Goal: Task Accomplishment & Management: Manage account settings

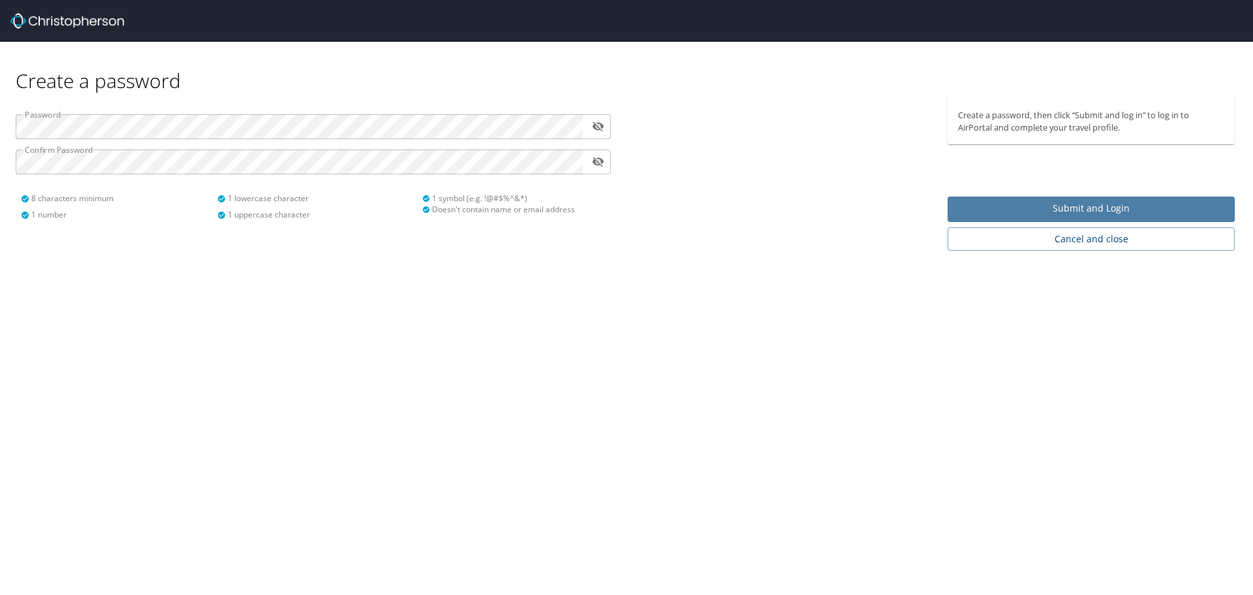
click at [1108, 208] on span "Submit and Login" at bounding box center [1091, 208] width 266 height 16
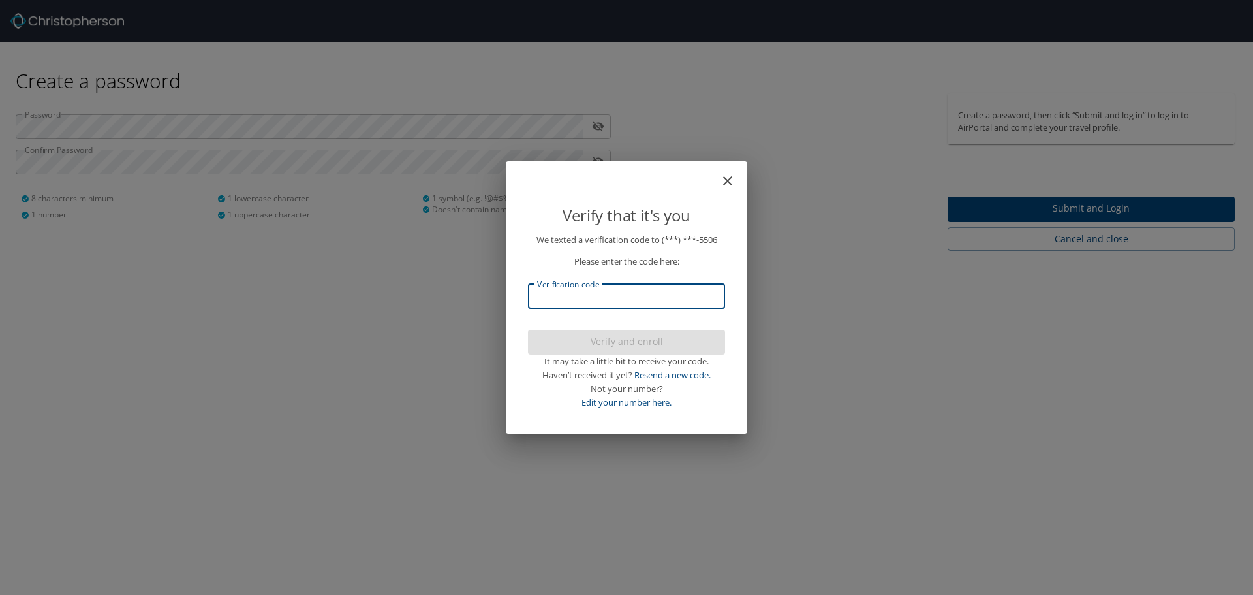
click at [555, 297] on input "Verification code" at bounding box center [626, 296] width 197 height 25
type input "416403"
click at [619, 343] on span "Verify and enroll" at bounding box center [626, 342] width 176 height 16
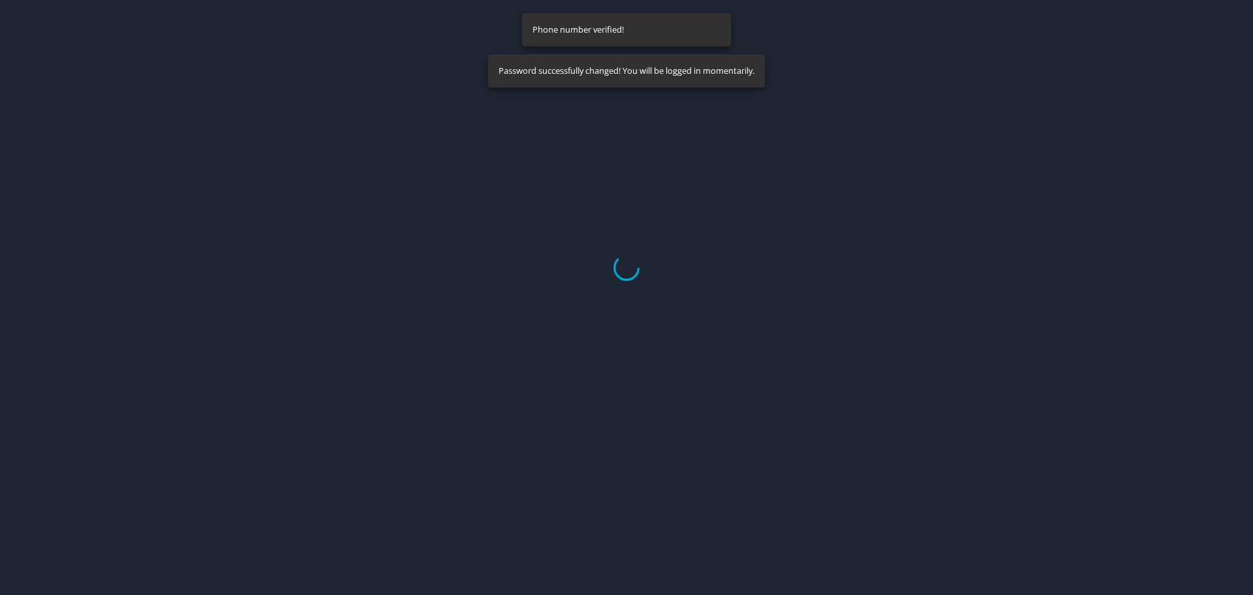
select select "US"
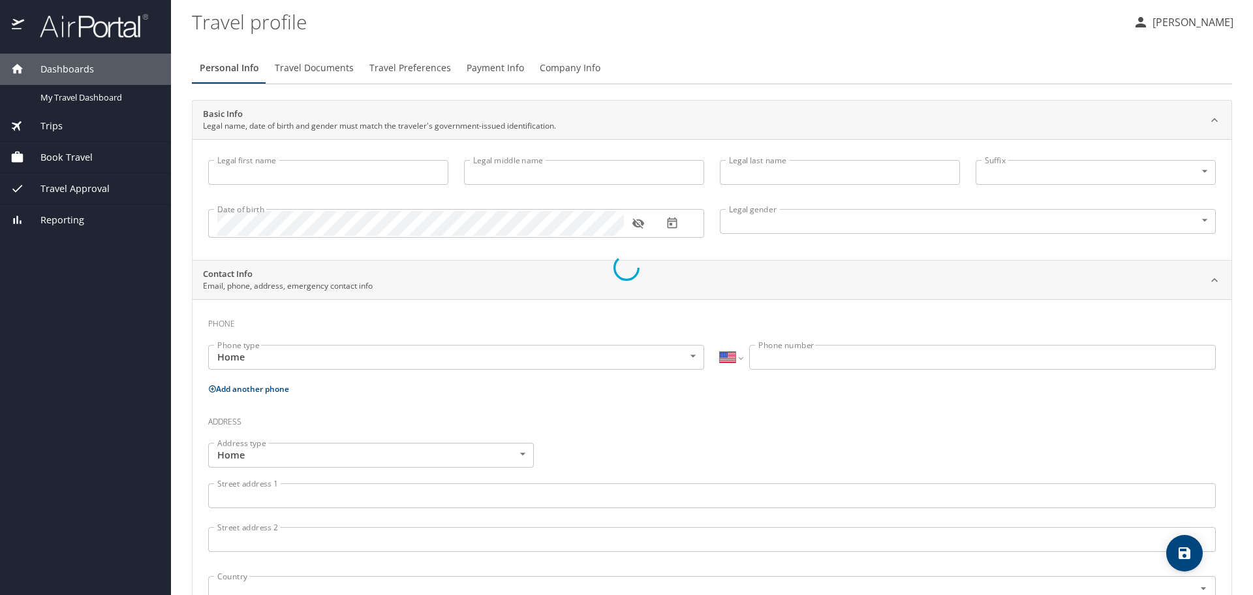
type input "Alejandro"
type input "Castaneda"
type input "Male"
select select "US"
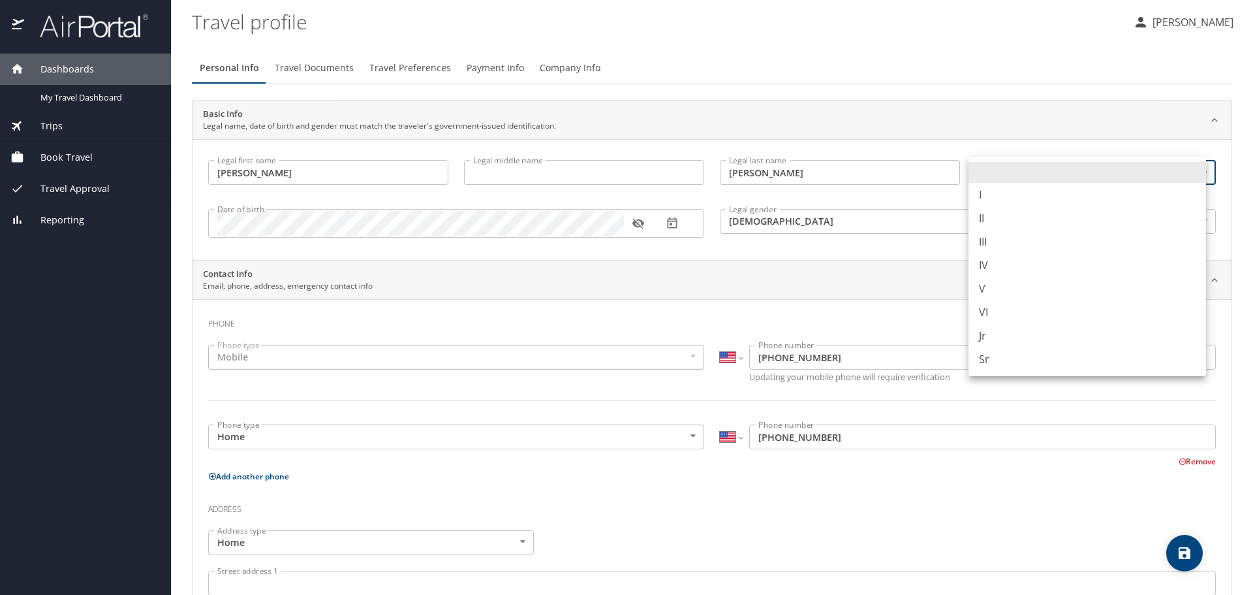
click at [1193, 171] on body "Dashboards My Travel Dashboard Trips Current / Future Trips Past Trips Trips Mi…" at bounding box center [626, 297] width 1253 height 595
click at [989, 335] on li "Jr" at bounding box center [1088, 335] width 238 height 23
type input "Jr"
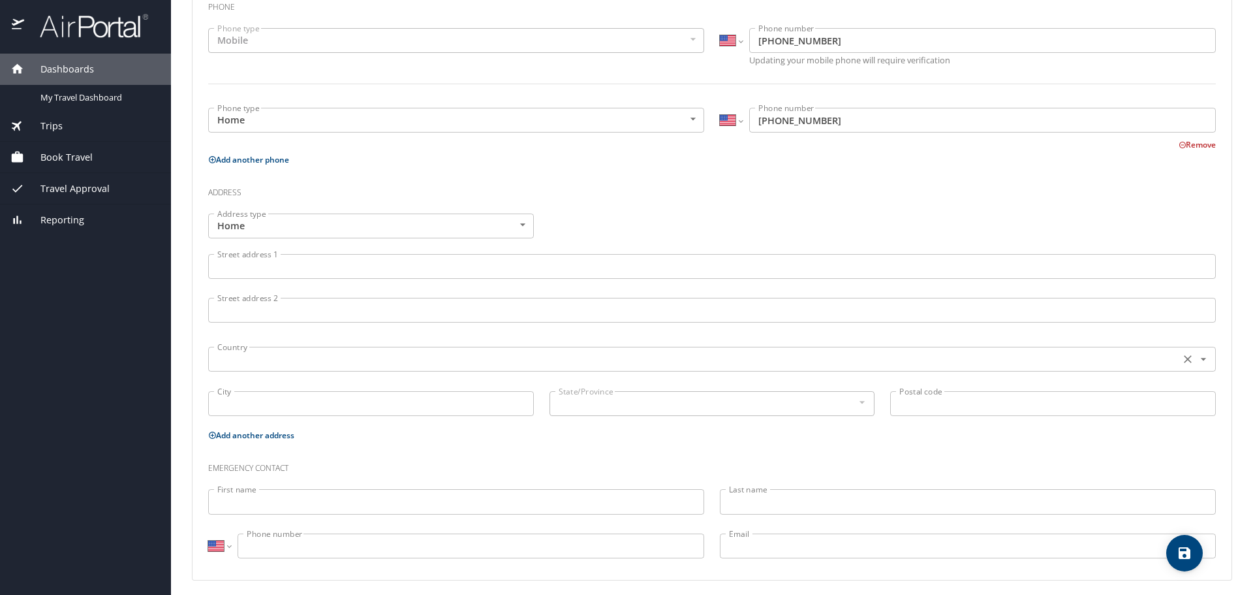
scroll to position [323, 0]
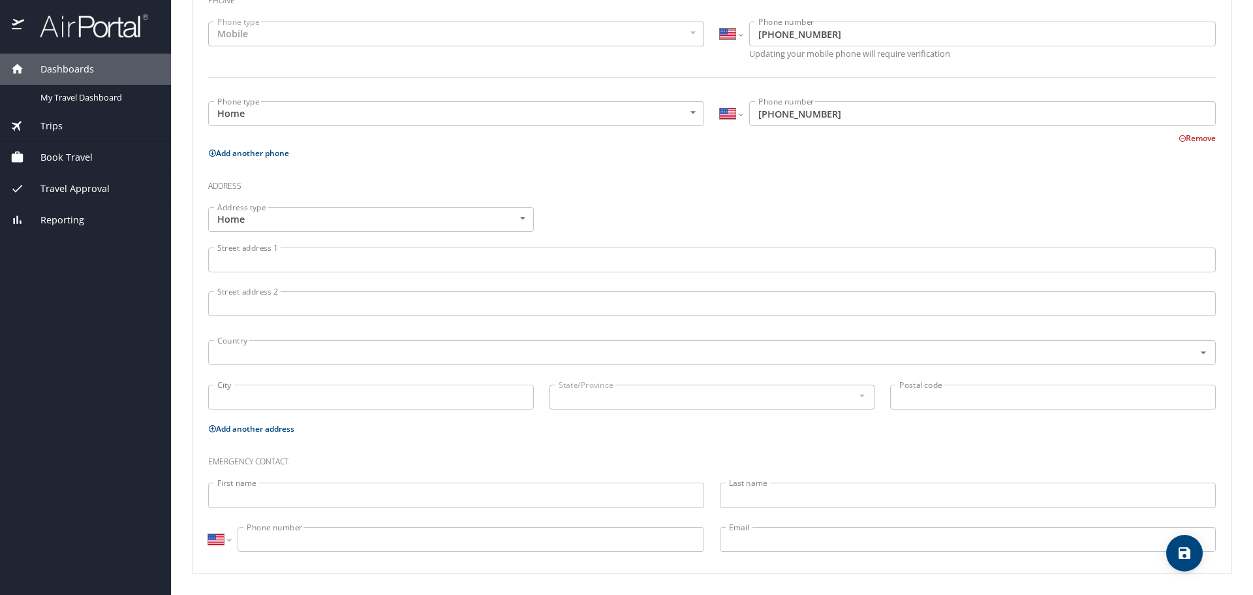
click at [249, 264] on input "Street address 1" at bounding box center [712, 259] width 1008 height 25
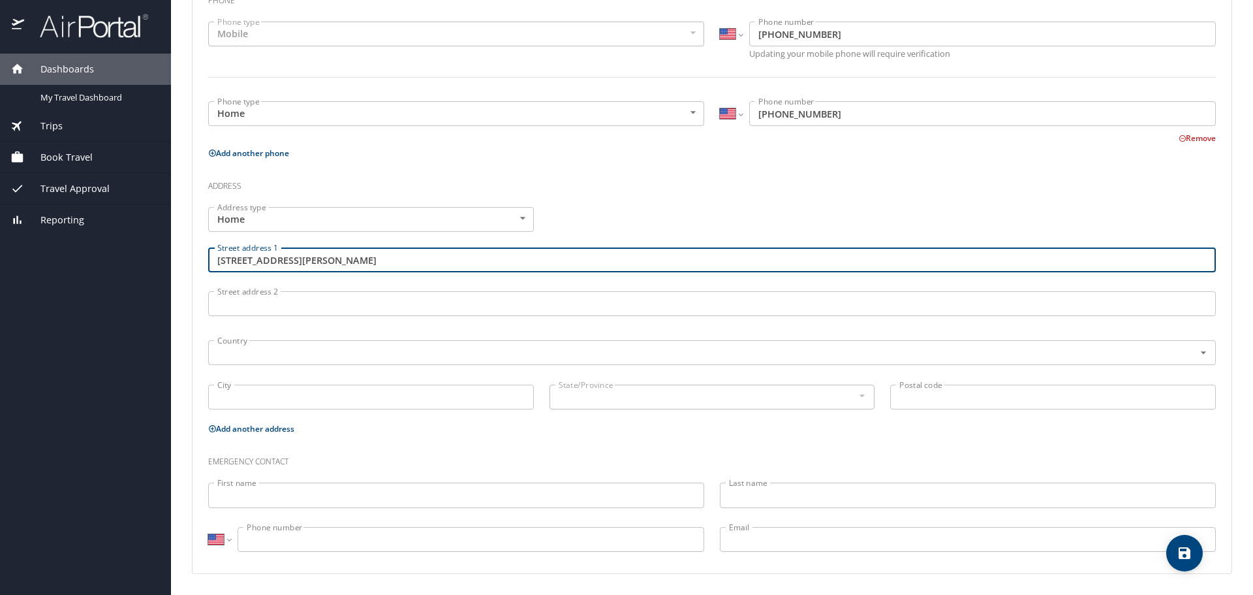
type input "2206 Jackson Street"
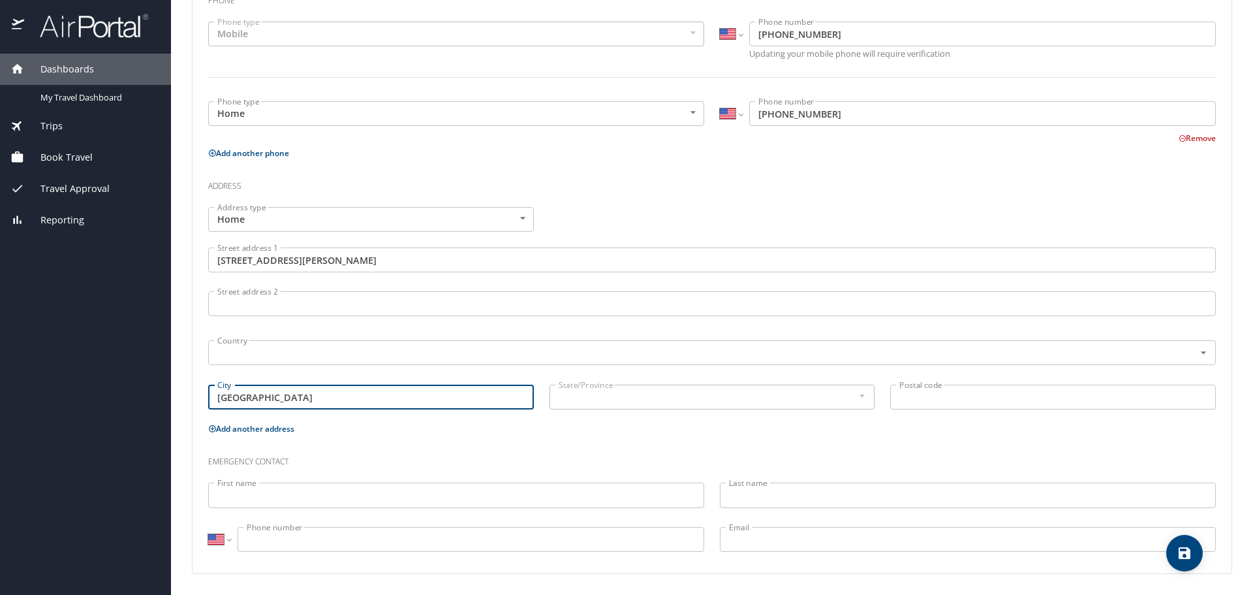
type input "Alexandria"
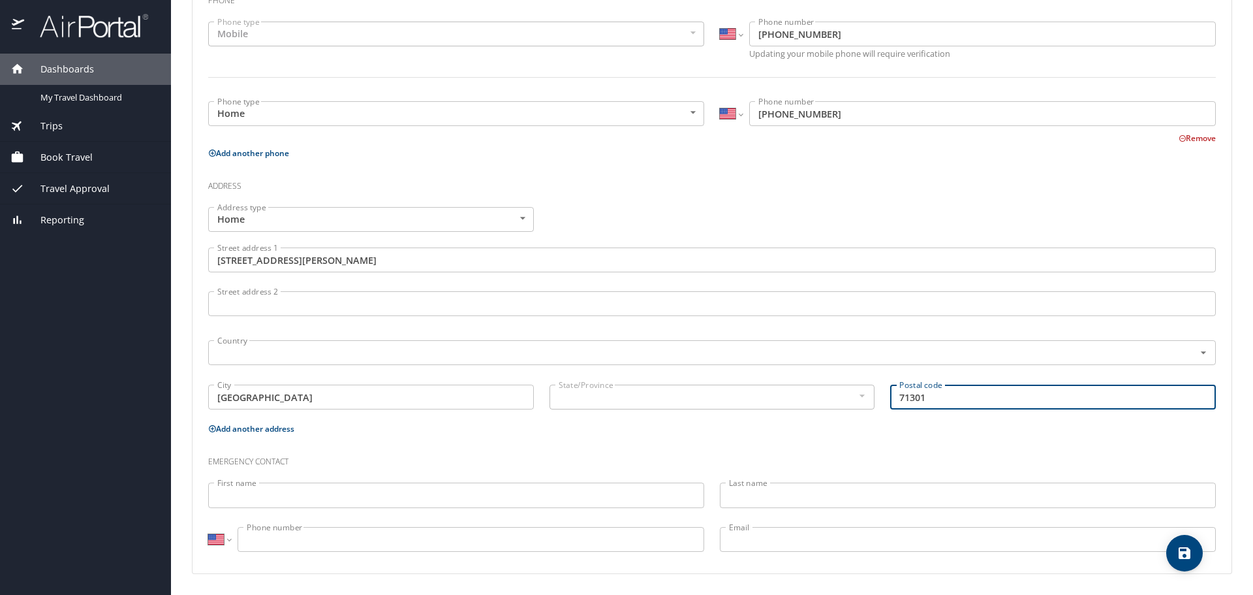
type input "71301"
click at [266, 499] on input "First name" at bounding box center [456, 494] width 496 height 25
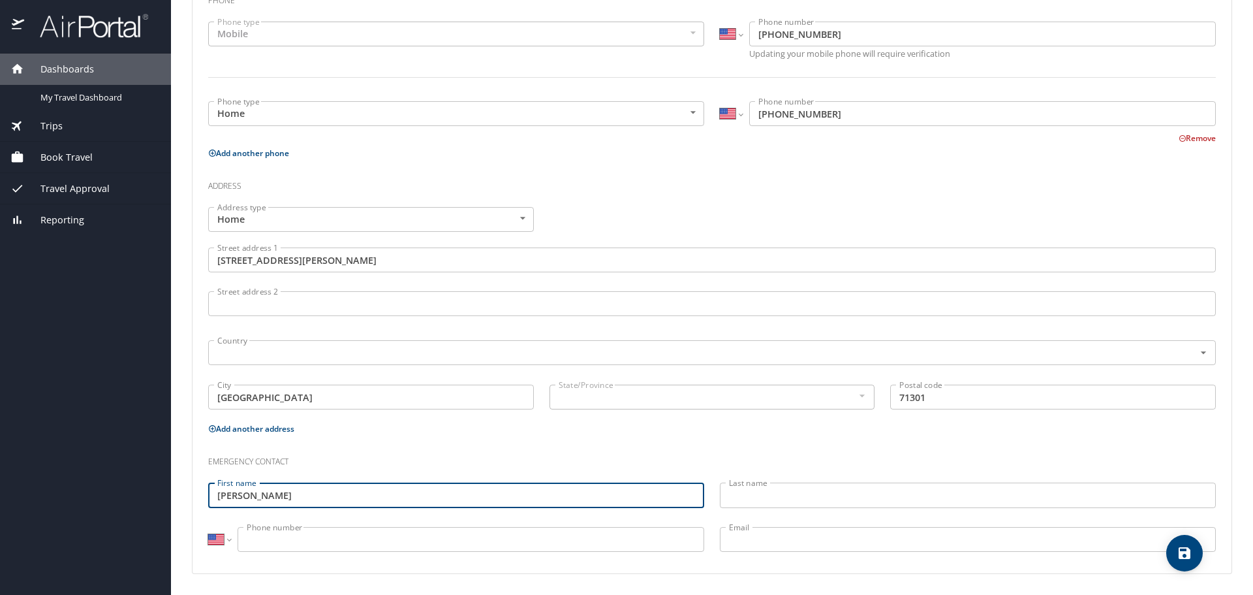
type input "Stacy"
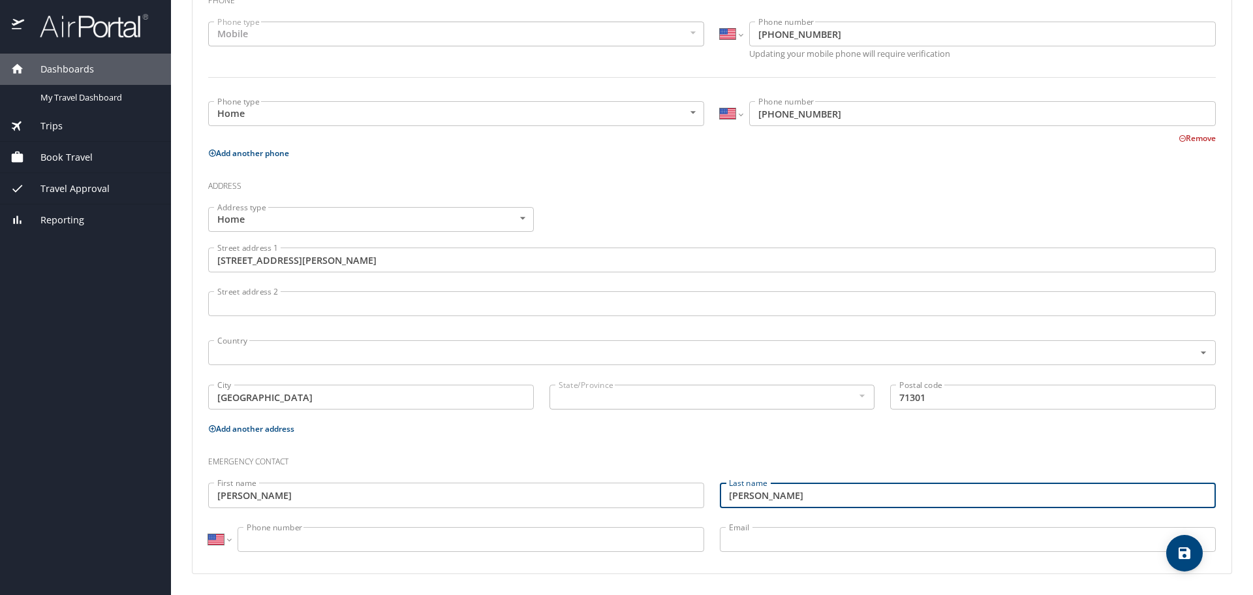
type input "Totten-Castaneda"
click at [286, 537] on input "Phone number" at bounding box center [471, 539] width 467 height 25
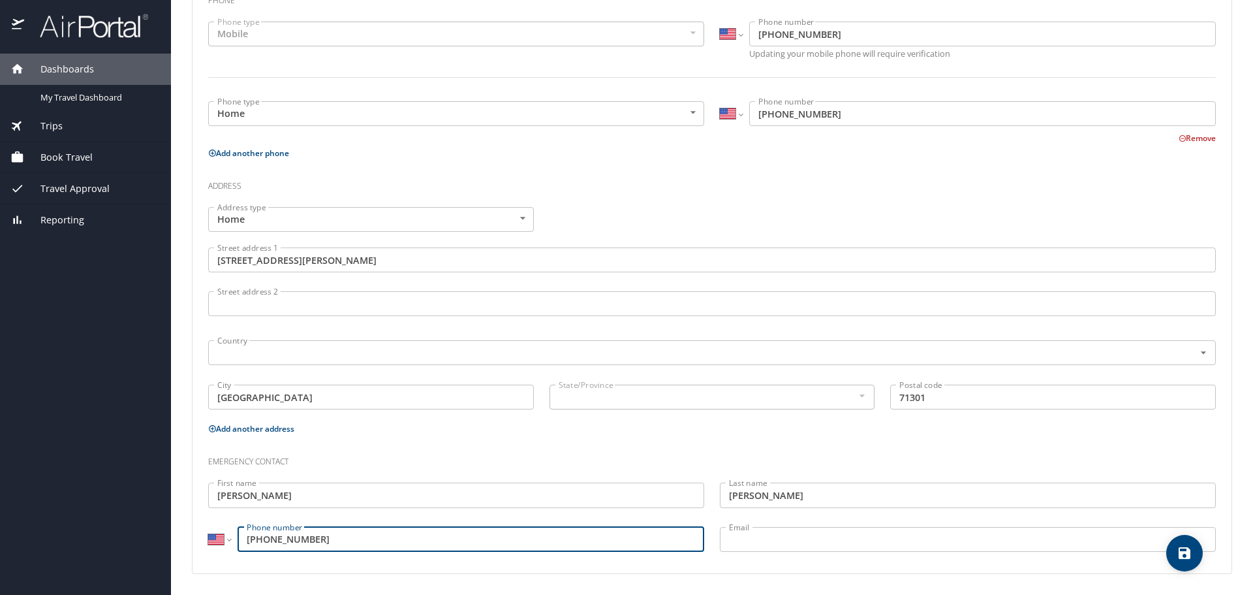
type input "(318) 321-6768"
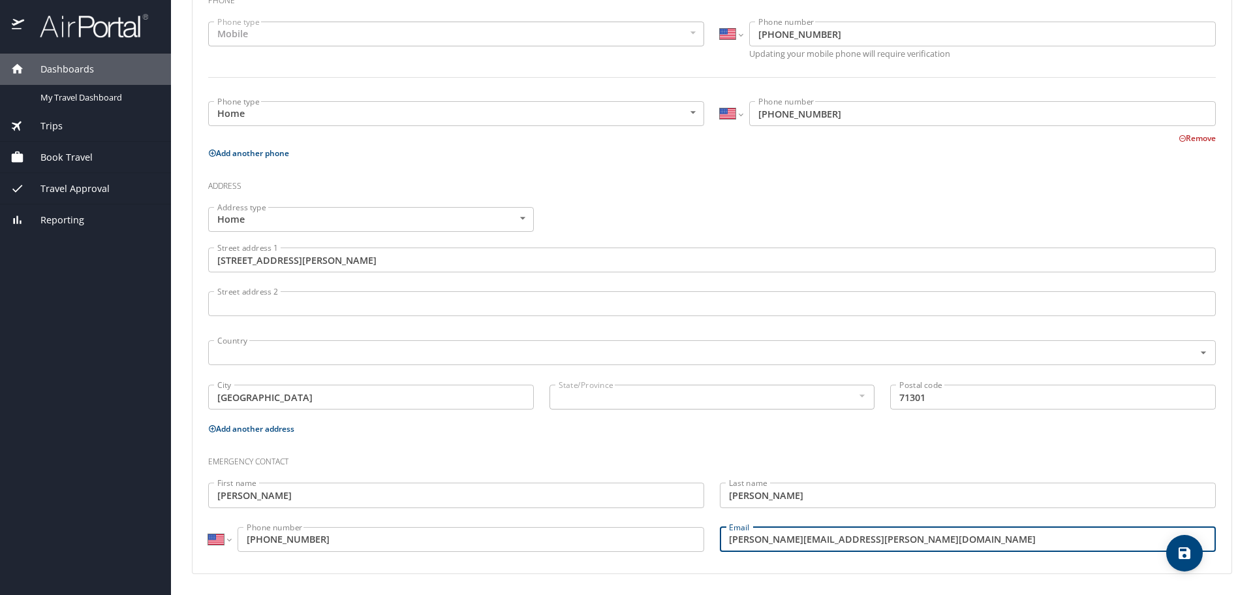
type input "stacy.castaneda@rpsb.us"
click at [1185, 554] on icon "save" at bounding box center [1185, 553] width 16 height 16
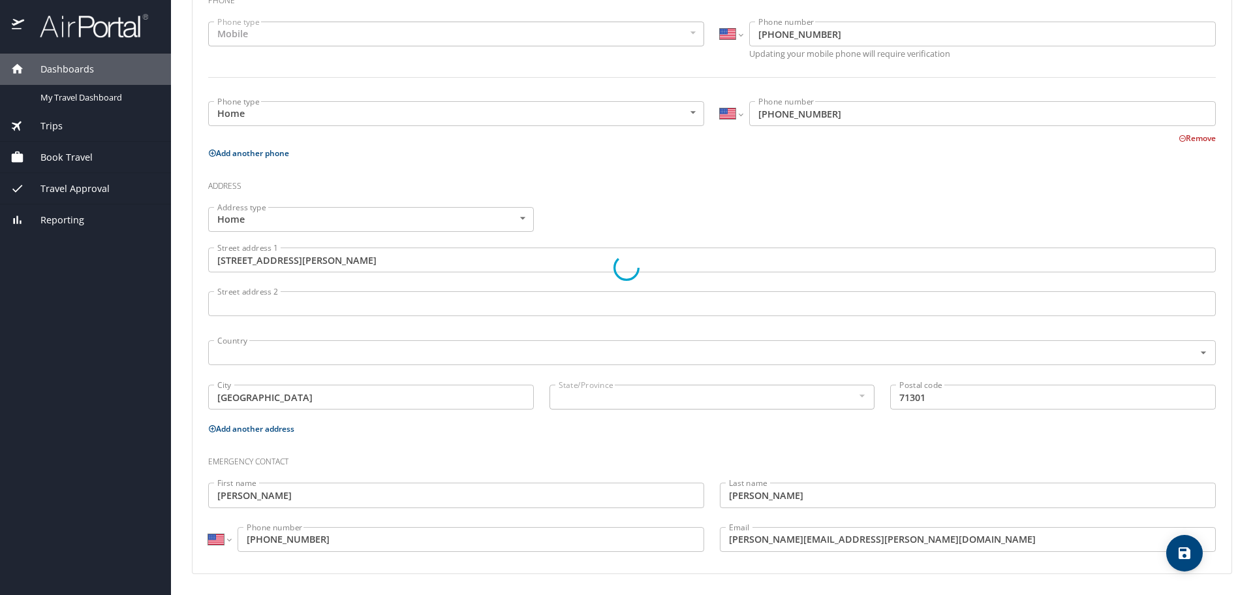
select select "US"
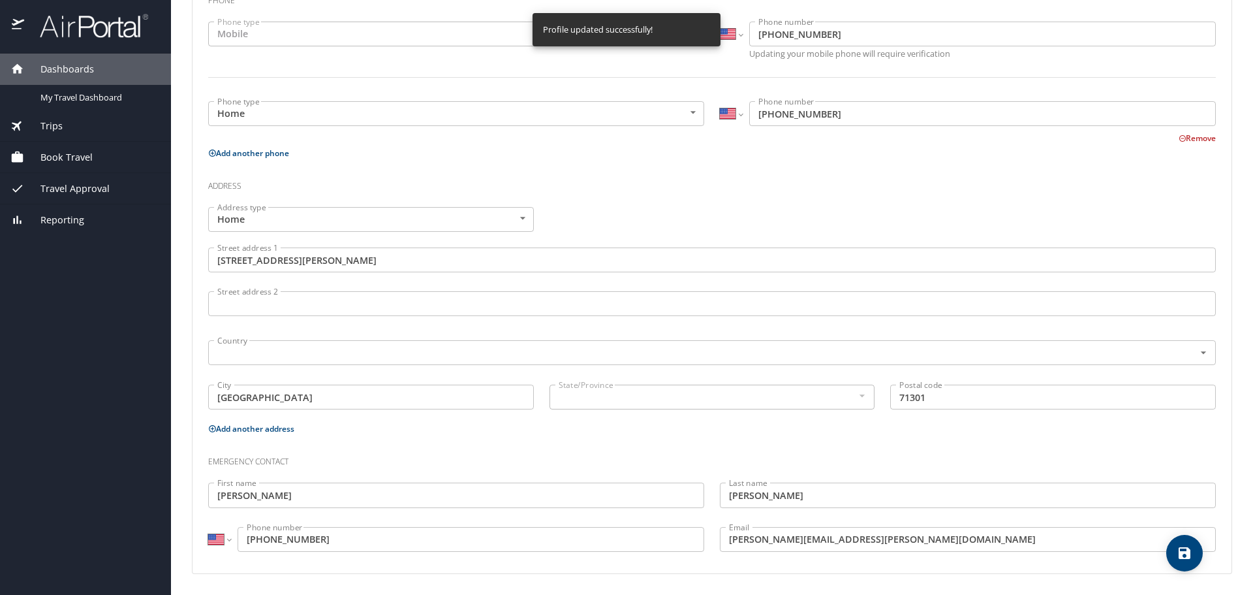
select select "US"
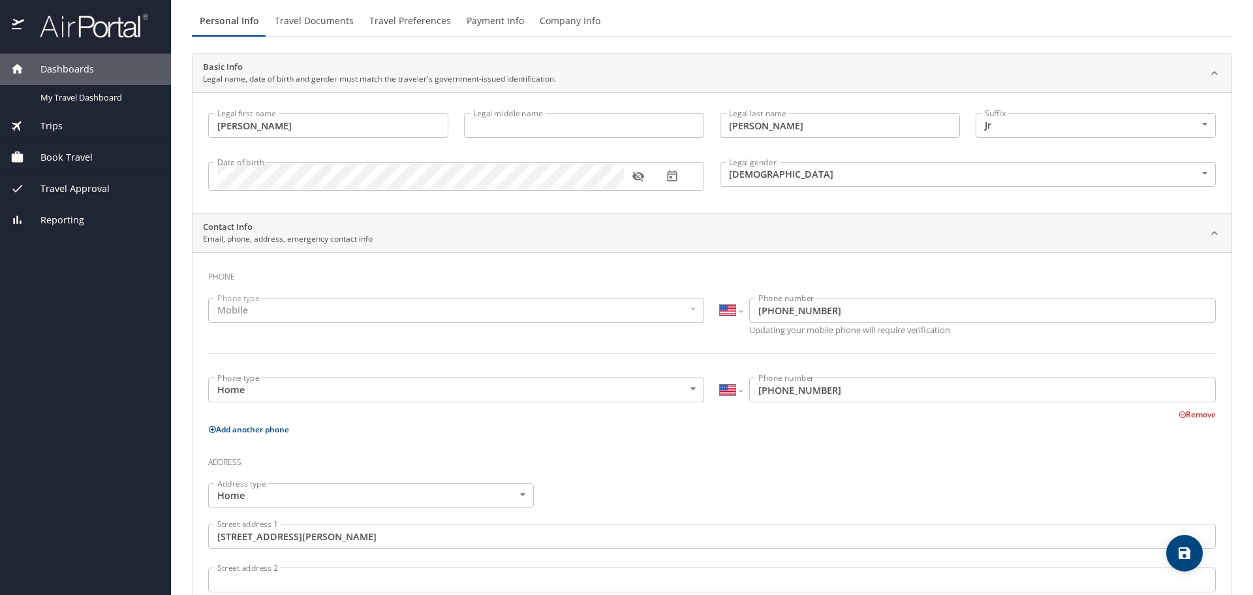
scroll to position [0, 0]
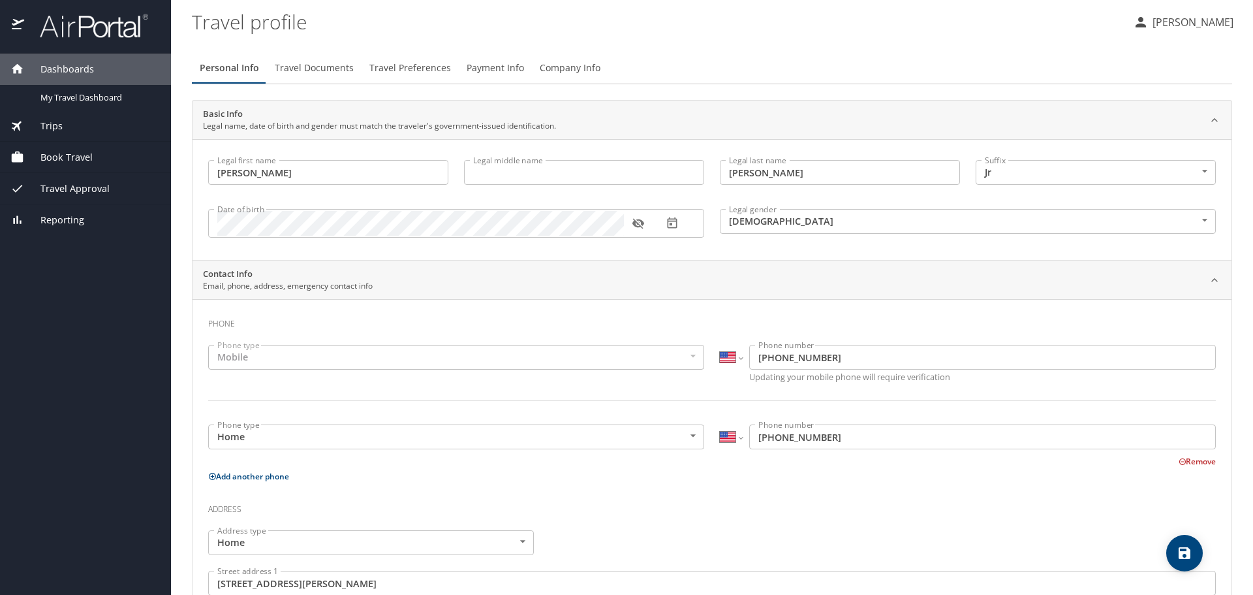
click at [310, 68] on span "Travel Documents" at bounding box center [314, 68] width 79 height 16
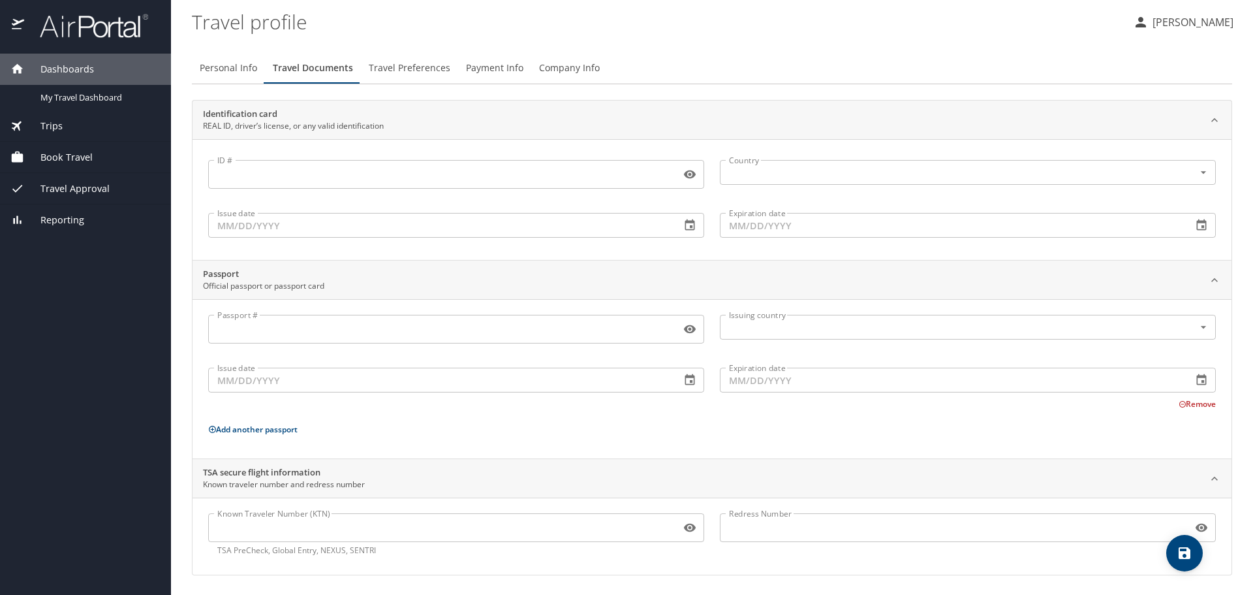
click at [225, 172] on input "ID #" at bounding box center [441, 174] width 467 height 25
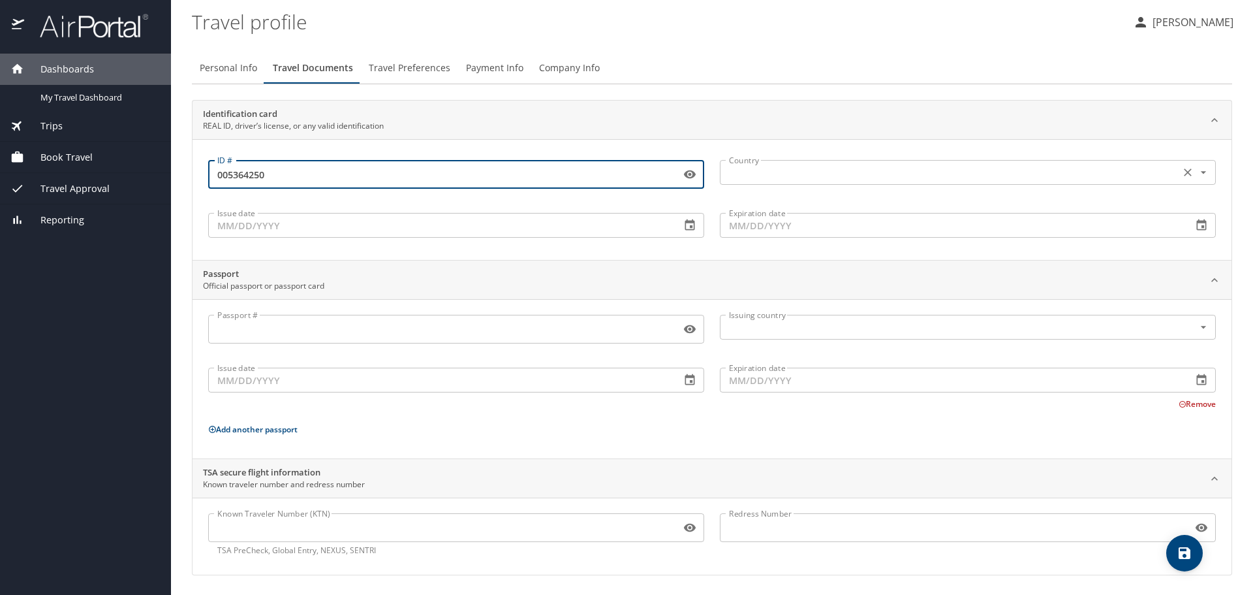
type input "005364250"
click at [758, 168] on input "text" at bounding box center [949, 172] width 450 height 17
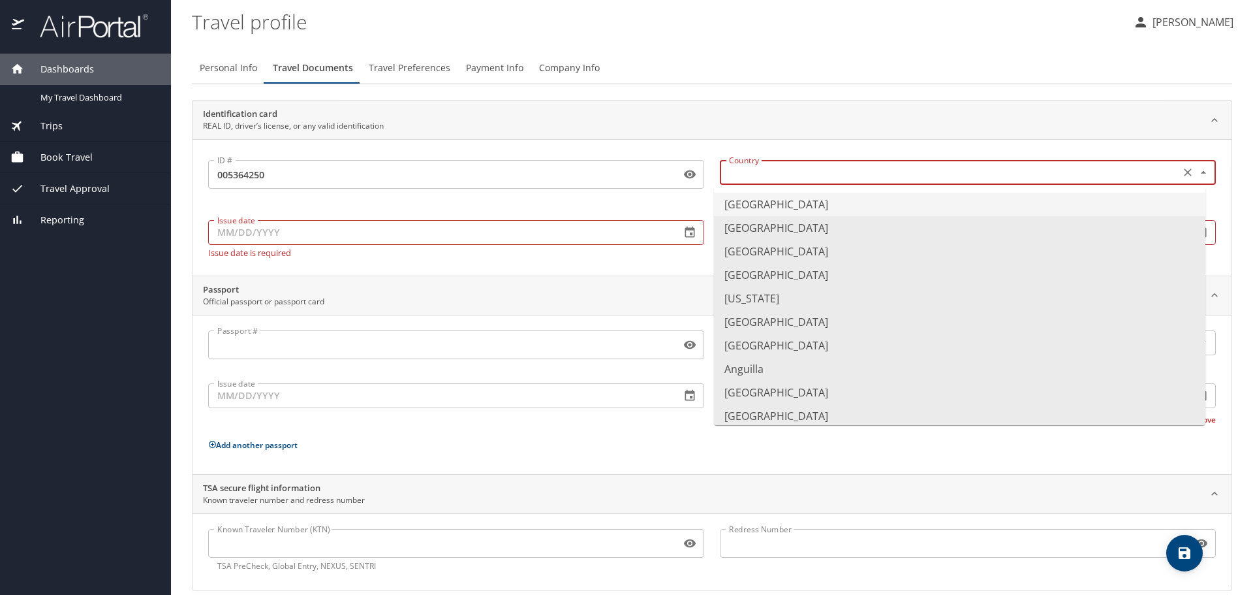
click at [758, 198] on li "United States of America" at bounding box center [959, 204] width 491 height 23
type input "United States of America"
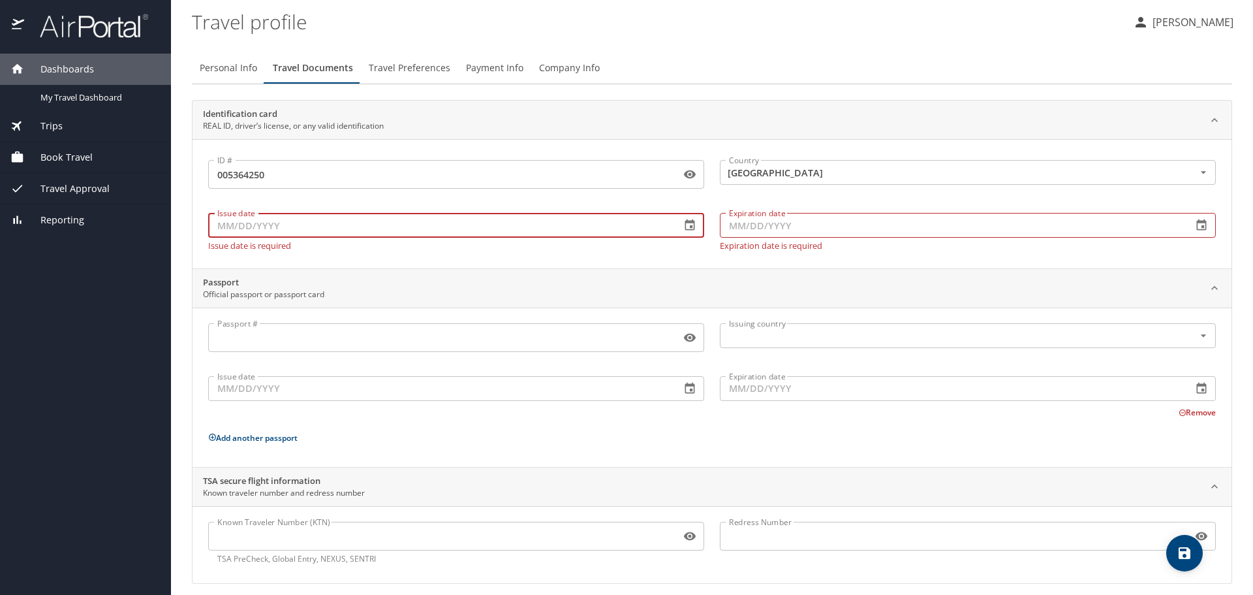
click at [219, 224] on input "Issue date" at bounding box center [439, 225] width 462 height 25
type input "08/11/2025"
click at [752, 227] on input "Expiration date" at bounding box center [951, 225] width 462 height 25
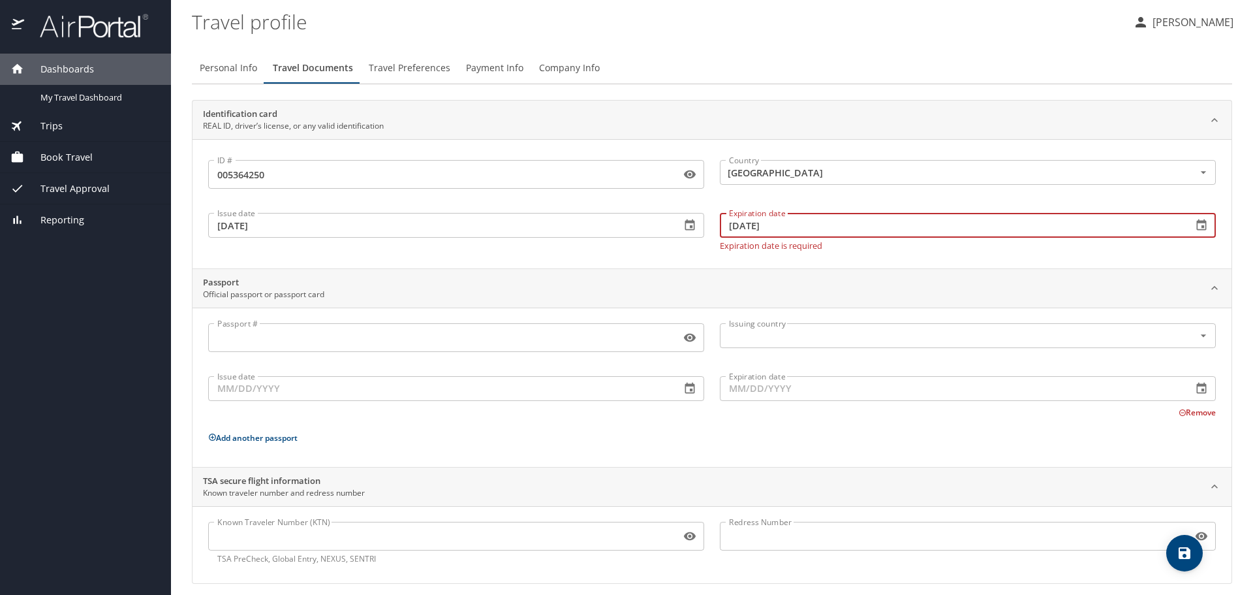
type input "10/12/2028"
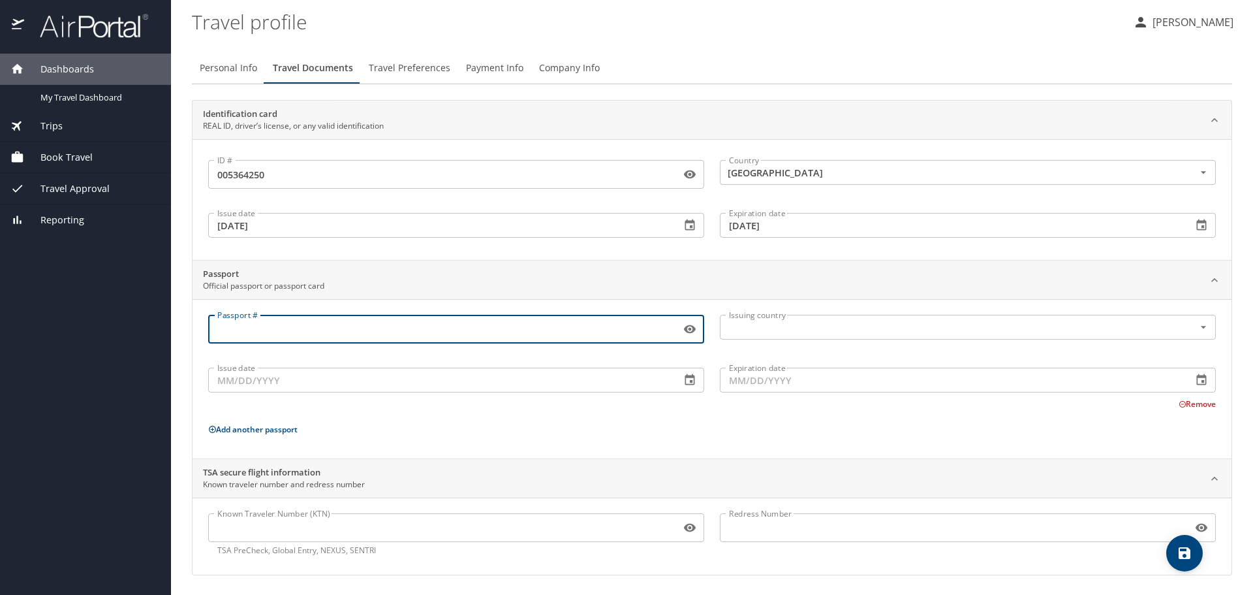
click at [476, 341] on input "Passport #" at bounding box center [441, 329] width 467 height 25
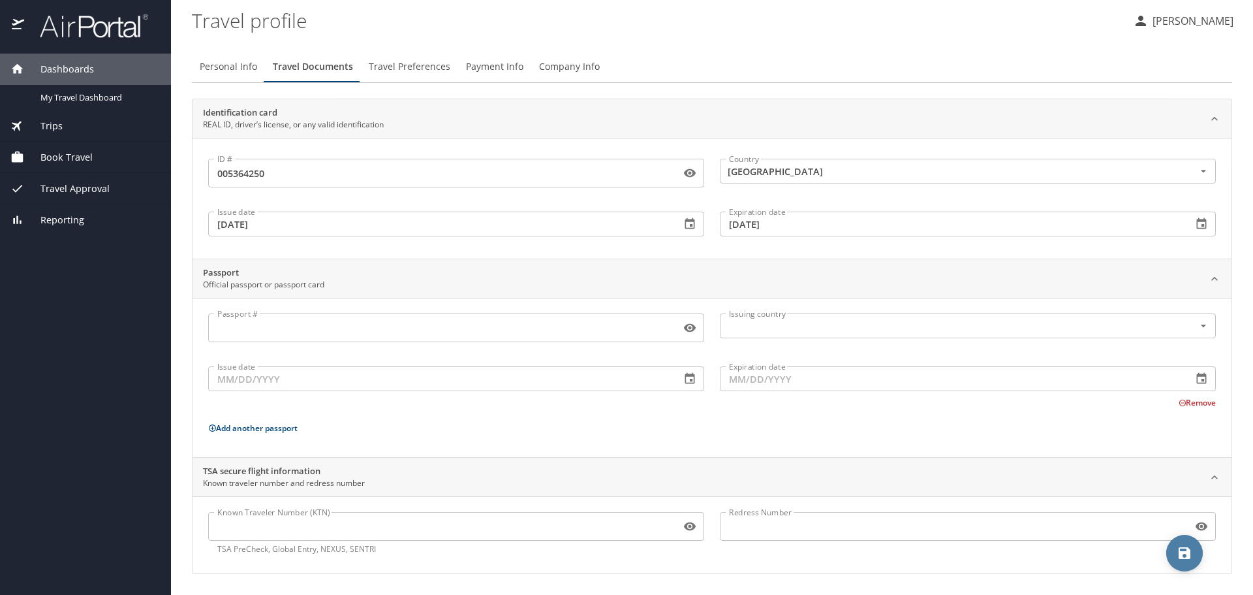
click at [1186, 553] on icon "save" at bounding box center [1185, 553] width 12 height 12
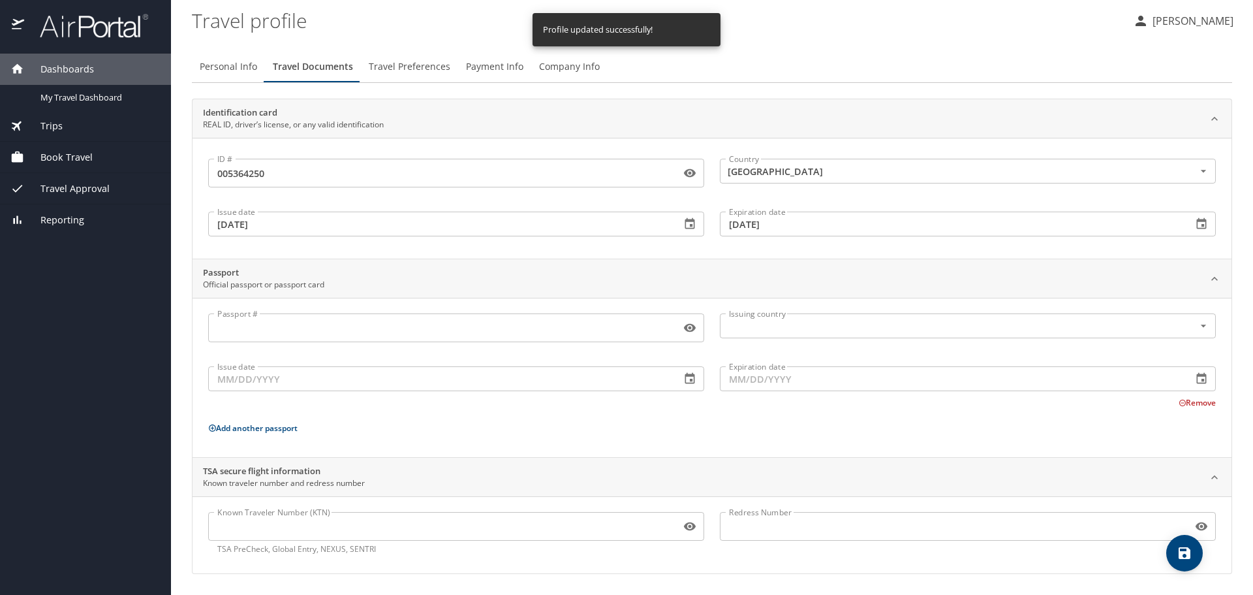
click at [398, 65] on span "Travel Preferences" at bounding box center [410, 67] width 82 height 16
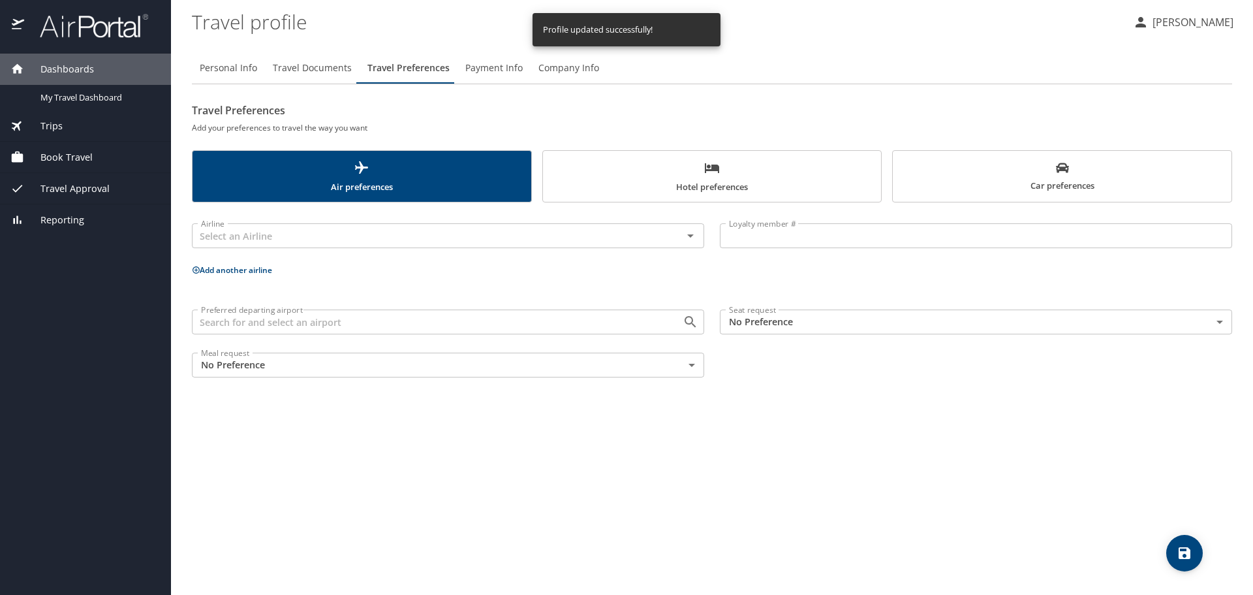
scroll to position [0, 0]
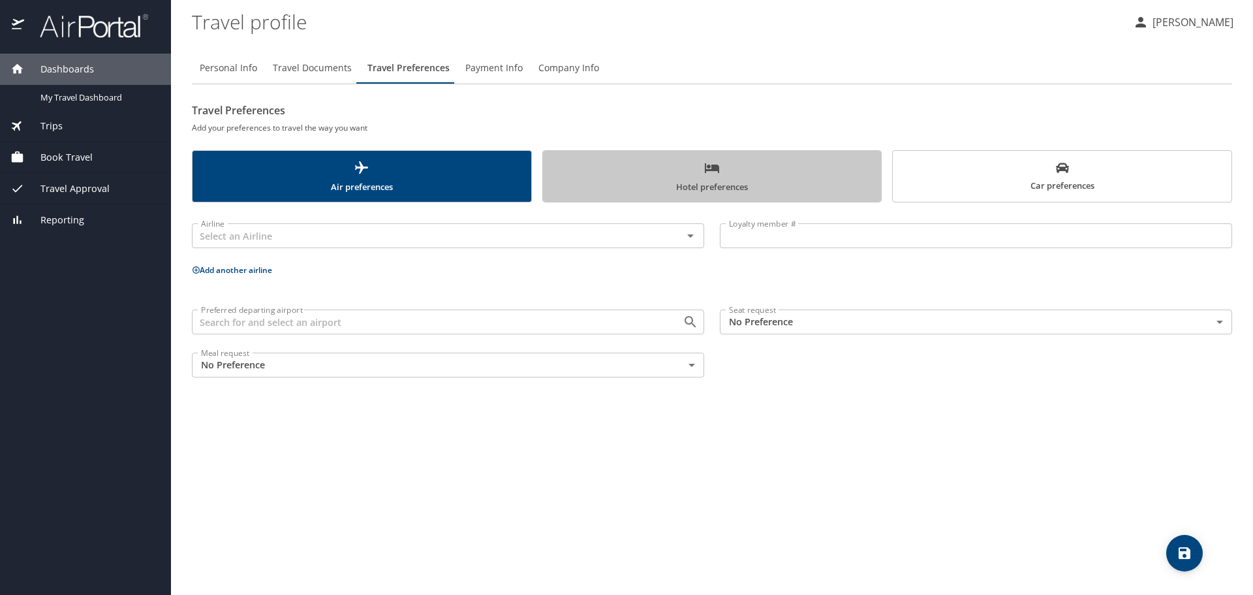
click at [713, 177] on span "Hotel preferences" at bounding box center [712, 177] width 323 height 35
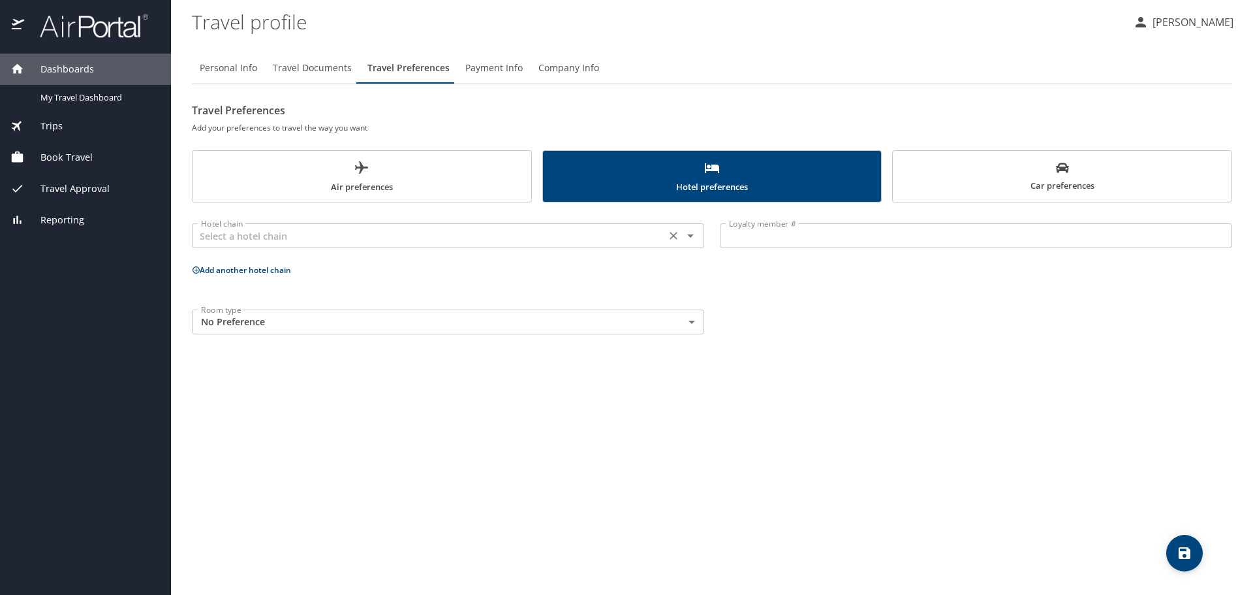
click at [691, 237] on icon "Open" at bounding box center [690, 235] width 7 height 3
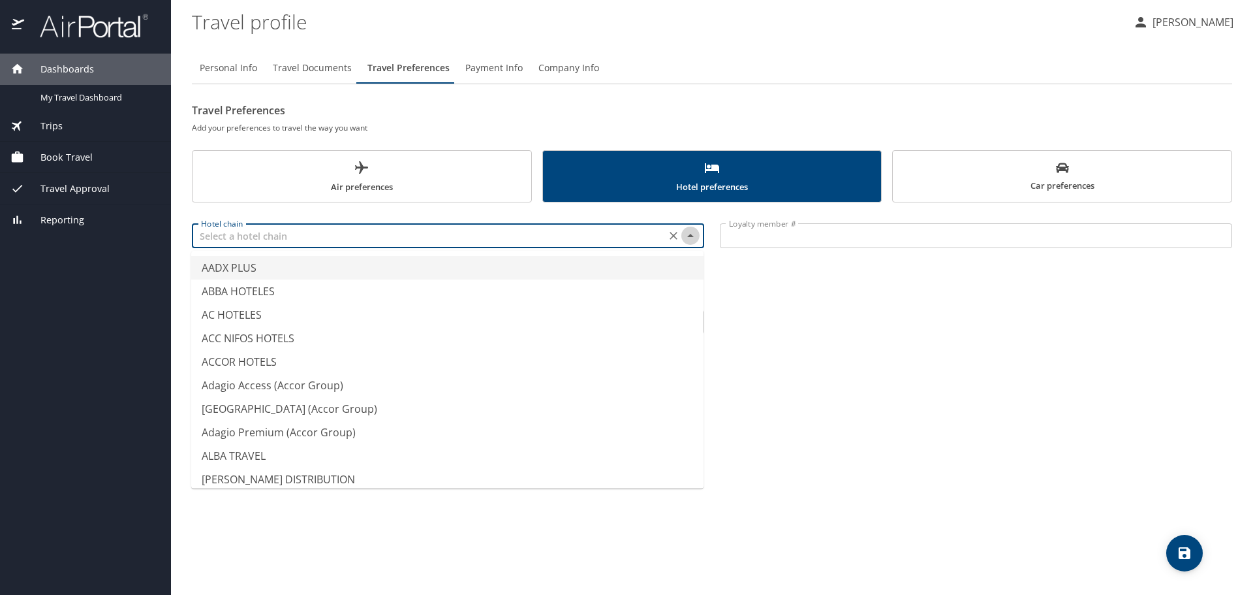
click at [691, 237] on icon "Close" at bounding box center [690, 235] width 7 height 3
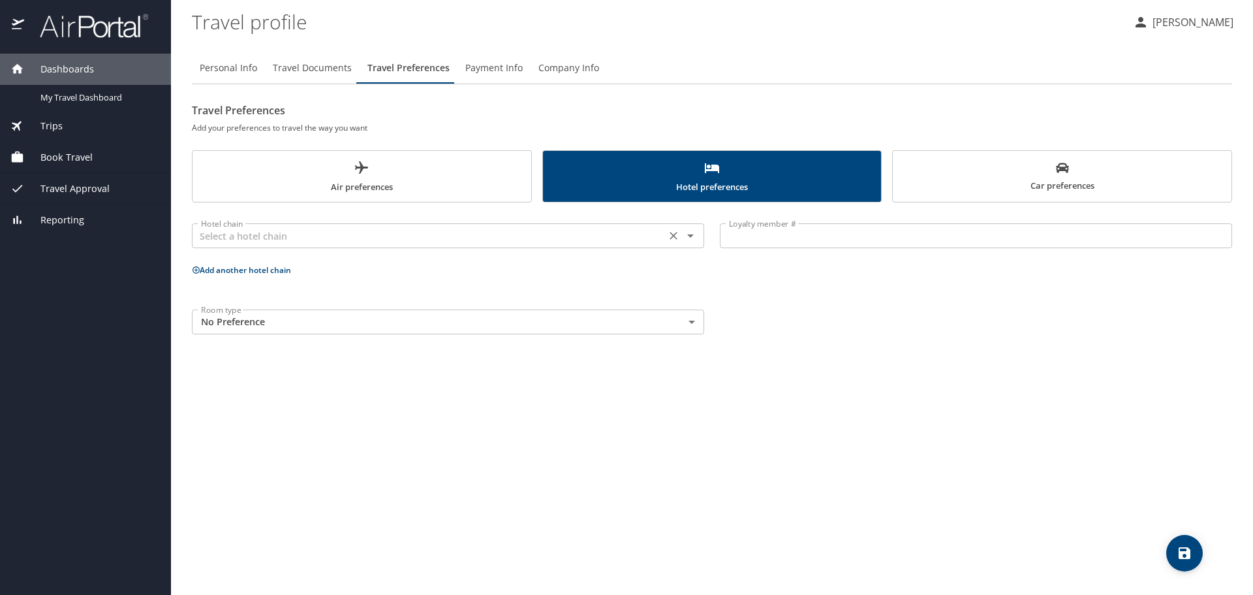
click at [691, 233] on icon "Open" at bounding box center [691, 236] width 16 height 16
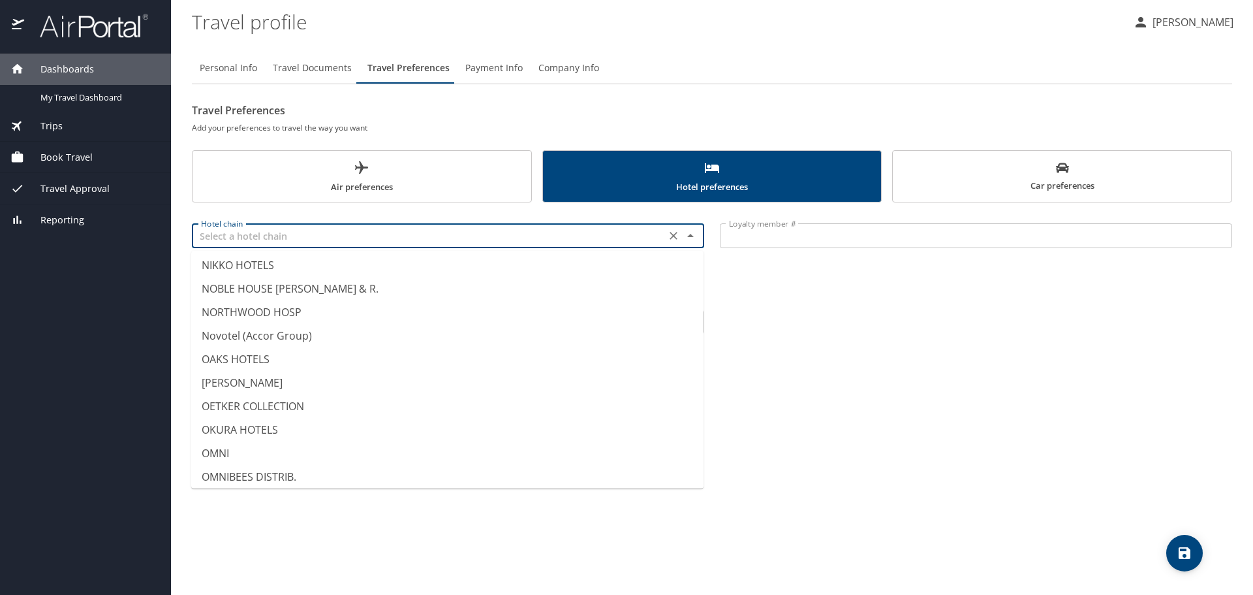
scroll to position [5091, 0]
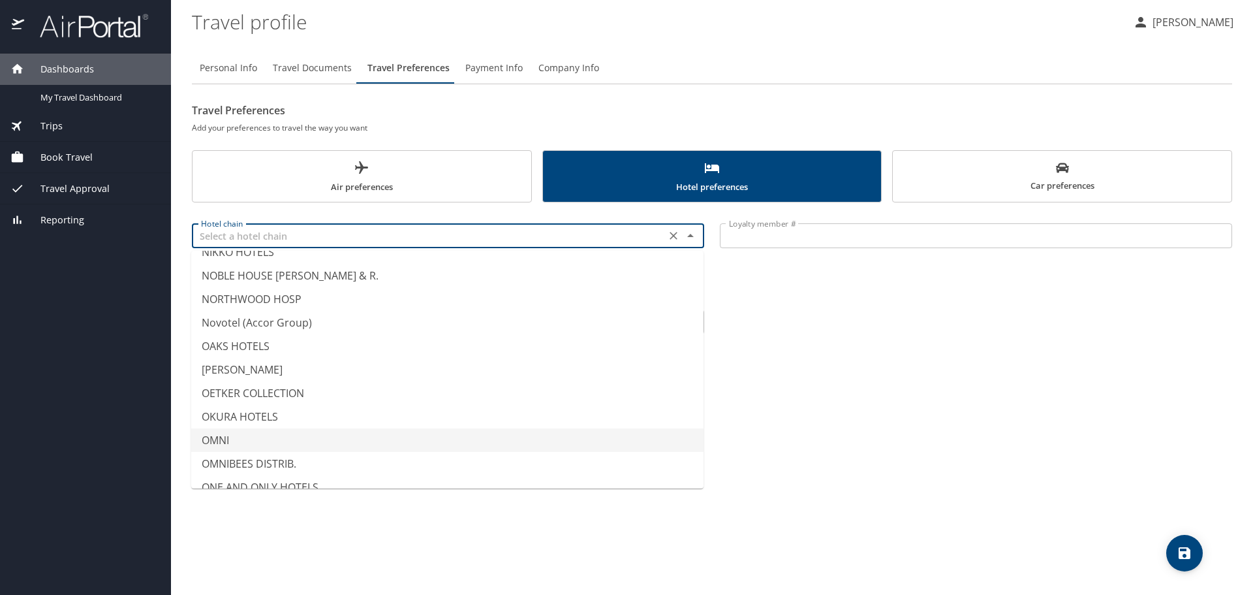
click at [226, 441] on li "OMNI" at bounding box center [447, 439] width 512 height 23
type input "OMNI"
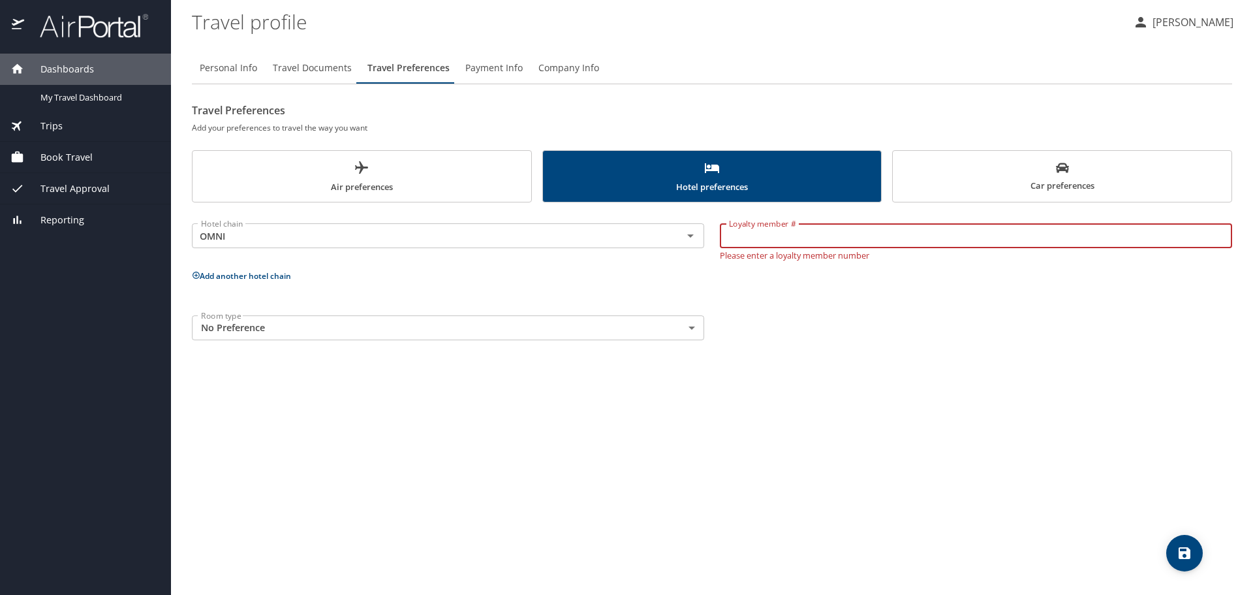
click at [760, 238] on input "Loyalty member #" at bounding box center [976, 235] width 512 height 25
type input "8095680408"
click at [692, 329] on body "Dashboards My Travel Dashboard Trips Current / Future Trips Past Trips Trips Mi…" at bounding box center [626, 297] width 1253 height 595
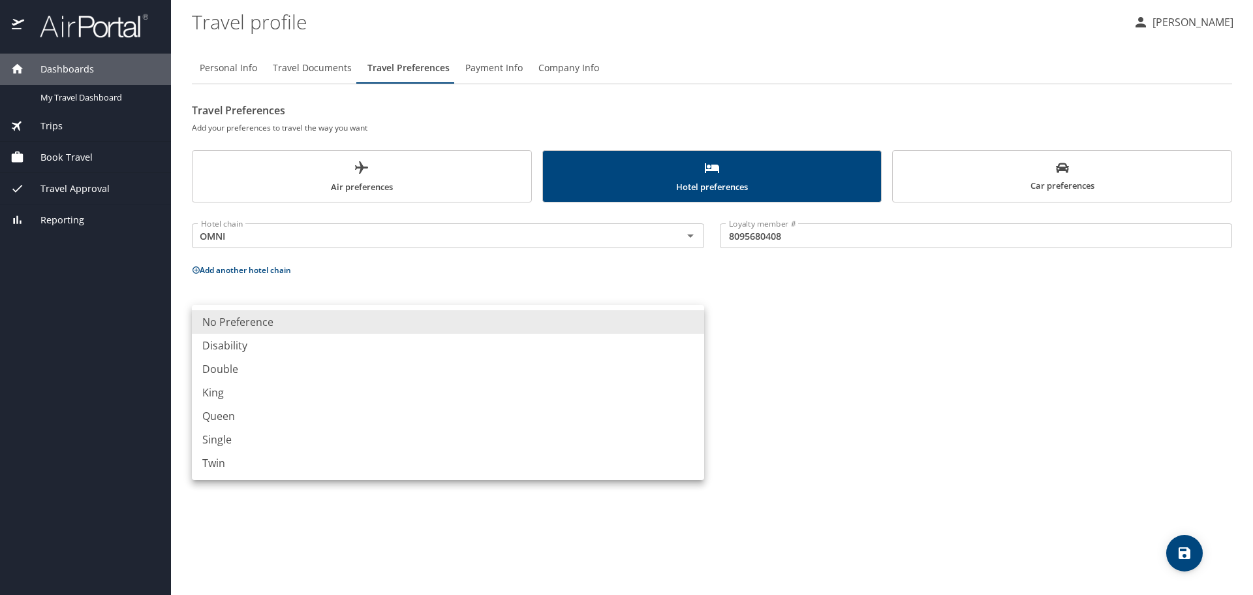
click at [220, 396] on li "King" at bounding box center [448, 392] width 512 height 23
type input "King"
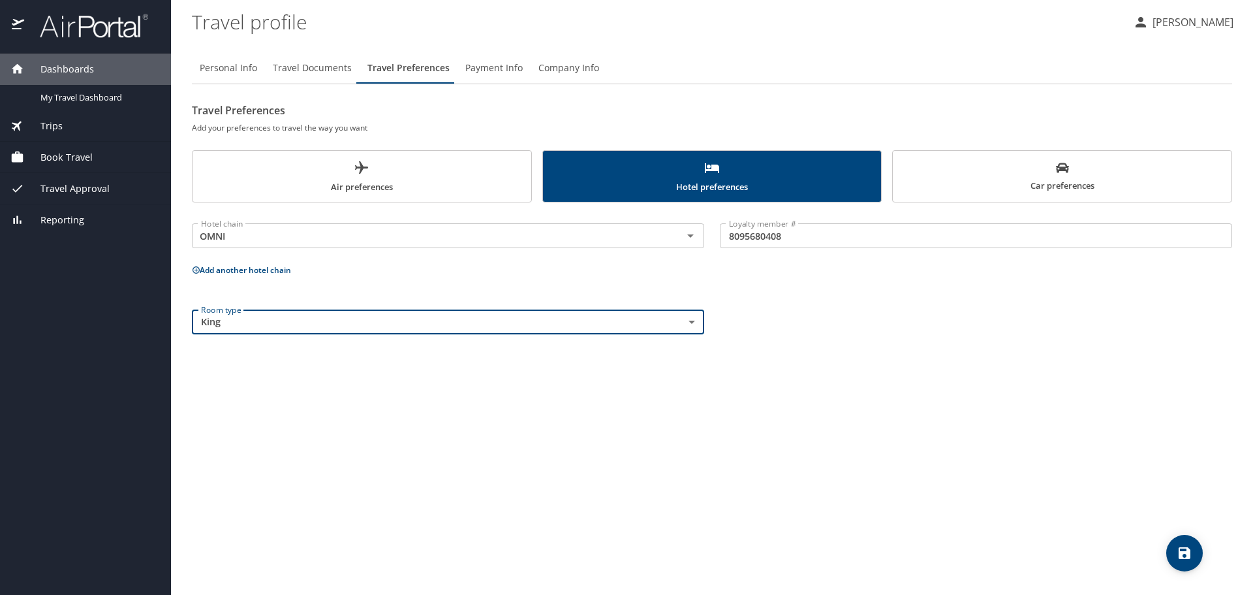
click at [1186, 552] on icon "save" at bounding box center [1185, 553] width 12 height 12
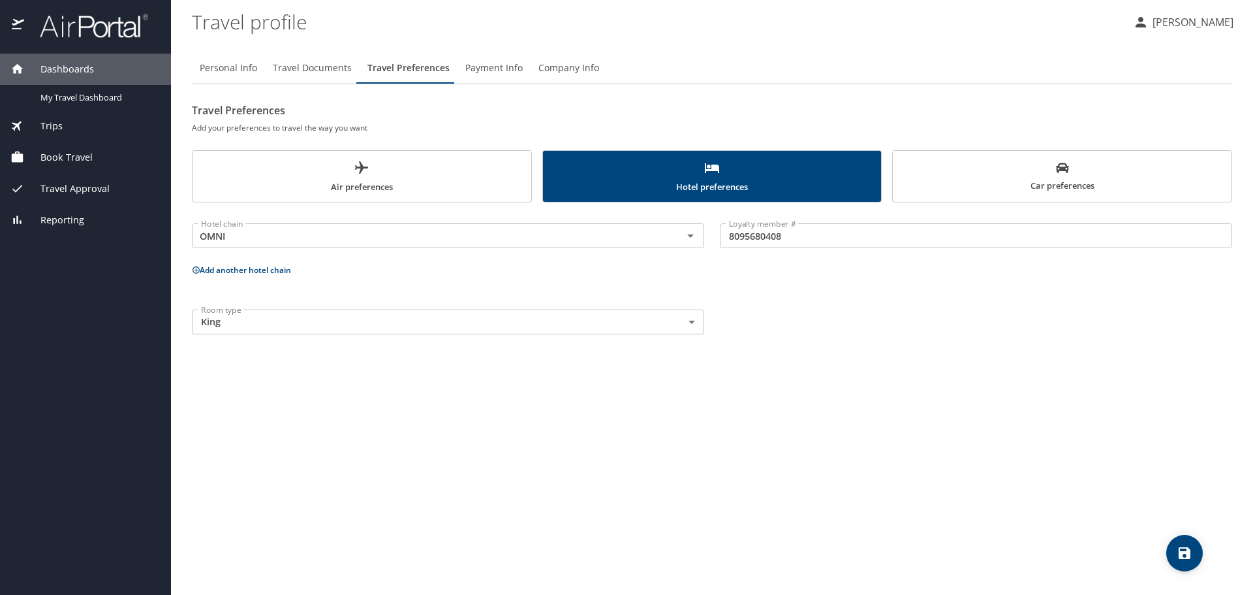
click at [251, 270] on button "Add another hotel chain" at bounding box center [241, 269] width 99 height 11
click at [687, 319] on icon "Open" at bounding box center [691, 319] width 16 height 16
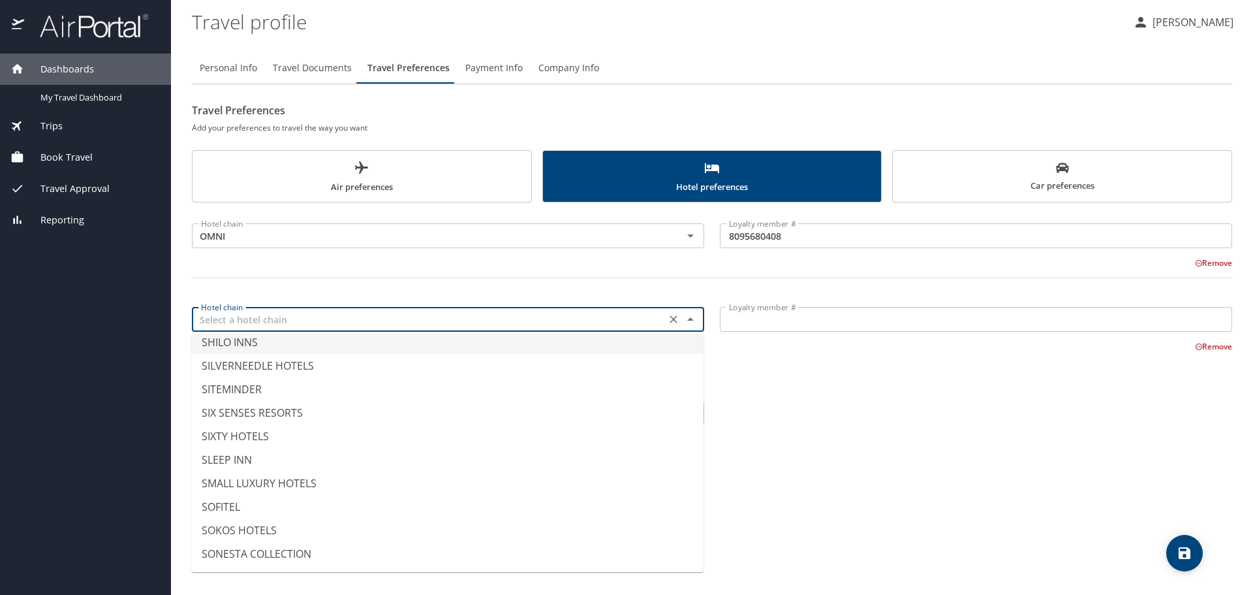
scroll to position [6788, 0]
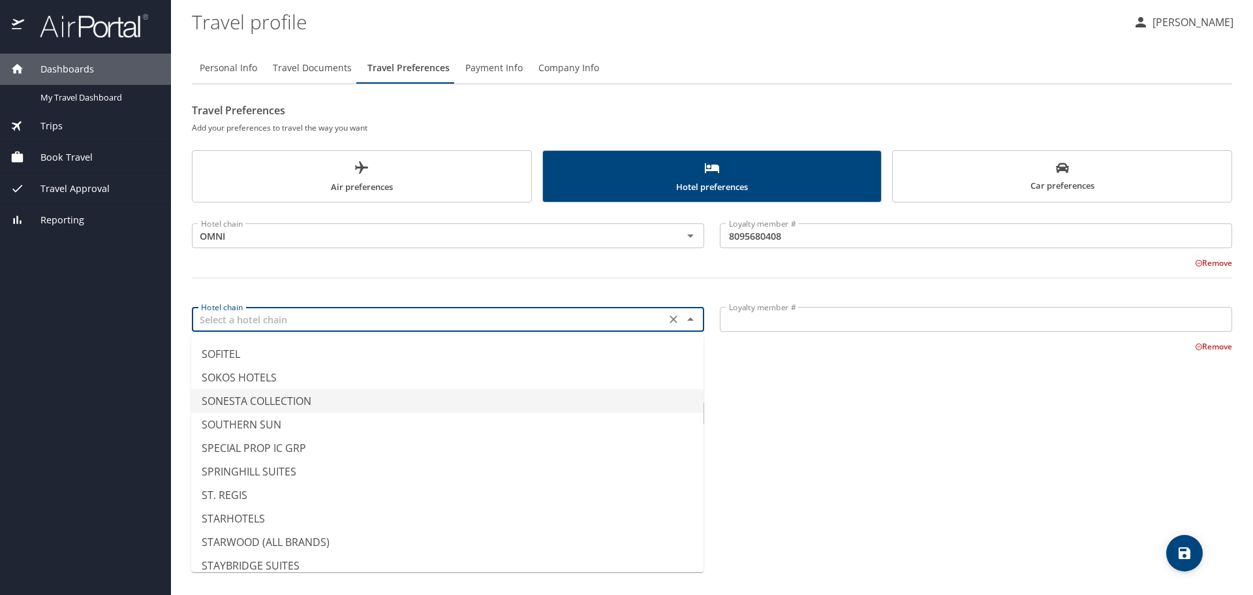
click at [251, 401] on li "SONESTA COLLECTION" at bounding box center [447, 400] width 512 height 23
type input "SONESTA COLLECTION"
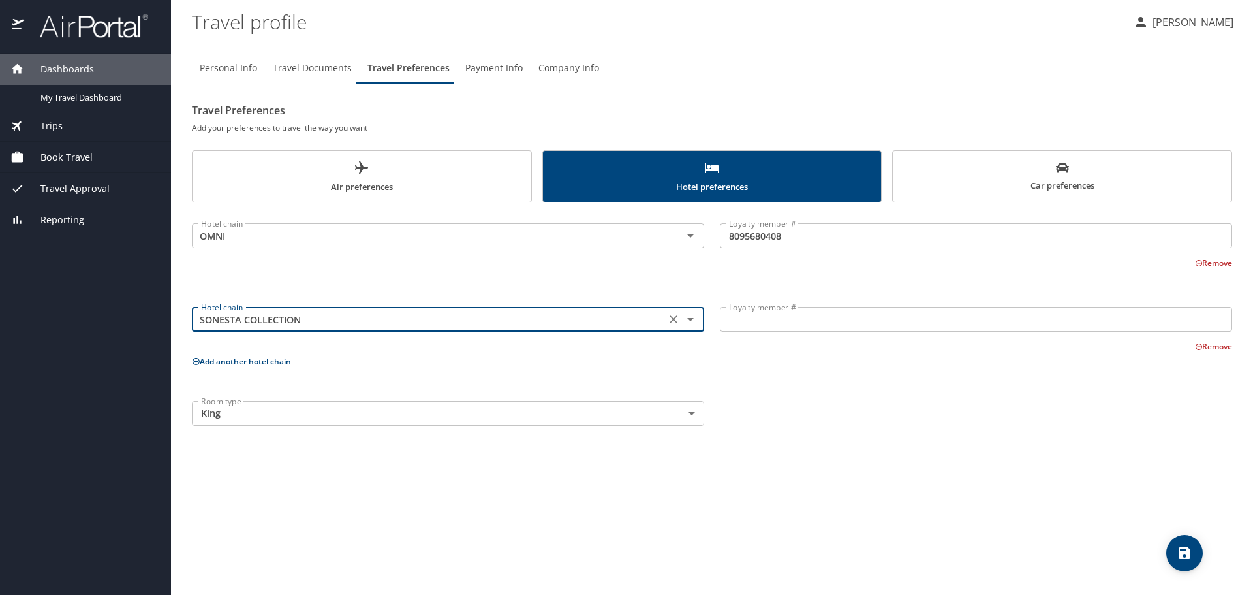
click at [766, 313] on input "Loyalty member #" at bounding box center [976, 319] width 512 height 25
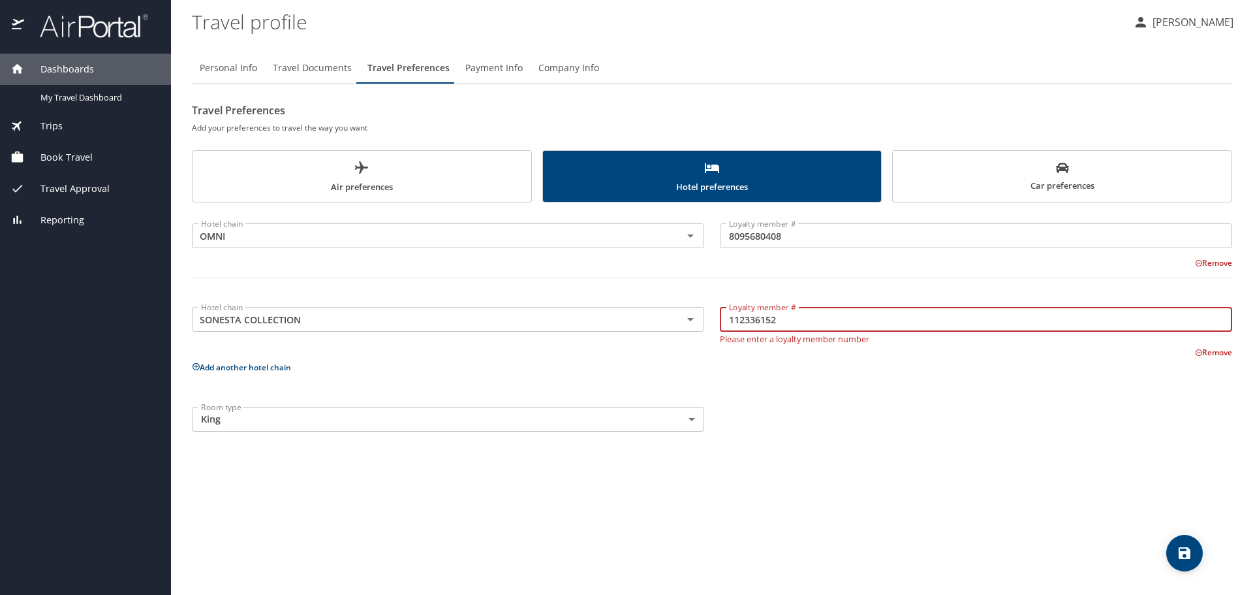
type input "112336152"
click at [546, 408] on body "Dashboards My Travel Dashboard Trips Current / Future Trips Past Trips Trips Mi…" at bounding box center [626, 297] width 1253 height 595
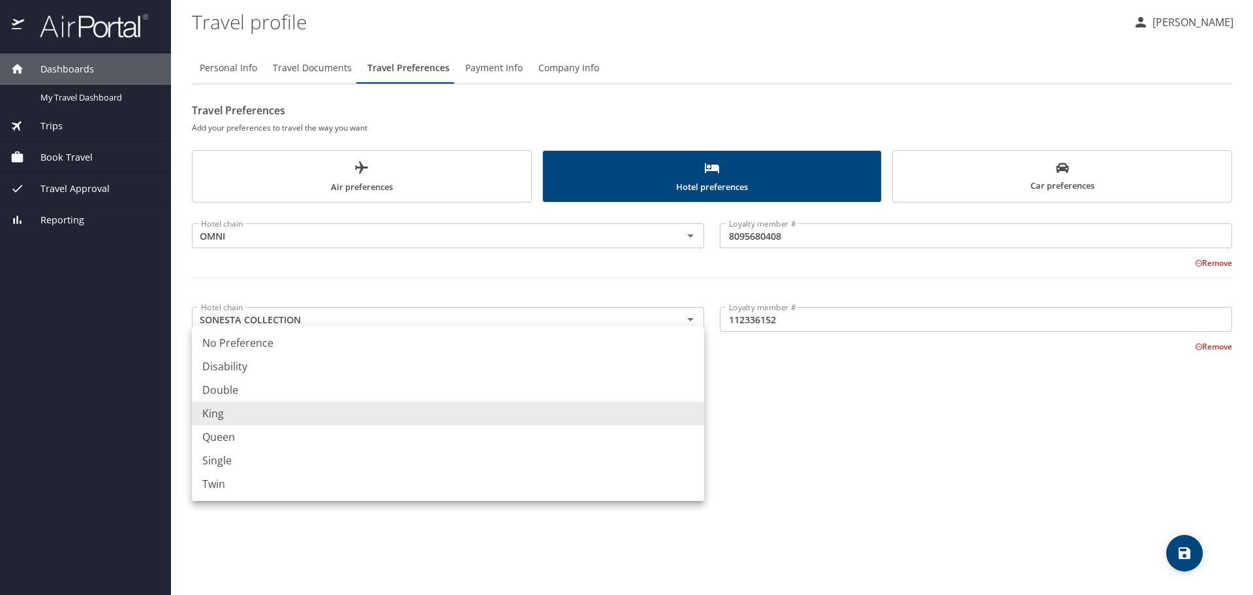
click at [548, 413] on li "King" at bounding box center [448, 412] width 512 height 23
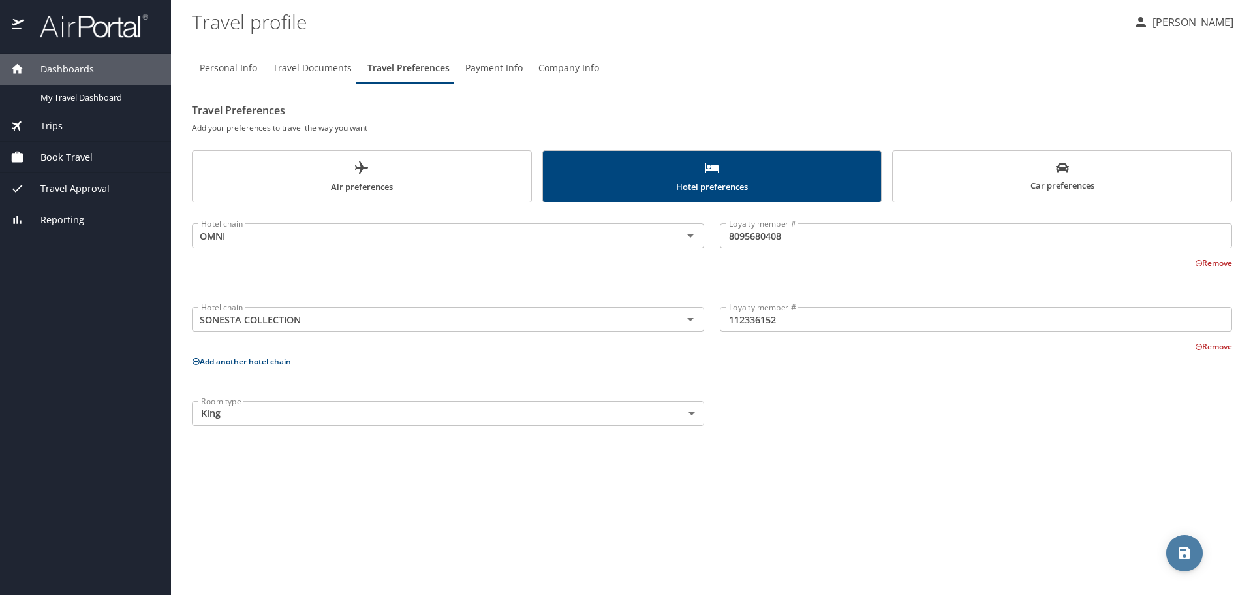
click at [1186, 554] on icon "save" at bounding box center [1185, 553] width 16 height 16
click at [241, 362] on button "Add another hotel chain" at bounding box center [241, 361] width 99 height 11
click at [691, 403] on icon "Open" at bounding box center [690, 402] width 7 height 3
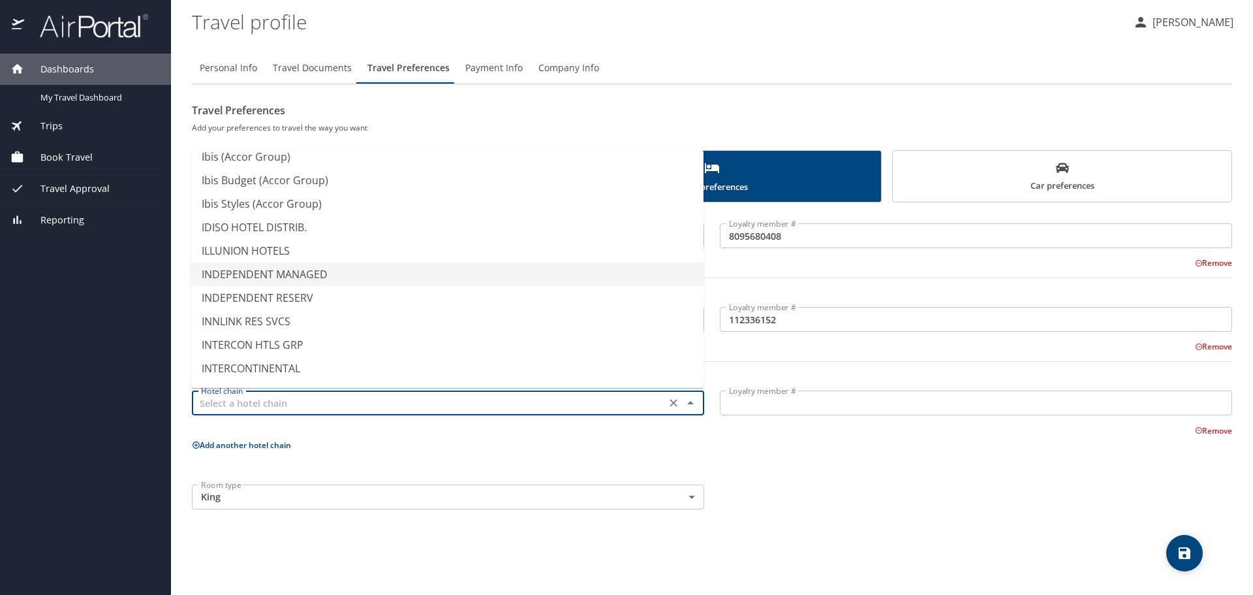
scroll to position [3459, 0]
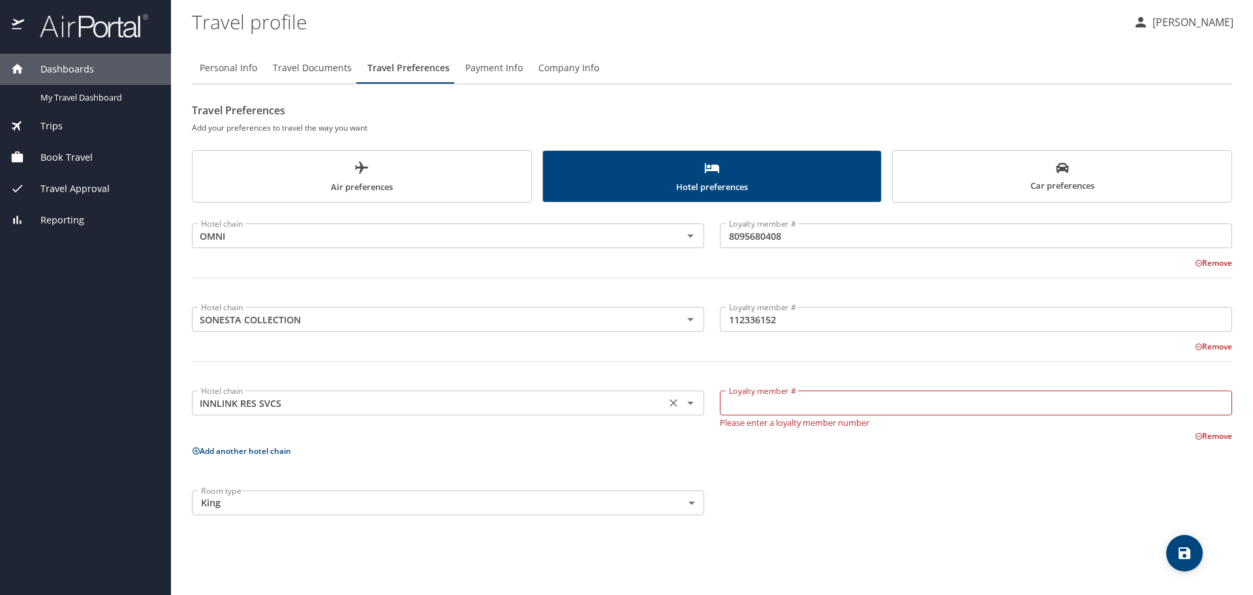
click at [689, 406] on icon "Open" at bounding box center [691, 403] width 16 height 16
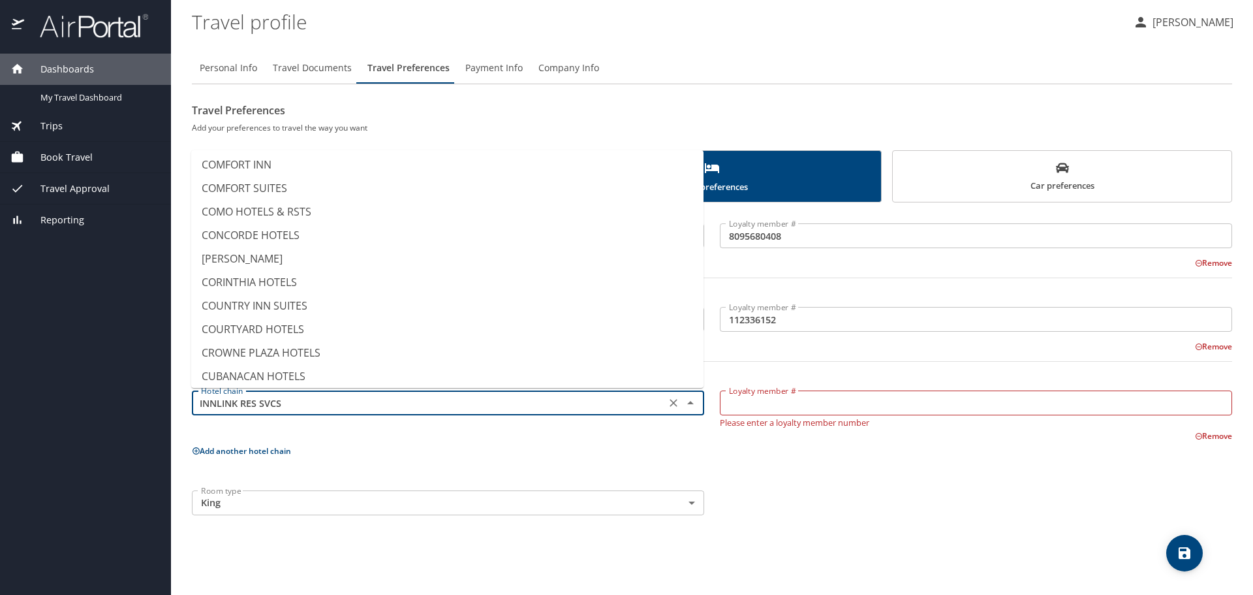
scroll to position [1384, 0]
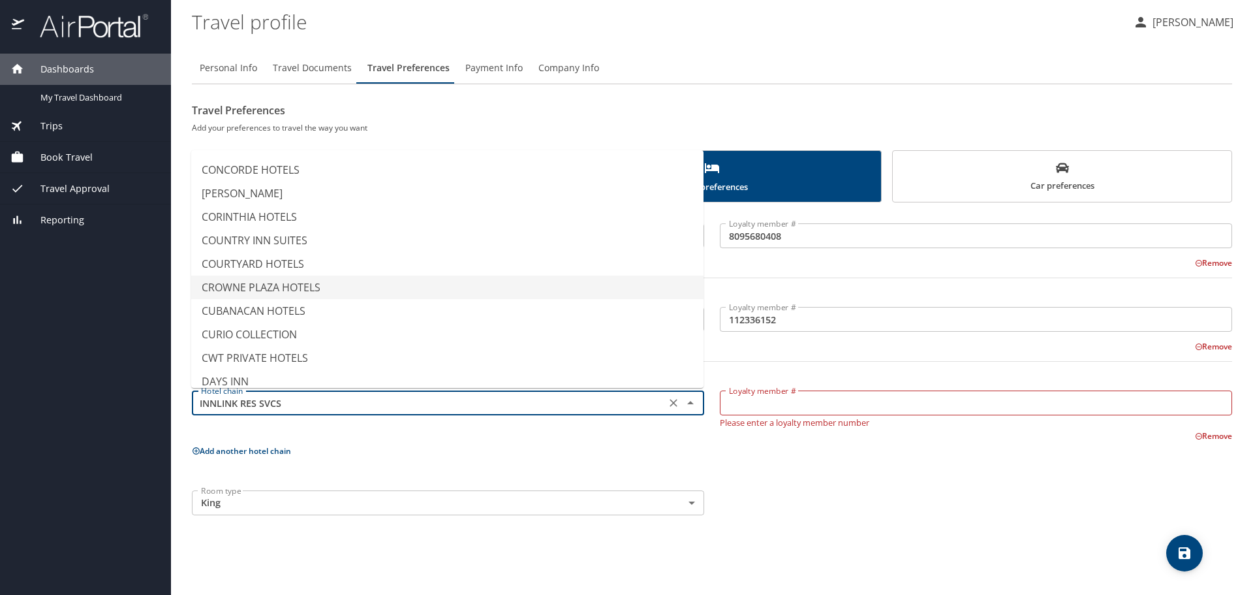
click at [258, 288] on li "CROWNE PLAZA HOTELS" at bounding box center [447, 286] width 512 height 23
type input "CROWNE PLAZA HOTELS"
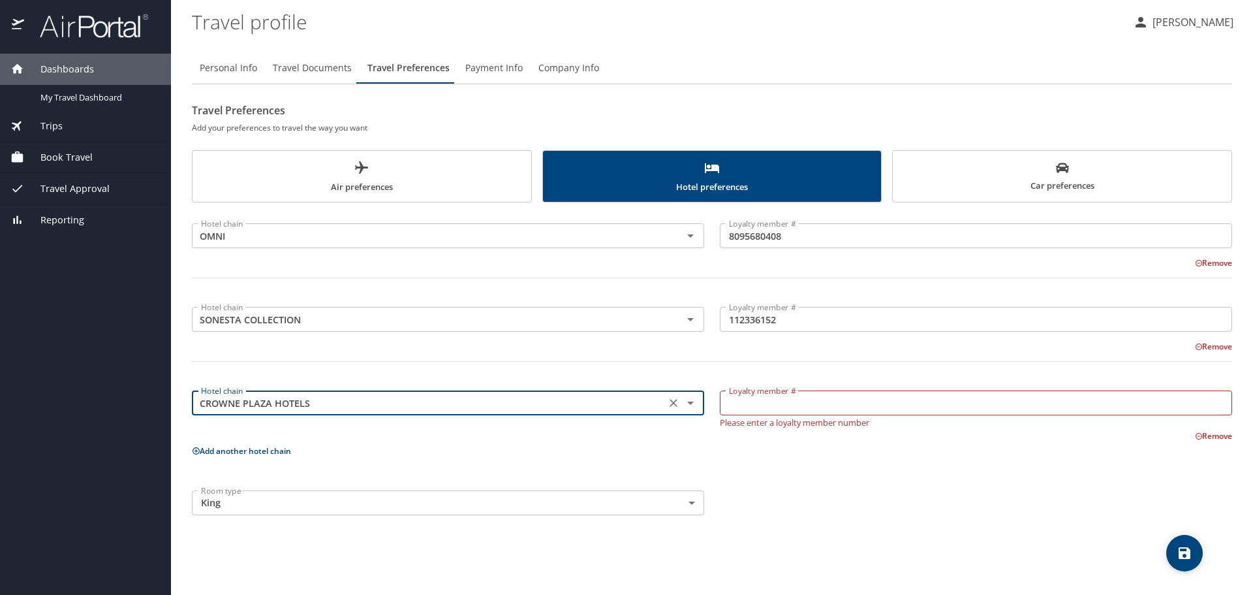
click at [739, 405] on input "Loyalty member #" at bounding box center [976, 402] width 512 height 25
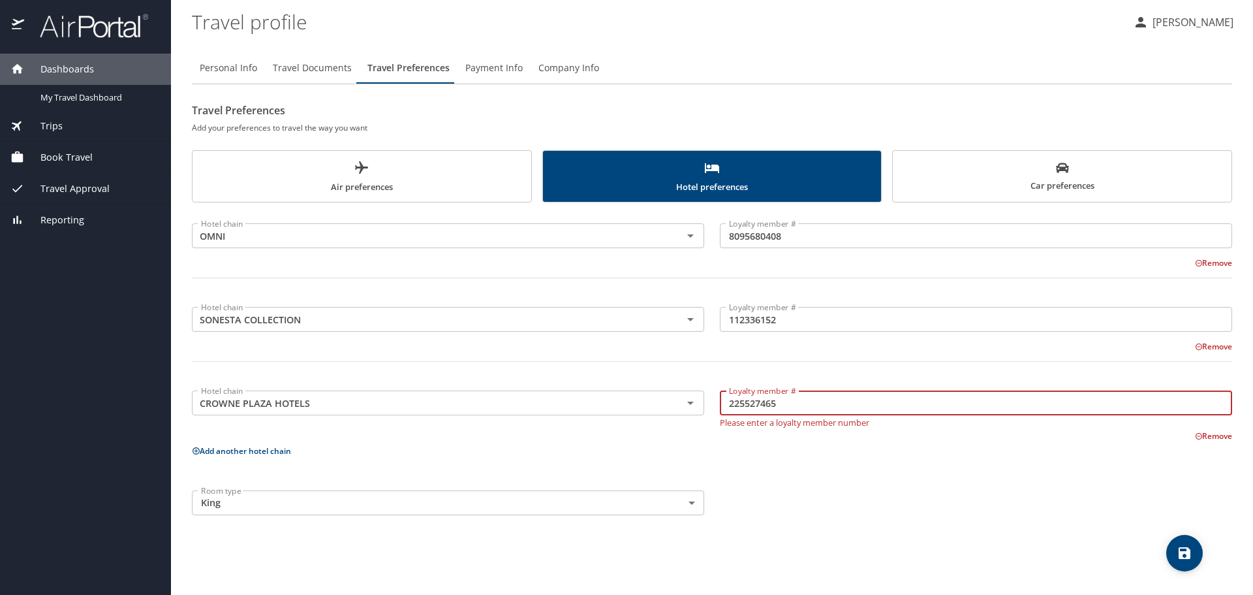
type input "225527465"
click at [499, 510] on body "Dashboards My Travel Dashboard Trips Current / Future Trips Past Trips Trips Mi…" at bounding box center [626, 297] width 1253 height 595
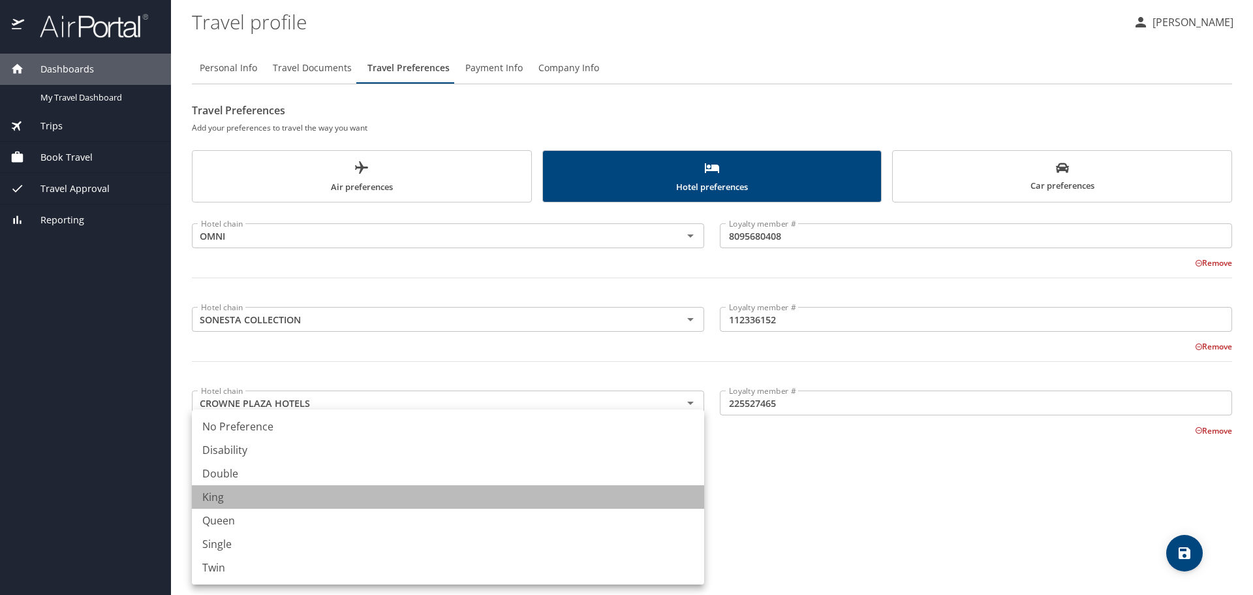
click at [354, 498] on li "King" at bounding box center [448, 496] width 512 height 23
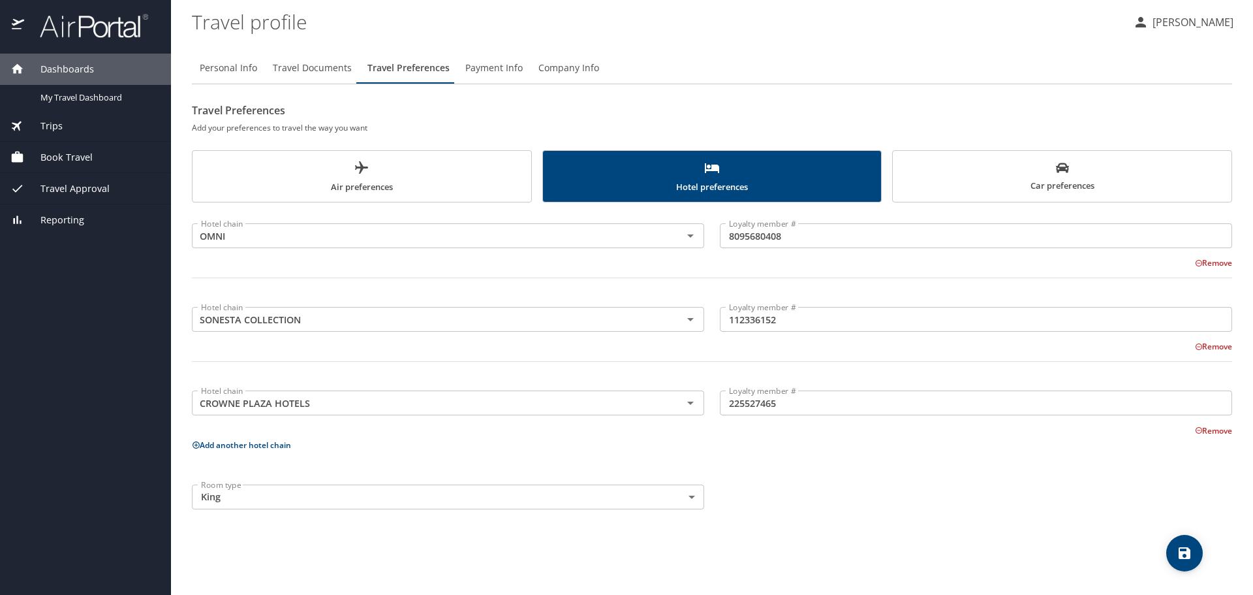
click at [230, 444] on button "Add another hotel chain" at bounding box center [241, 444] width 99 height 11
click at [688, 486] on icon "Open" at bounding box center [691, 486] width 16 height 16
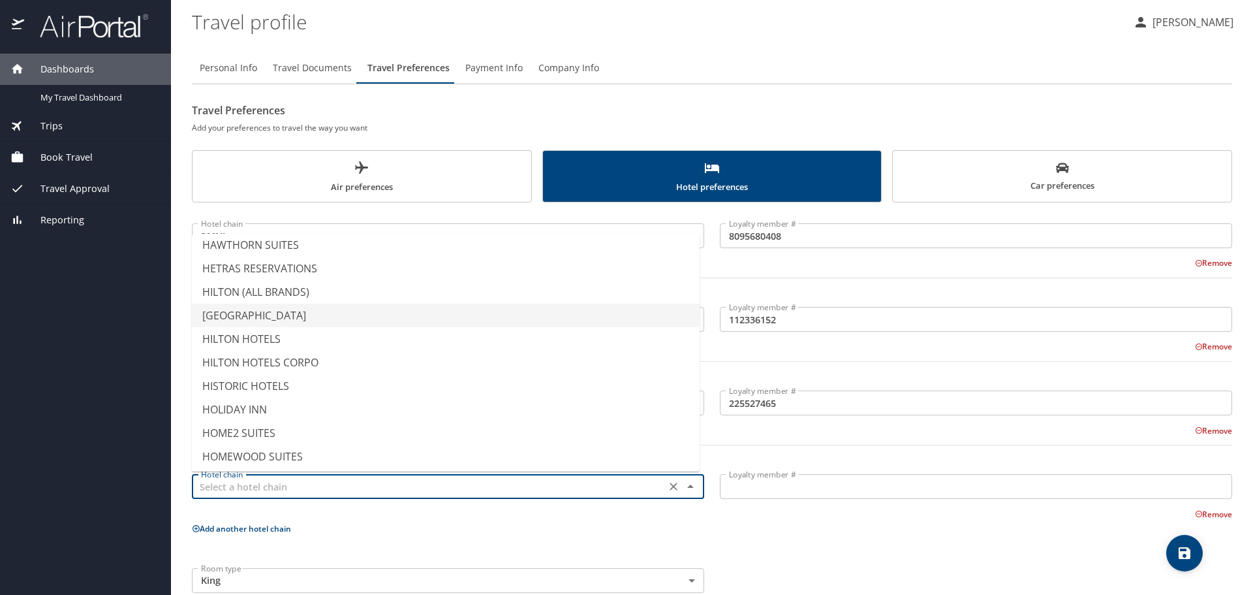
scroll to position [2872, 0]
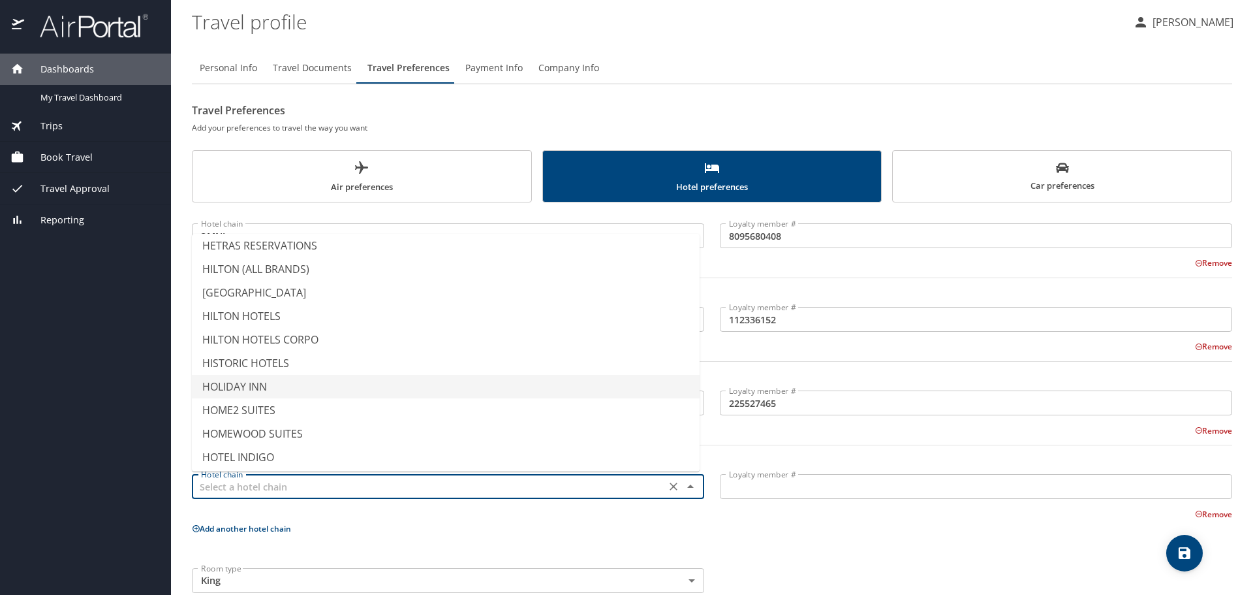
click at [241, 384] on li "HOLIDAY INN" at bounding box center [446, 386] width 508 height 23
type input "HOLIDAY INN"
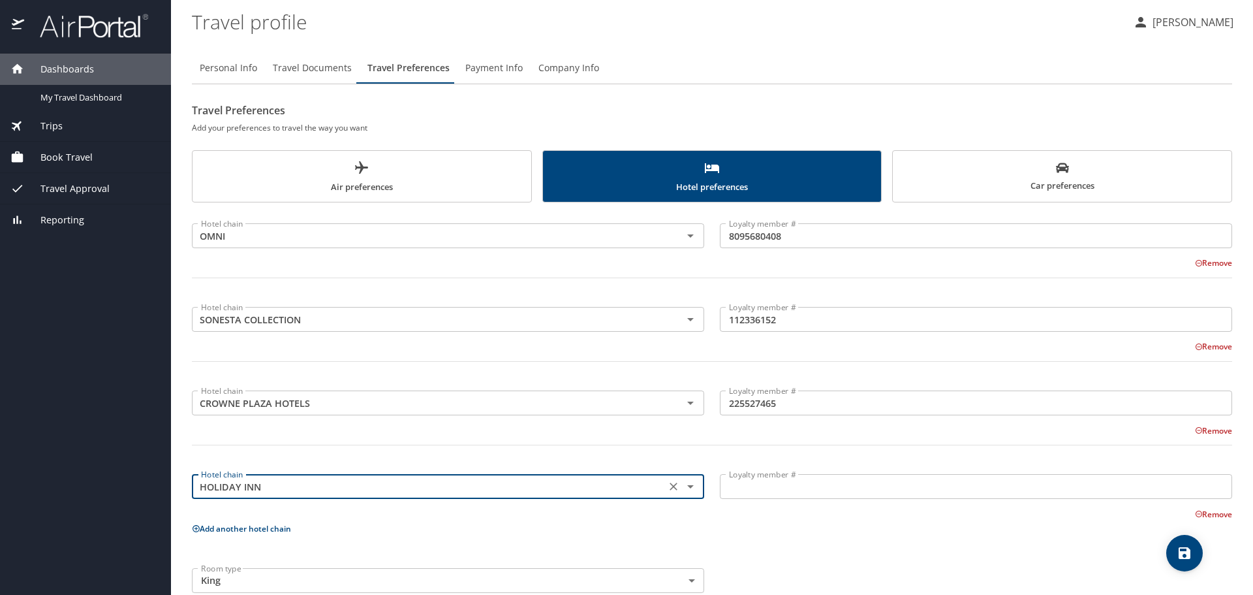
click at [729, 488] on input "Loyalty member #" at bounding box center [976, 486] width 512 height 25
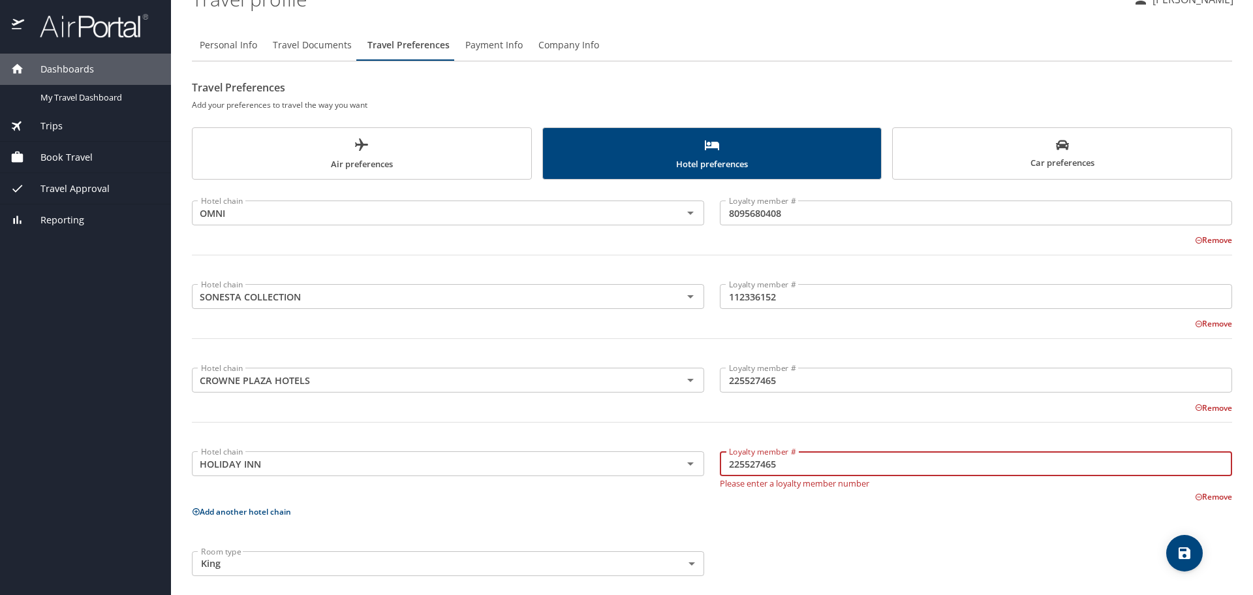
scroll to position [33, 0]
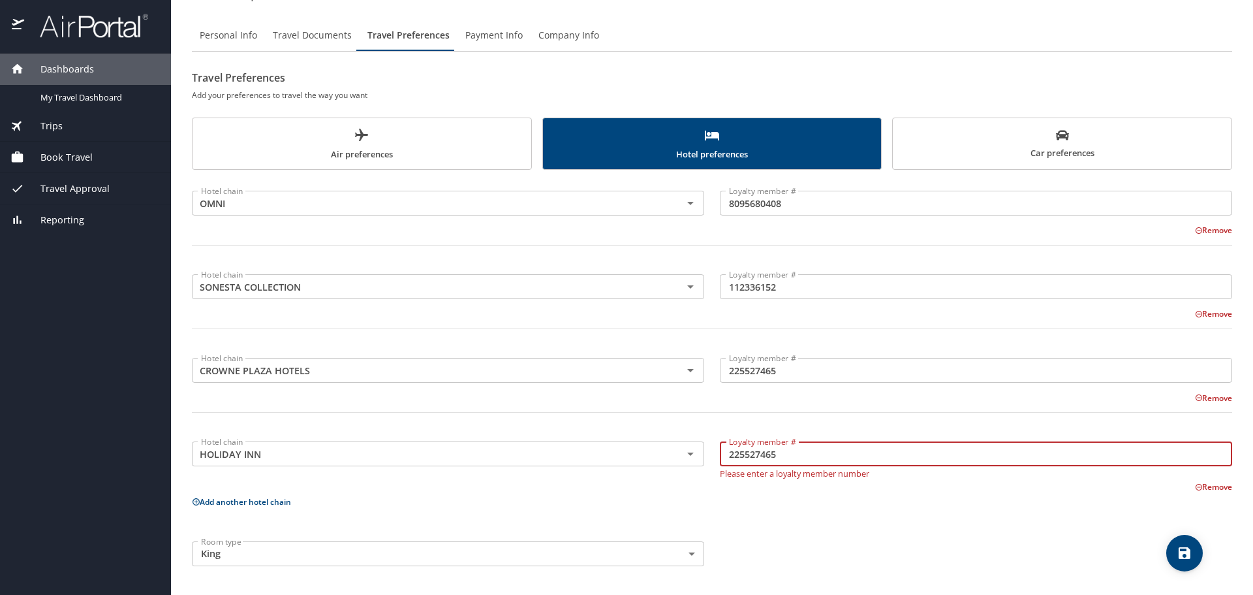
type input "225527465"
click at [819, 520] on div "Hotel chain OMNI Hotel chain Loyalty member # 8095680408 Loyalty member # Remov…" at bounding box center [712, 376] width 1040 height 396
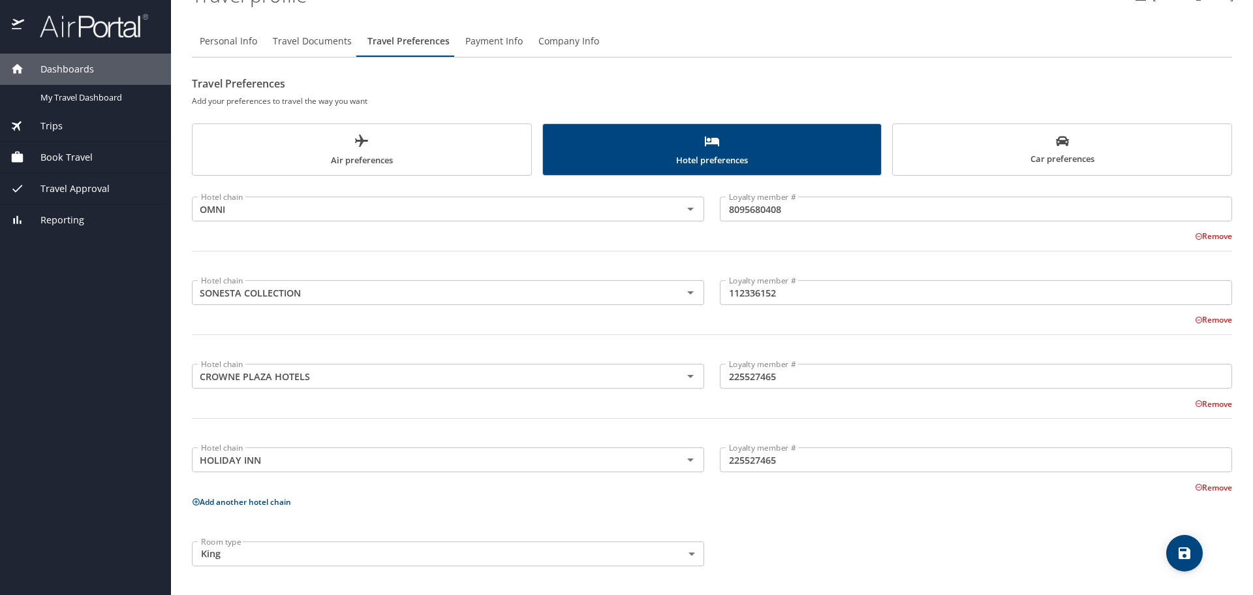
click at [235, 500] on button "Add another hotel chain" at bounding box center [241, 501] width 99 height 11
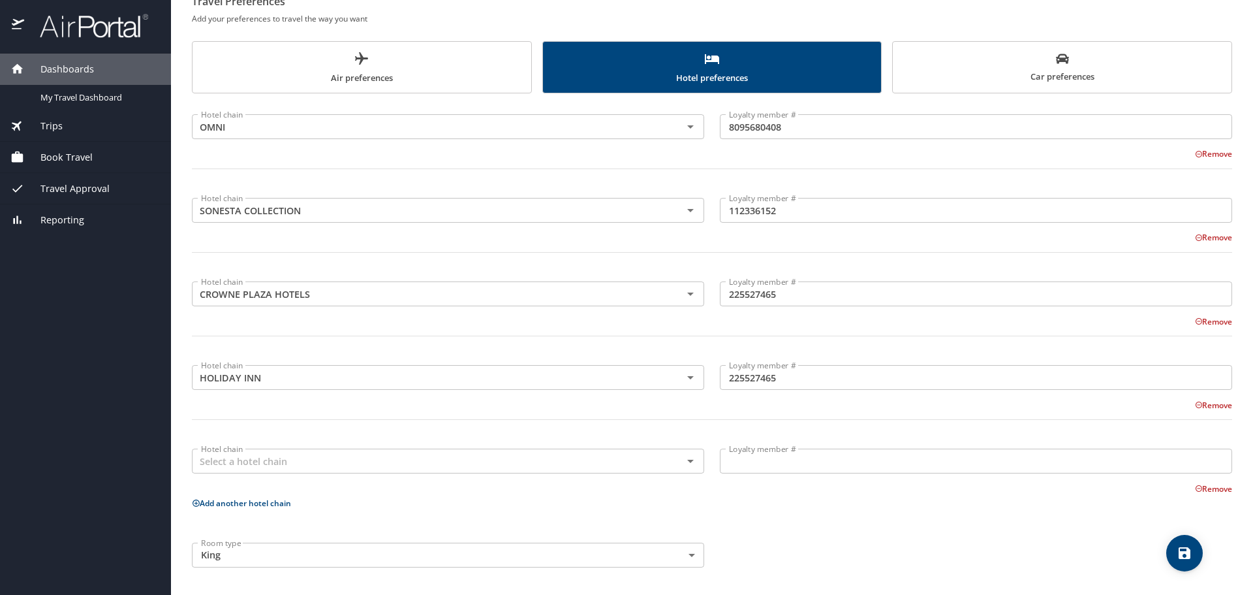
scroll to position [110, 0]
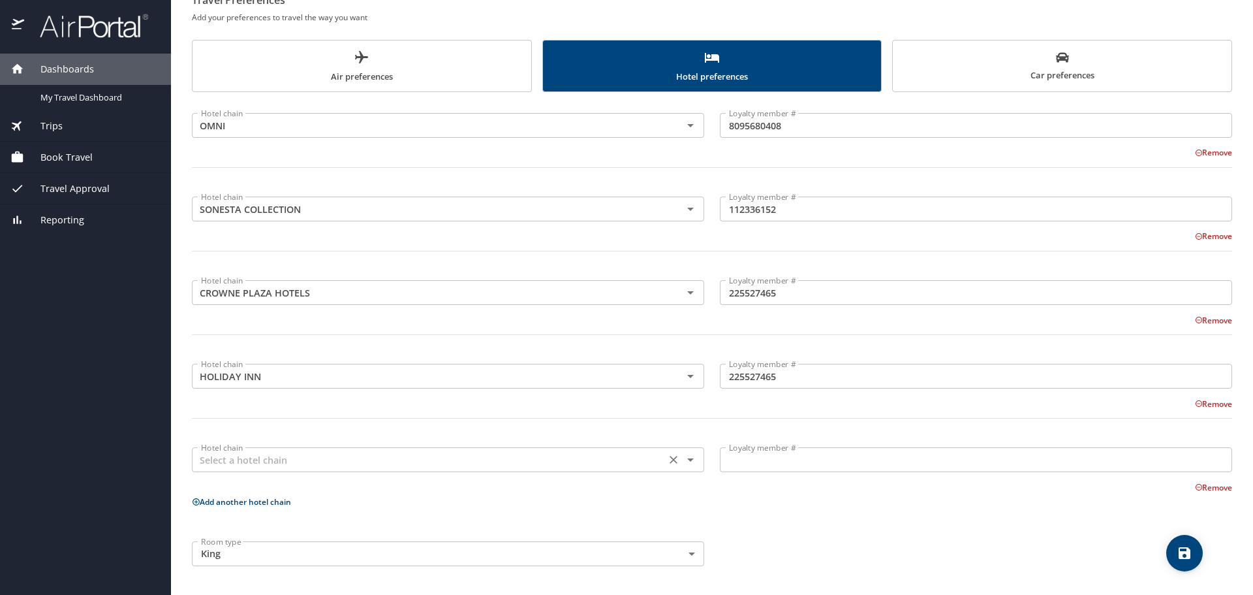
click at [683, 460] on icon "Open" at bounding box center [691, 460] width 16 height 16
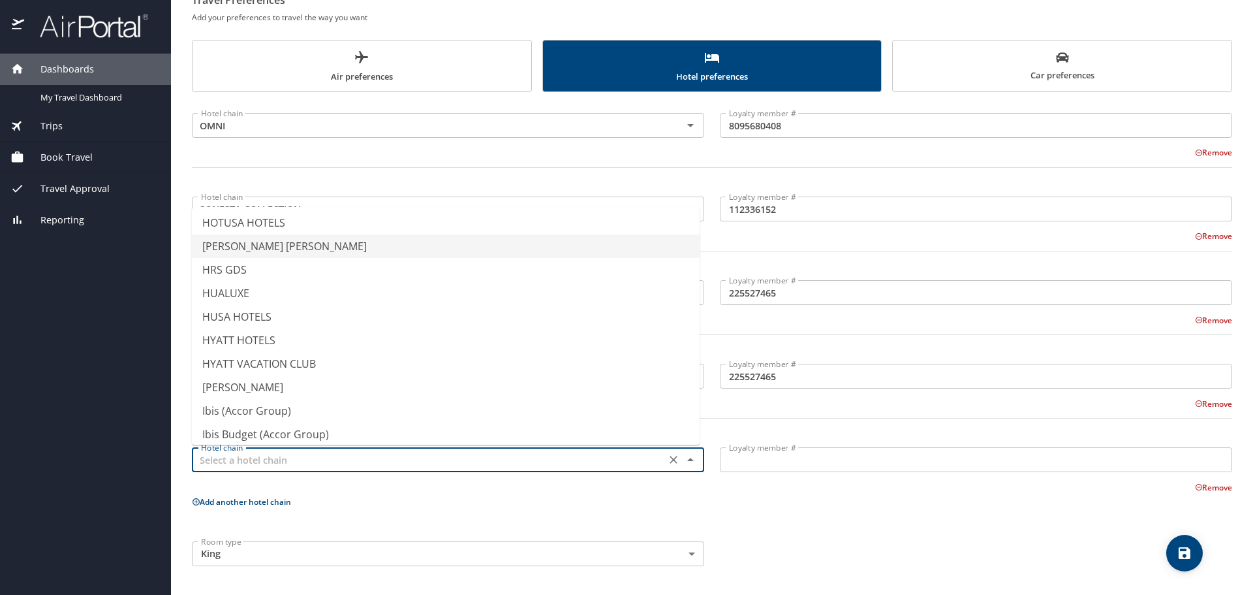
scroll to position [3198, 0]
click at [247, 337] on li "HYATT HOTELS" at bounding box center [446, 338] width 508 height 23
type input "HYATT HOTELS"
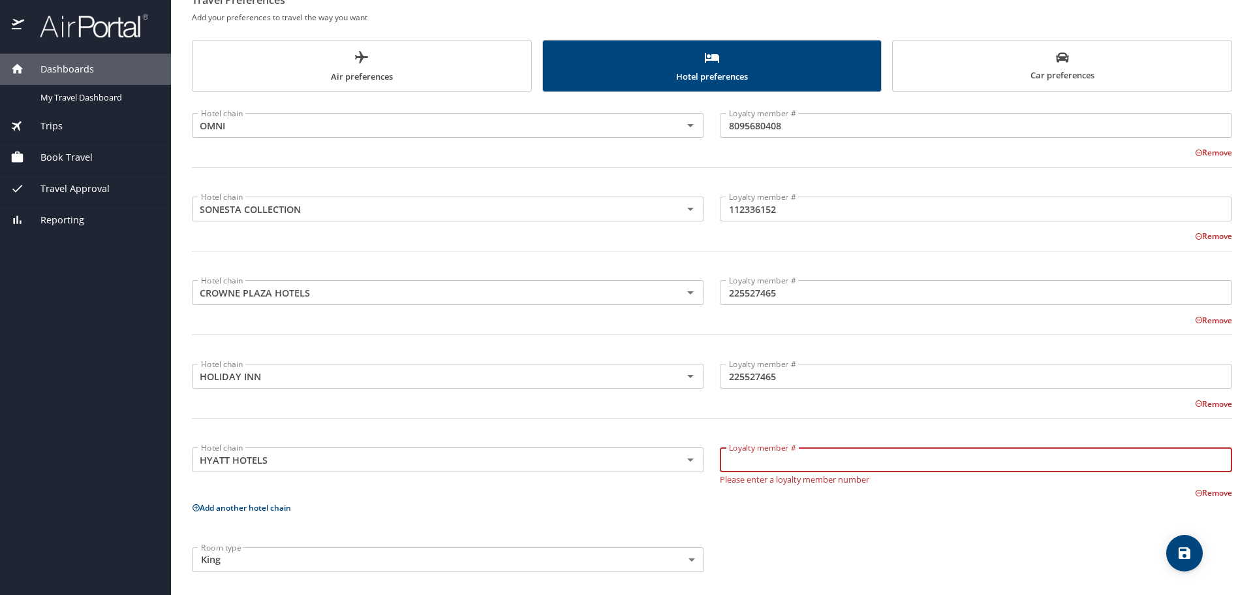
click at [747, 462] on input "Loyalty member #" at bounding box center [976, 459] width 512 height 25
click at [737, 460] on input "Loyalty member #" at bounding box center [976, 459] width 512 height 25
type input "557195678C"
click at [811, 538] on div "Hotel chain OMNI Hotel chain Loyalty member # 8095680408 Loyalty member # Remov…" at bounding box center [712, 340] width 1040 height 480
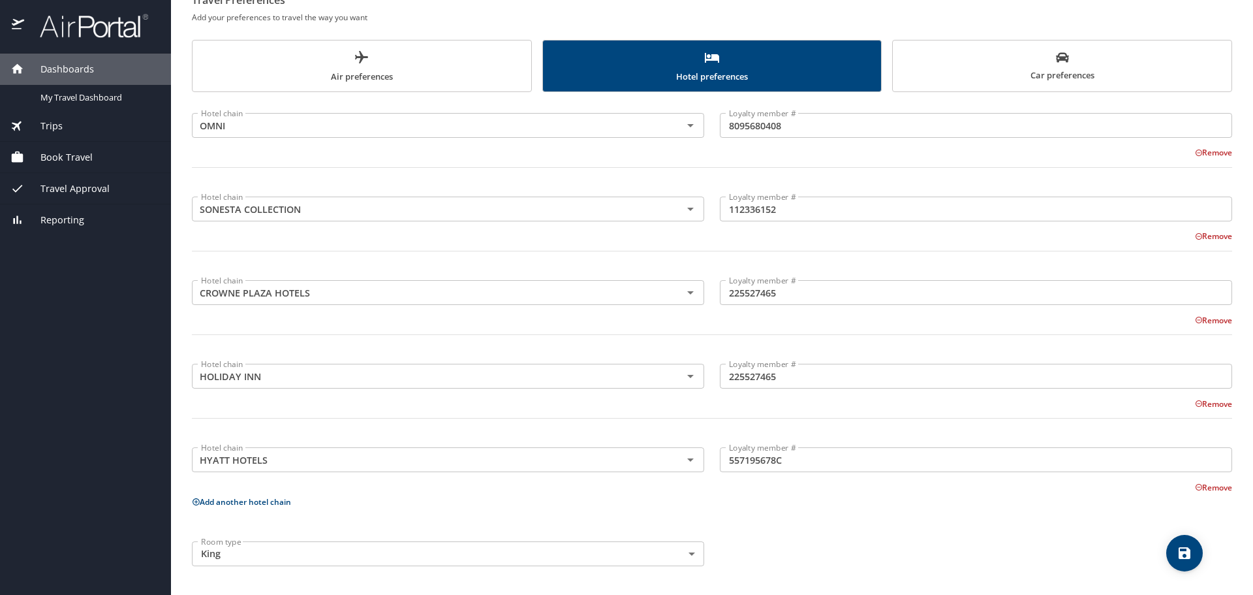
click at [1181, 554] on icon "save" at bounding box center [1185, 553] width 12 height 12
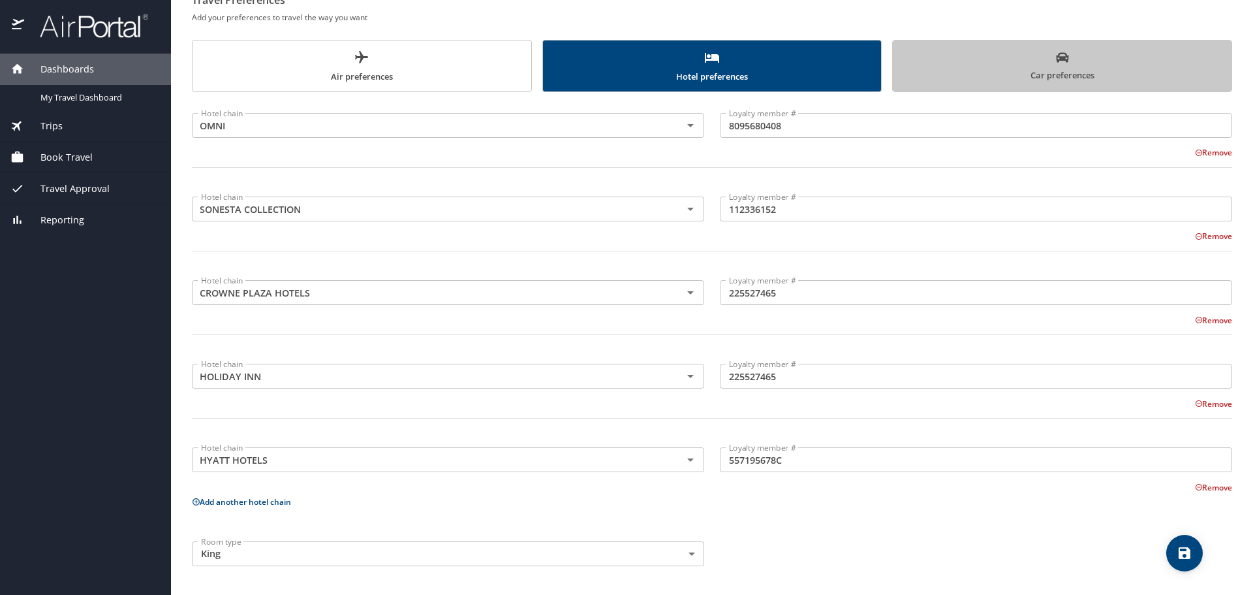
click at [1063, 65] on span "Car preferences" at bounding box center [1062, 67] width 323 height 32
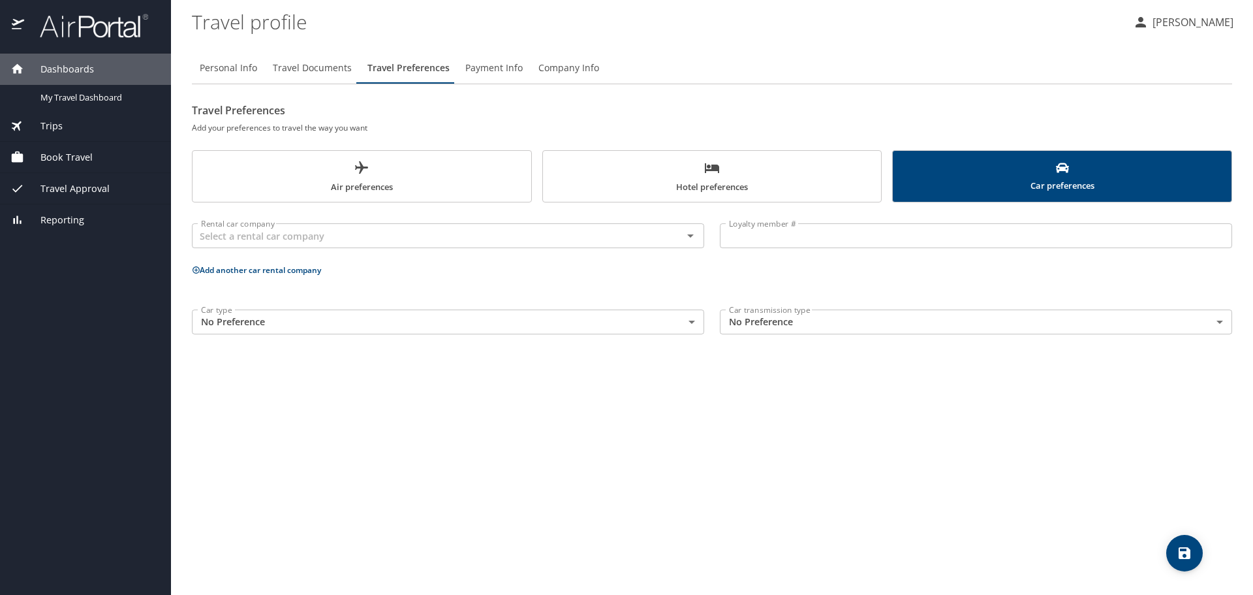
scroll to position [0, 0]
click at [352, 170] on span "Air preferences" at bounding box center [361, 177] width 323 height 35
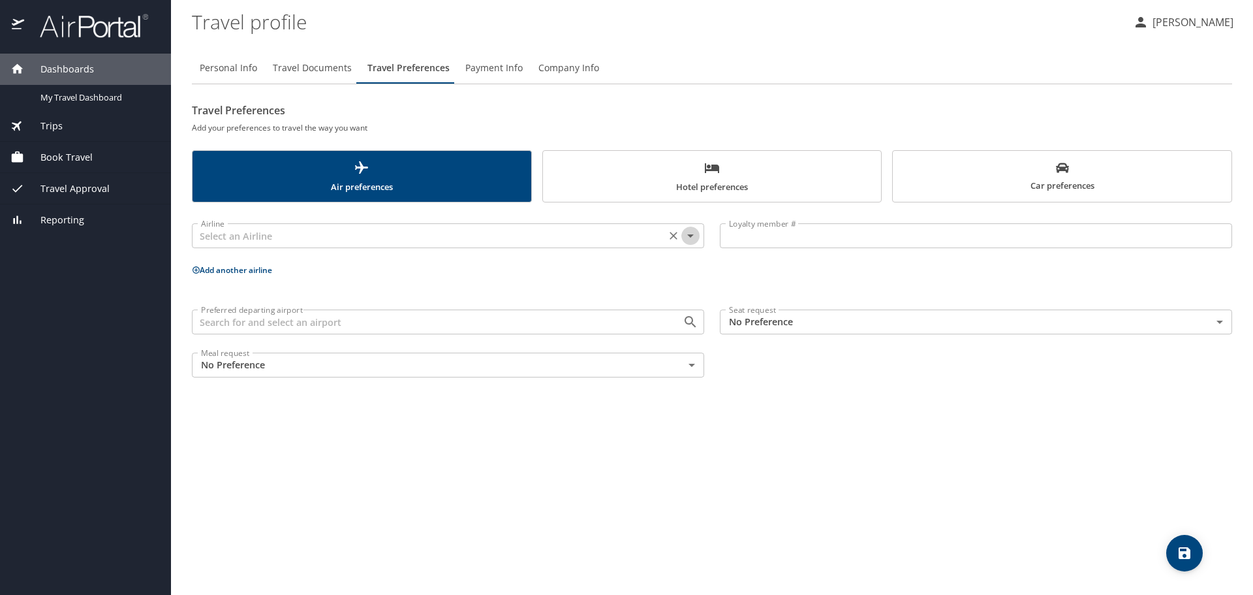
click at [690, 236] on icon "Open" at bounding box center [690, 235] width 7 height 3
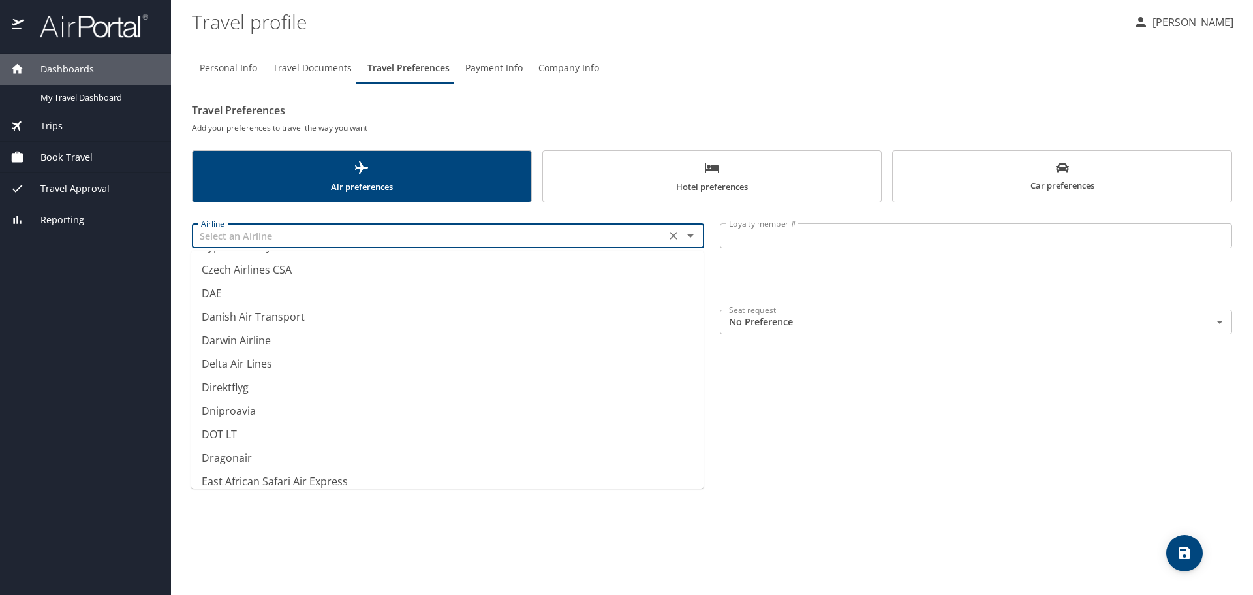
scroll to position [3916, 0]
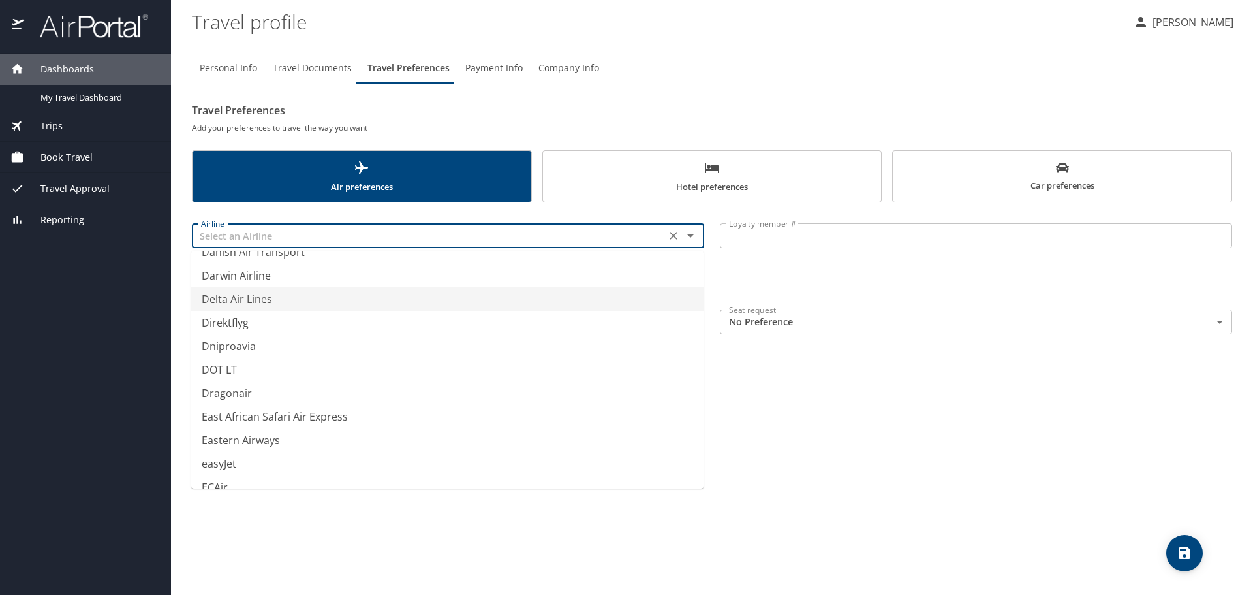
click at [247, 298] on li "Delta Air Lines" at bounding box center [447, 298] width 512 height 23
type input "Delta Air Lines"
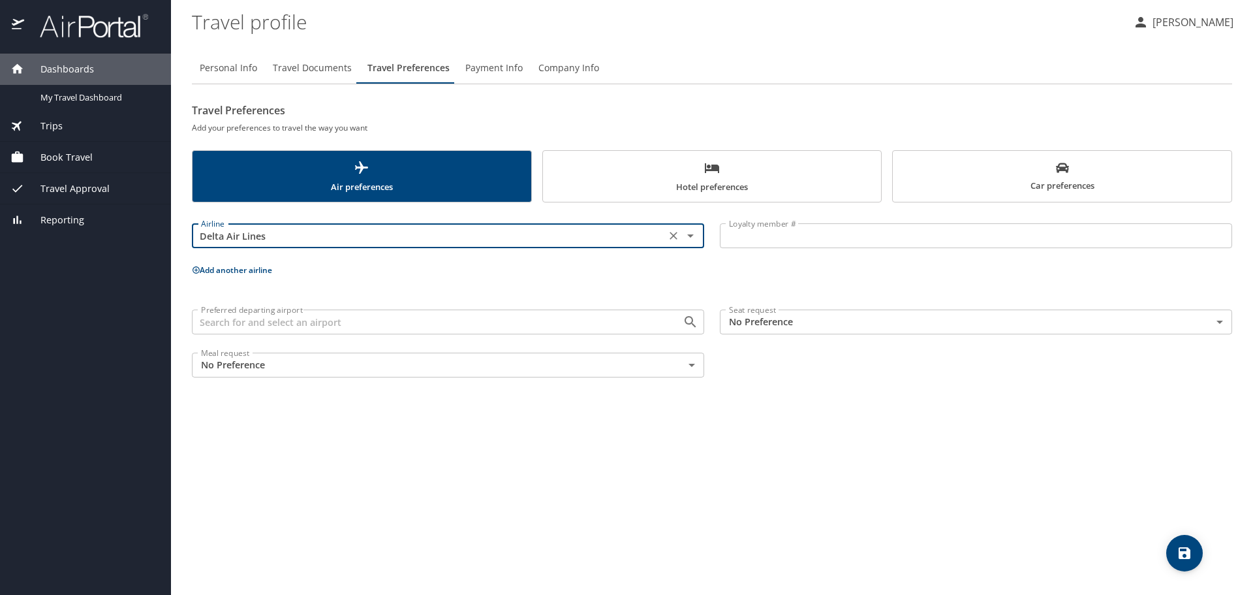
click at [754, 237] on input "Loyalty member #" at bounding box center [976, 235] width 512 height 25
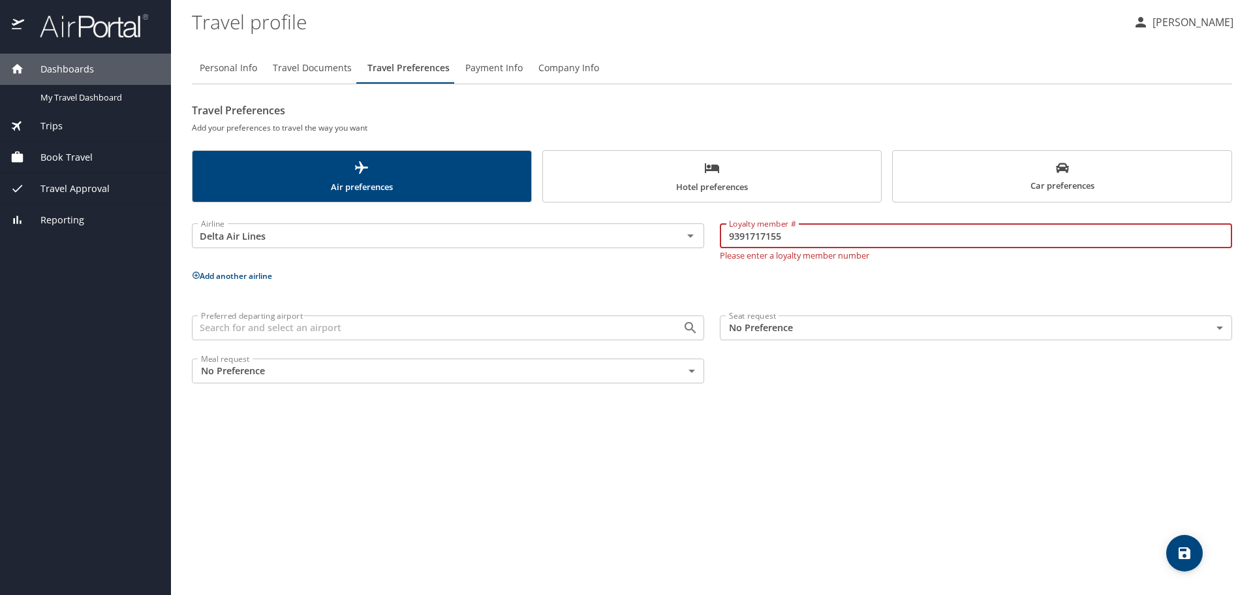
type input "9391717155"
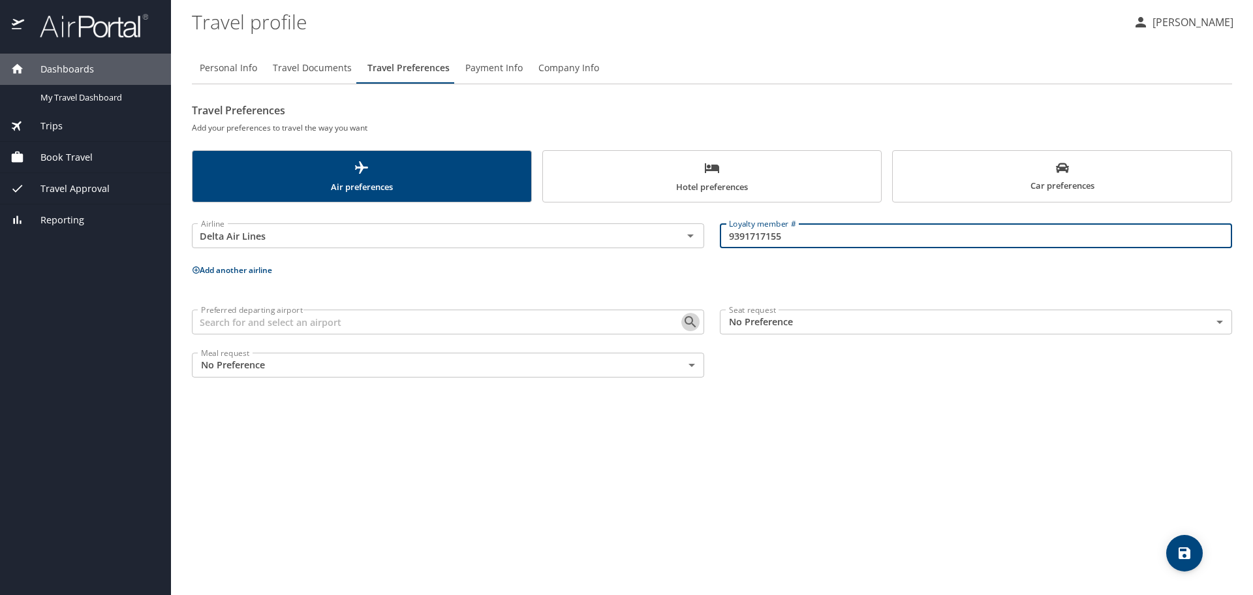
click at [688, 322] on icon "Open" at bounding box center [691, 322] width 16 height 16
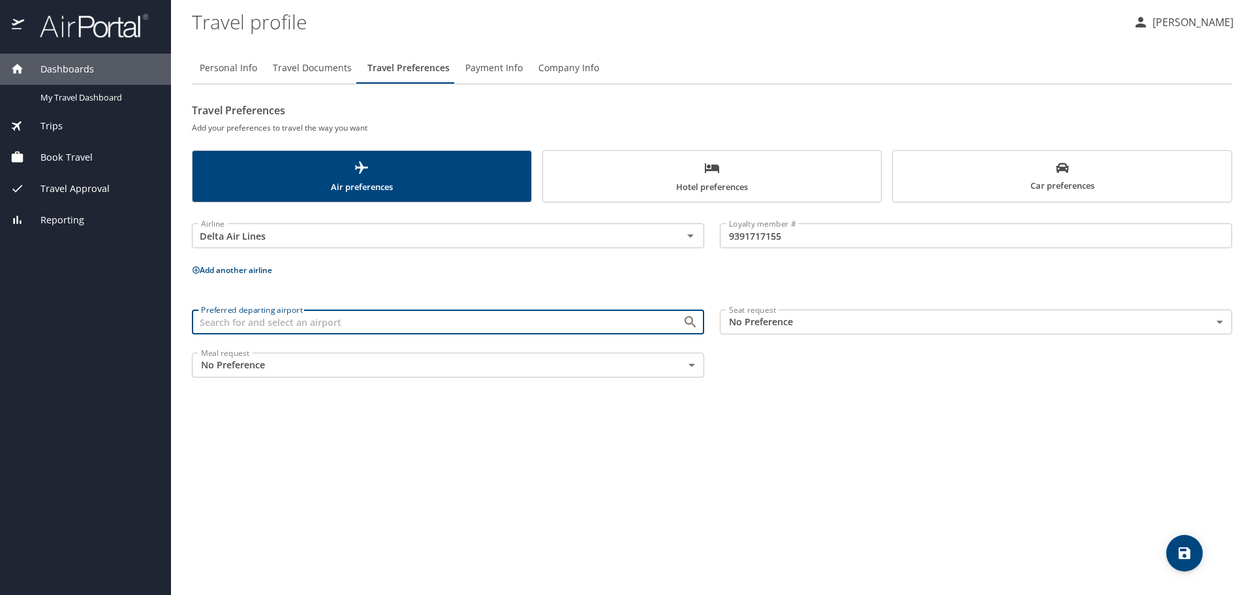
click at [499, 322] on input "Preferred departing airport" at bounding box center [429, 321] width 466 height 17
click at [831, 321] on body "Dashboards My Travel Dashboard Trips Current / Future Trips Past Trips Trips Mi…" at bounding box center [626, 297] width 1253 height 595
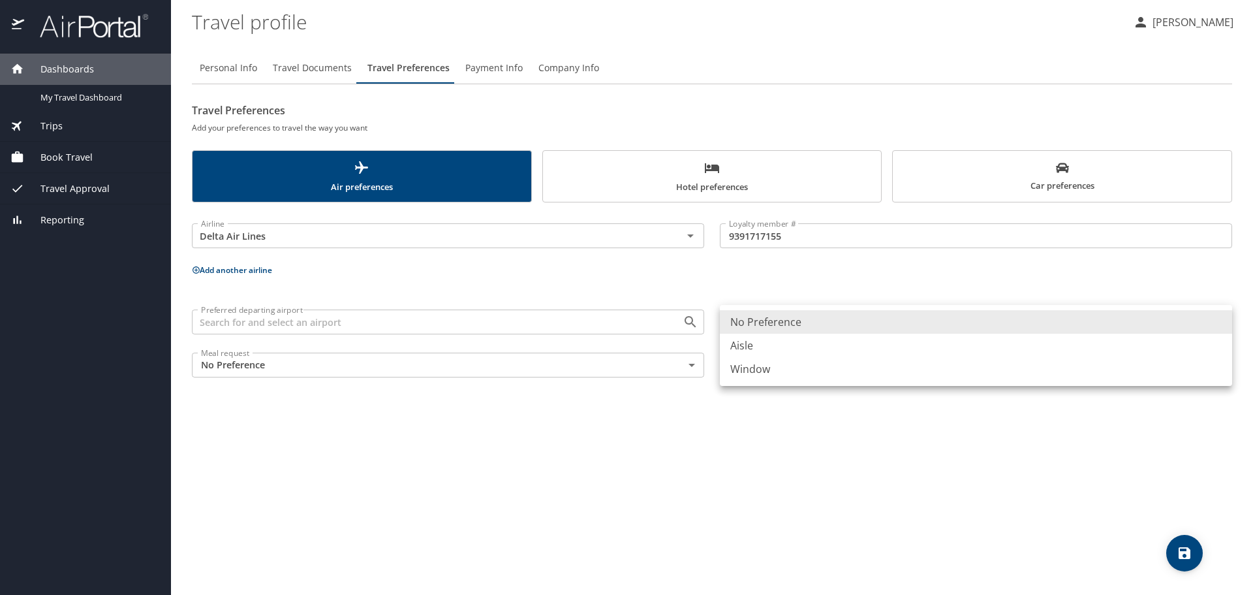
click at [753, 371] on li "Window" at bounding box center [976, 368] width 512 height 23
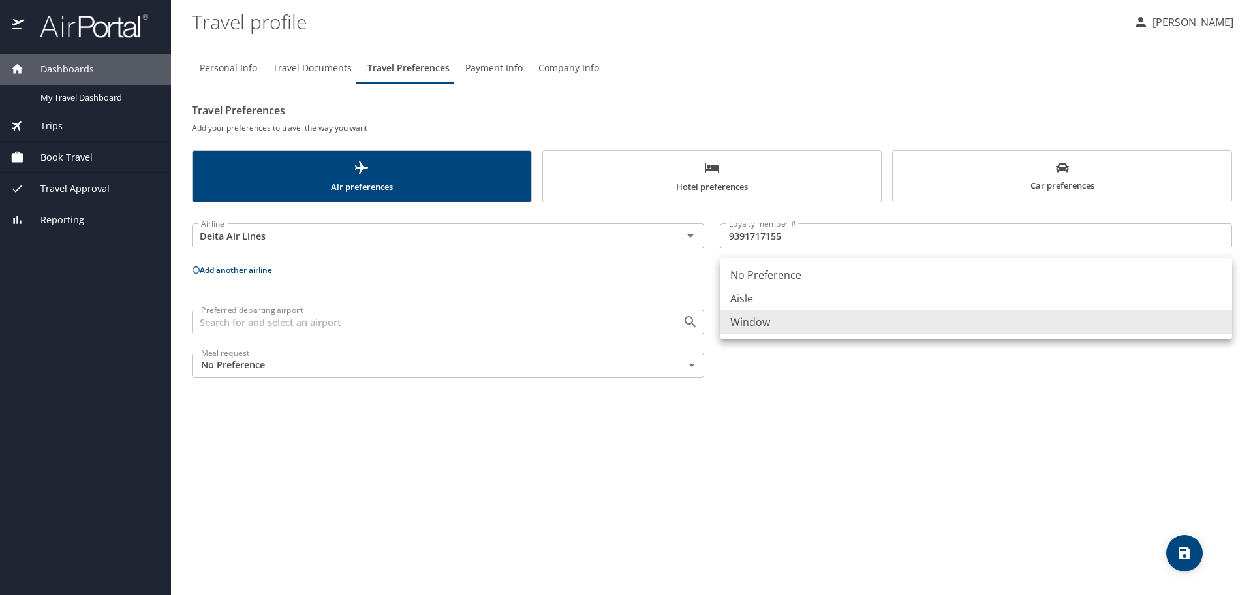
click at [773, 320] on body "Dashboards My Travel Dashboard Trips Current / Future Trips Past Trips Trips Mi…" at bounding box center [626, 297] width 1253 height 595
click at [754, 302] on li "Aisle" at bounding box center [976, 298] width 512 height 23
type input "Aisle"
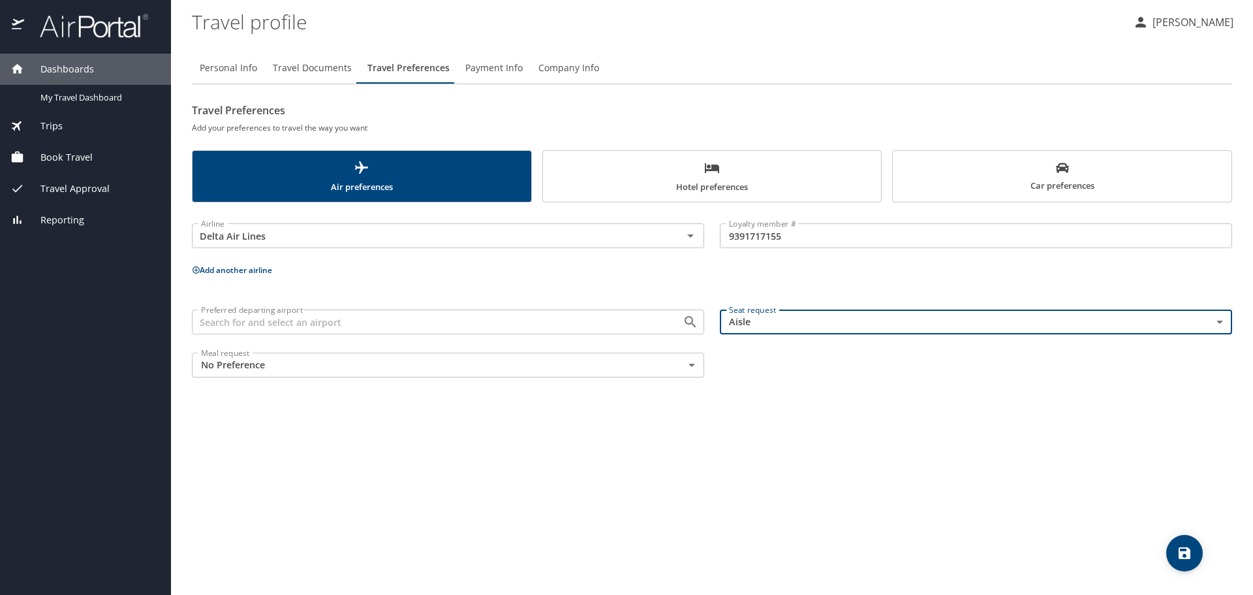
click at [678, 362] on body "Dashboards My Travel Dashboard Trips Current / Future Trips Past Trips Trips Mi…" at bounding box center [626, 297] width 1253 height 595
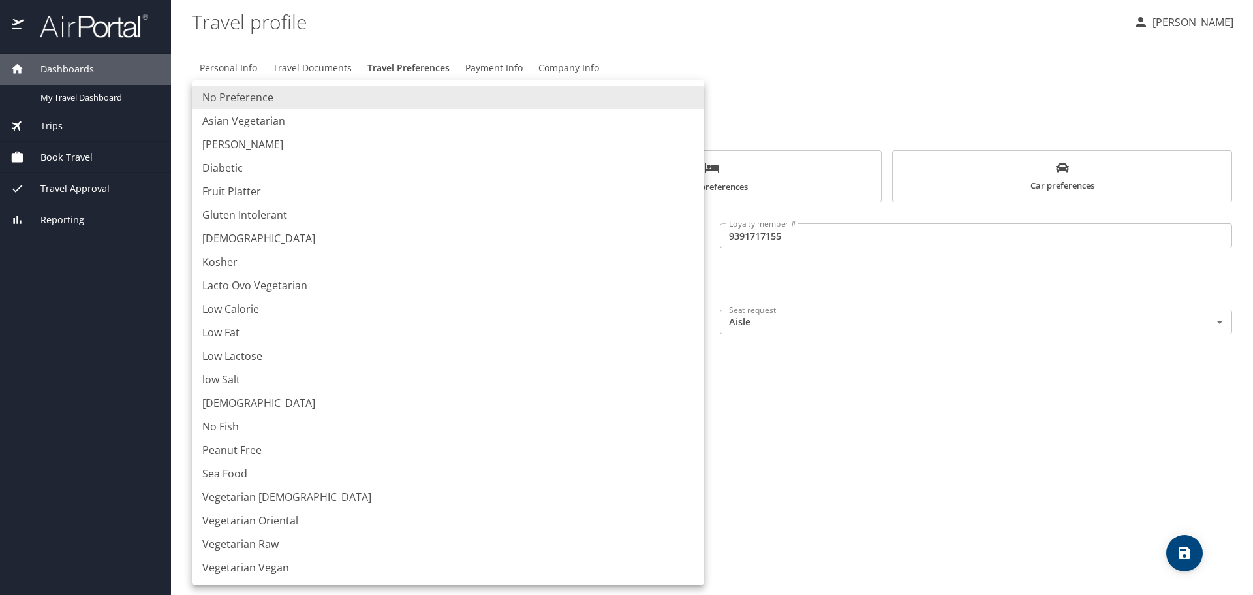
click at [251, 99] on li "No Preference" at bounding box center [448, 97] width 512 height 23
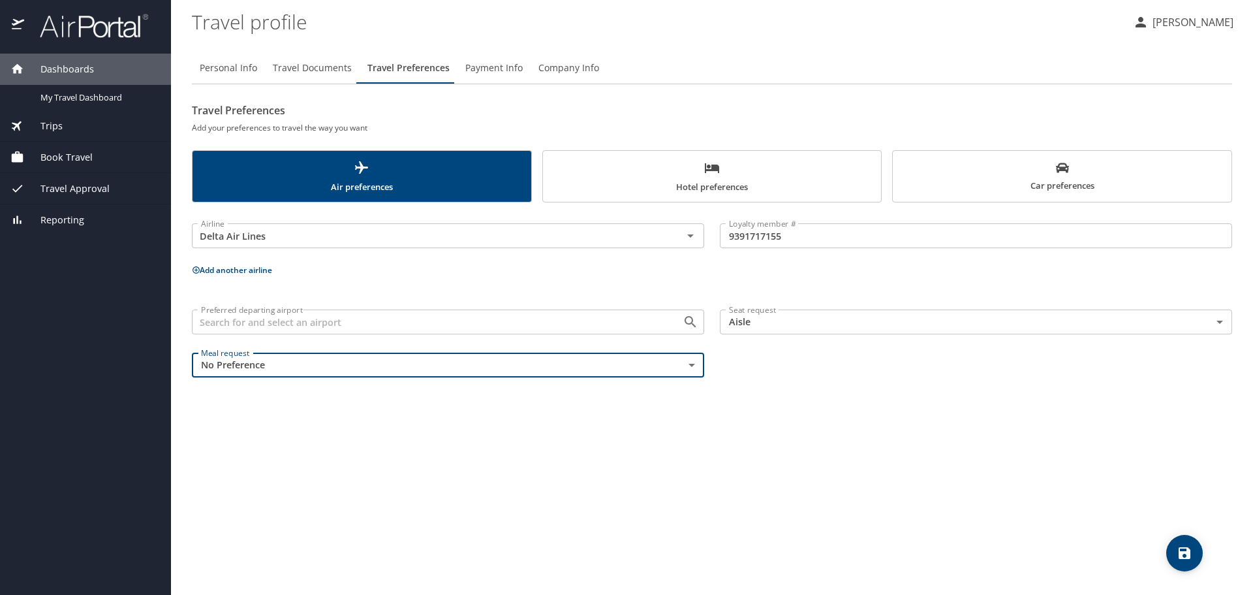
click at [270, 319] on input "Preferred departing airport" at bounding box center [429, 321] width 466 height 17
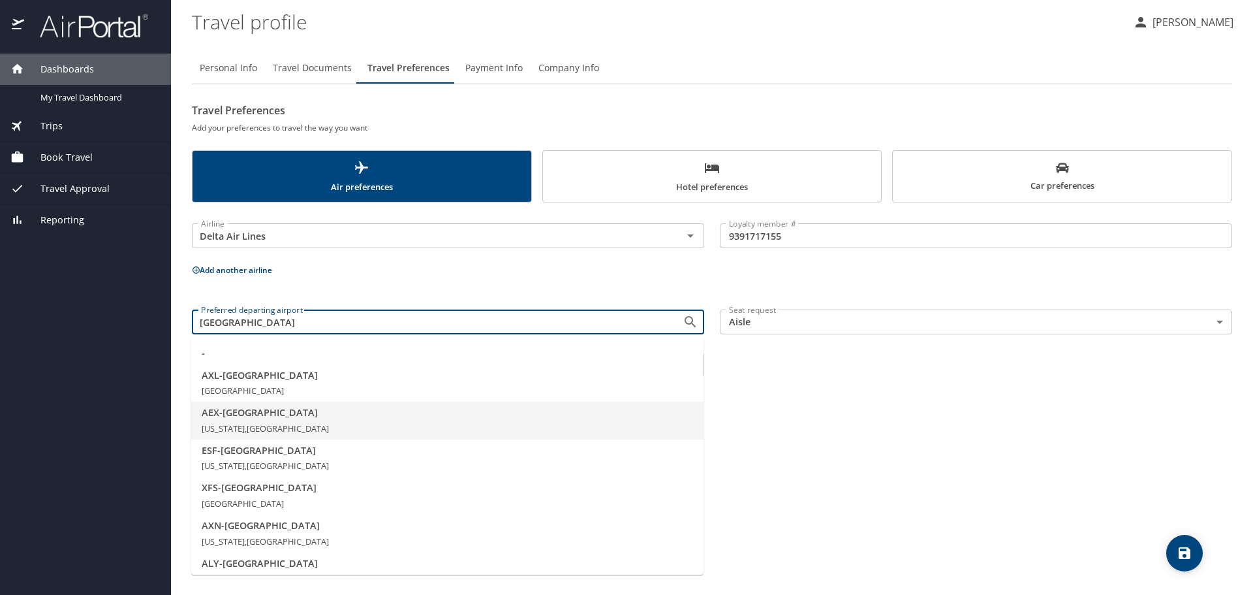
click at [268, 415] on span "AEX - Alexandria" at bounding box center [447, 412] width 491 height 14
type input "AEX - Alexandria"
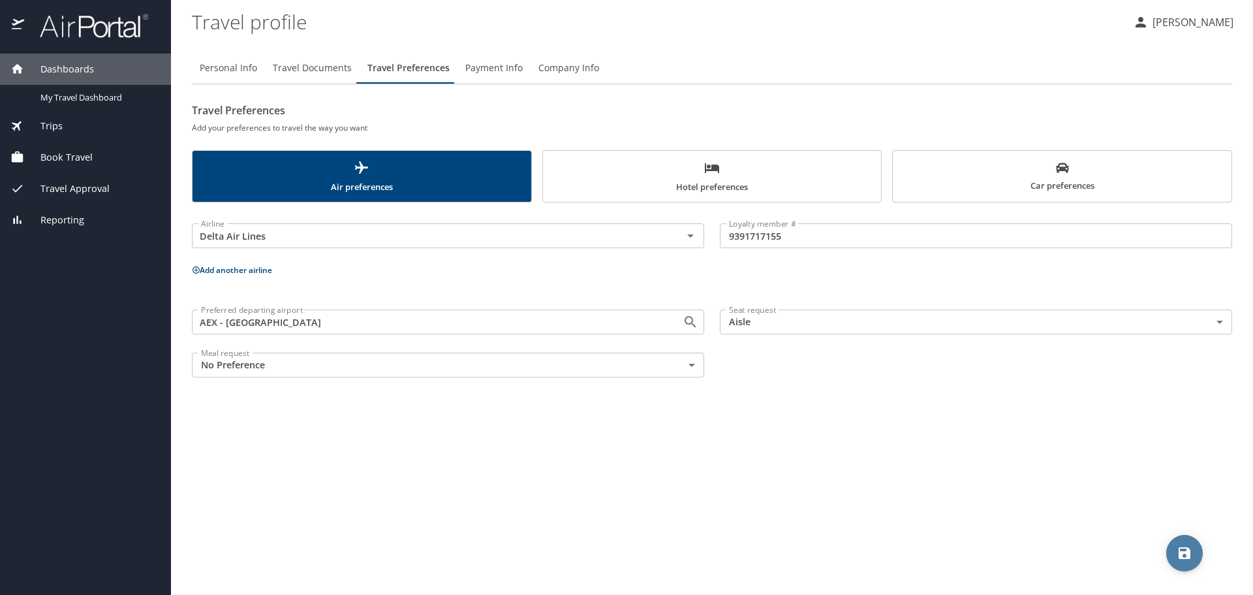
click at [1184, 552] on icon "save" at bounding box center [1185, 553] width 12 height 12
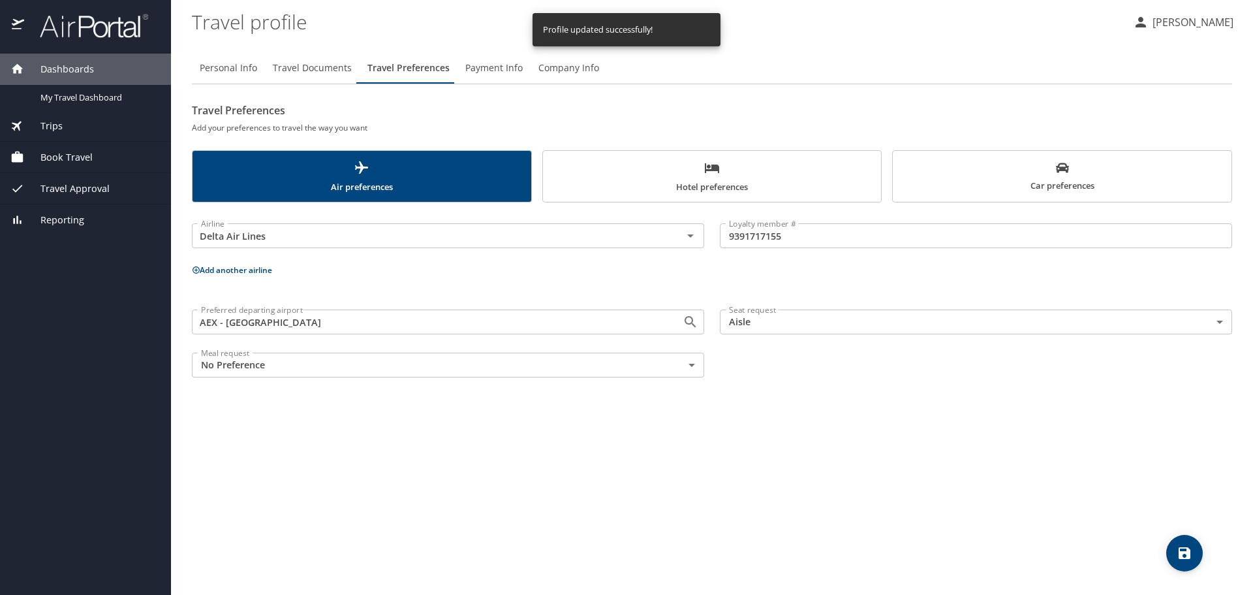
click at [217, 268] on button "Add another airline" at bounding box center [232, 269] width 80 height 11
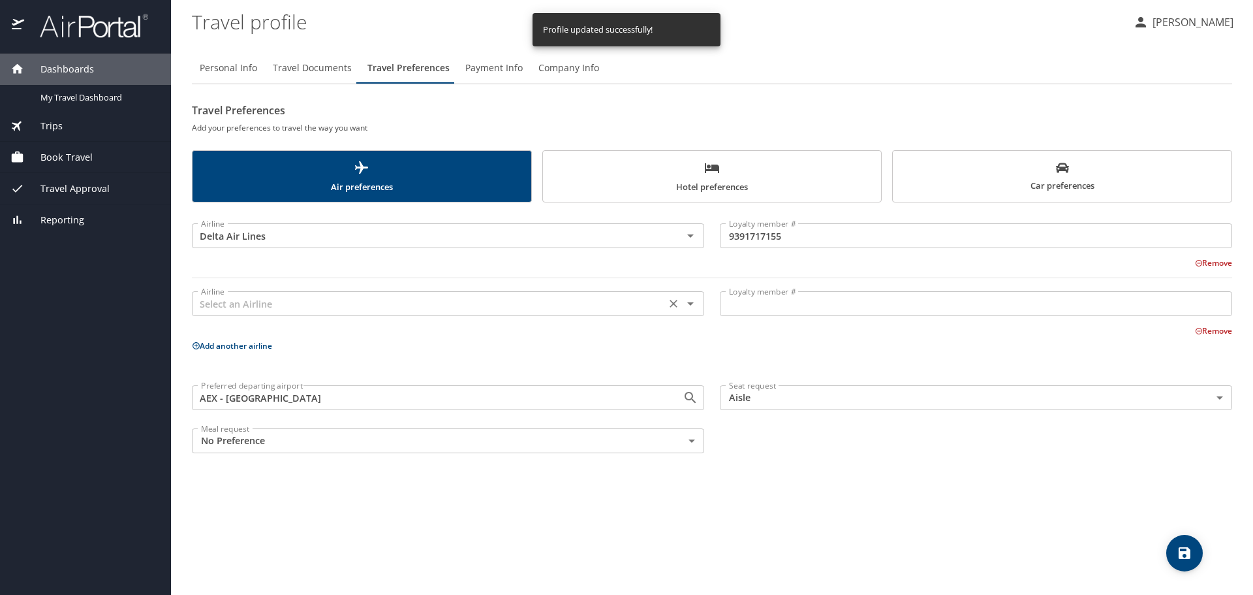
click at [693, 306] on icon "Open" at bounding box center [691, 304] width 16 height 16
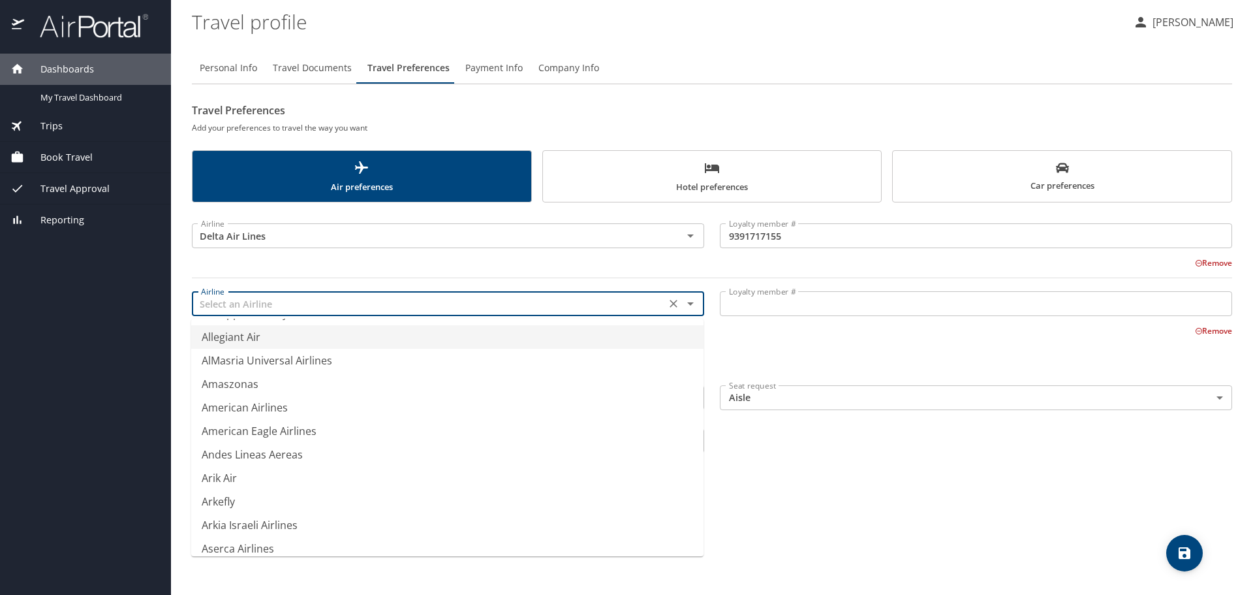
scroll to position [1958, 0]
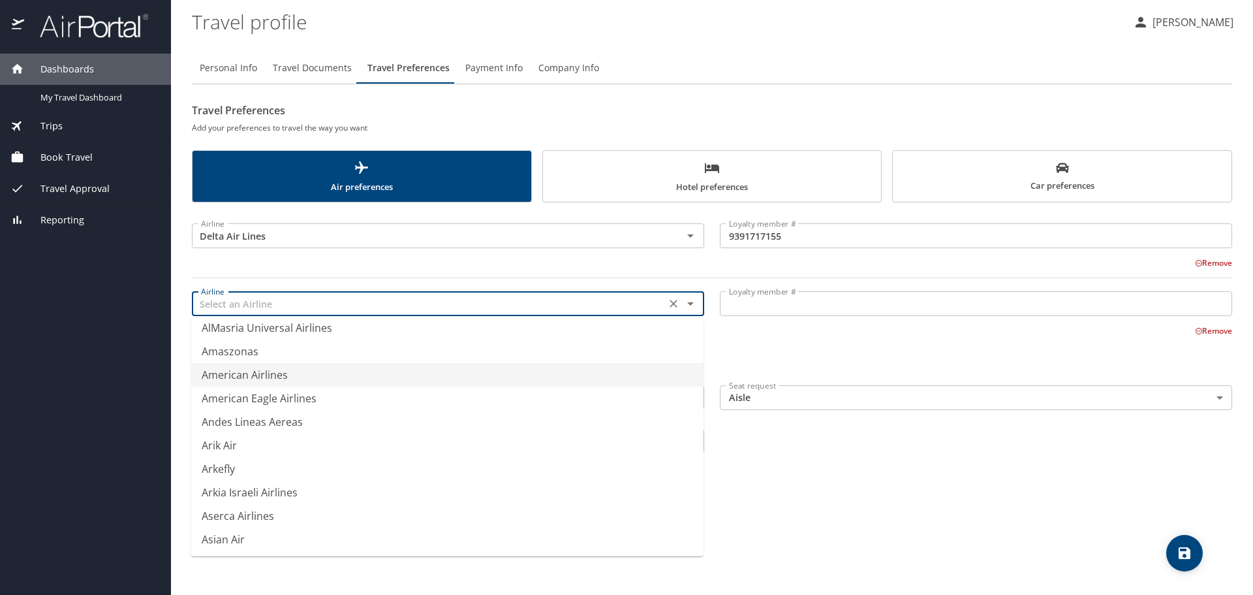
click at [240, 376] on li "American Airlines" at bounding box center [447, 374] width 512 height 23
type input "American Airlines"
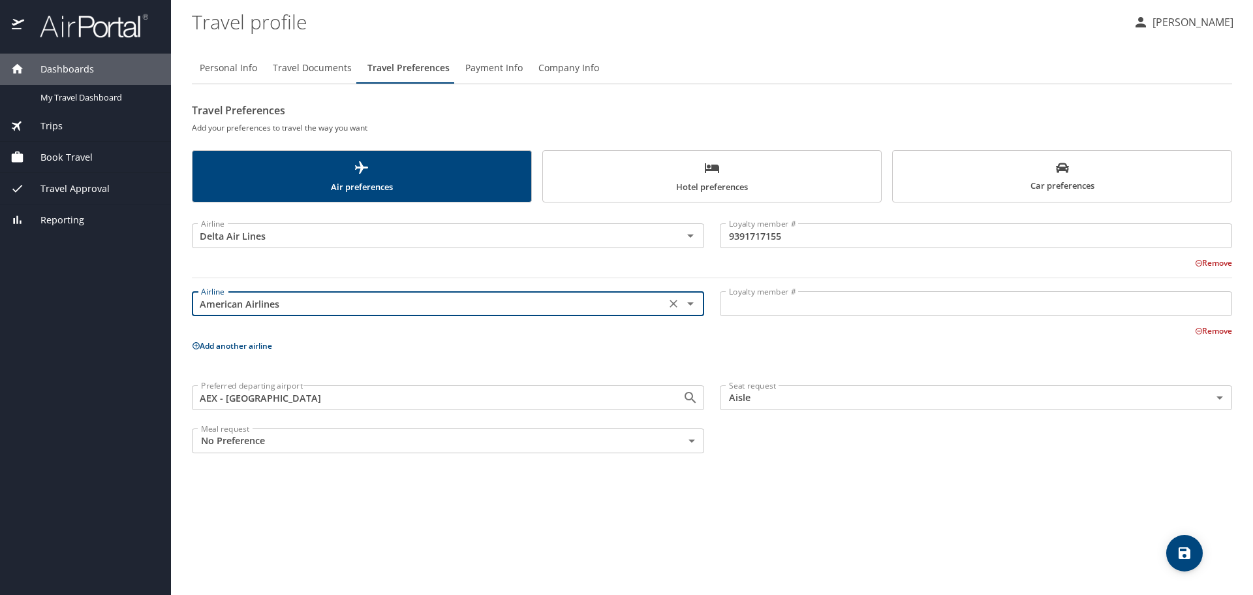
click at [740, 305] on input "Loyalty member #" at bounding box center [976, 303] width 512 height 25
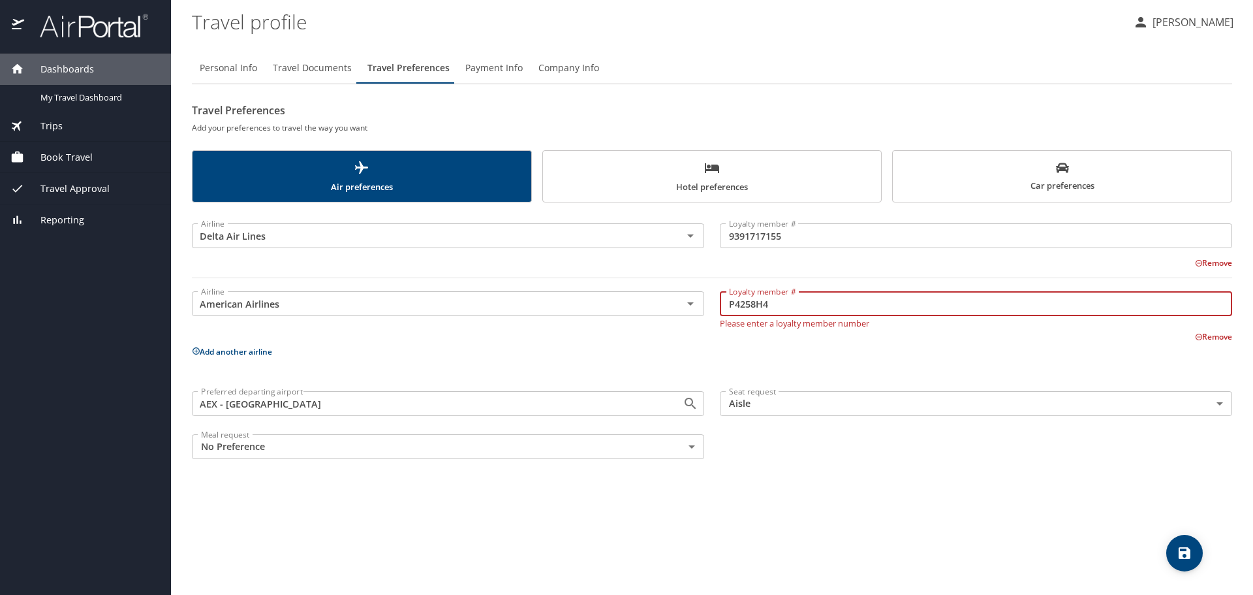
type input "P4258H4"
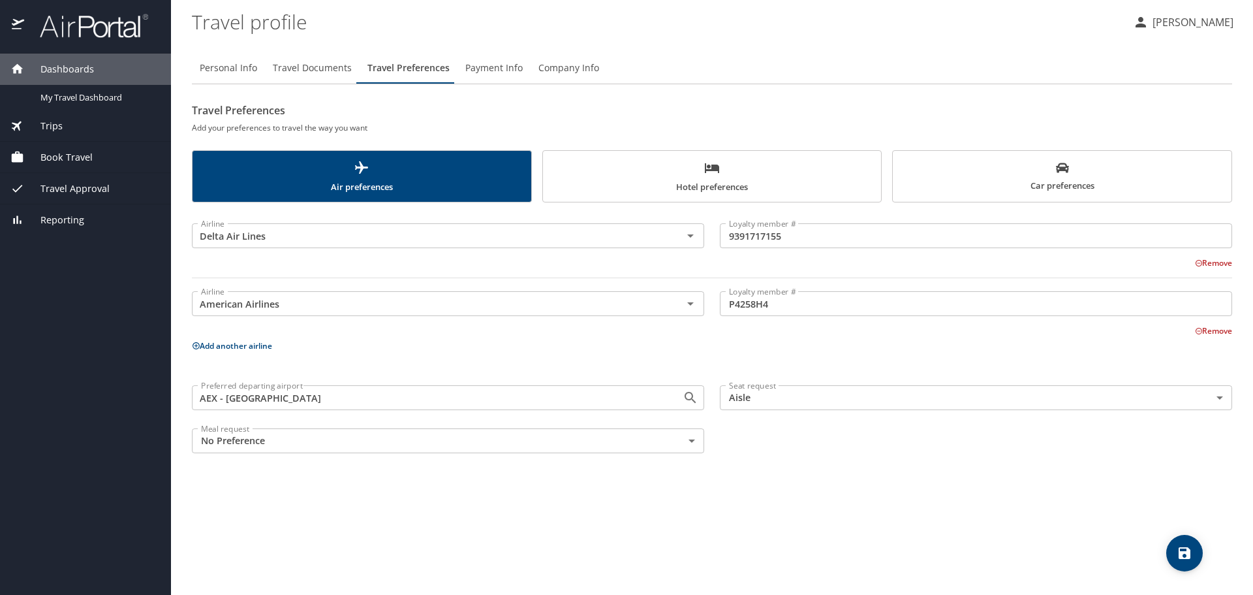
click at [797, 446] on div "Preferred departing airport AEX - Alexandria Preferred departing airport Seat r…" at bounding box center [712, 419] width 1056 height 84
click at [1187, 552] on icon "save" at bounding box center [1185, 553] width 12 height 12
click at [491, 69] on span "Payment Info" at bounding box center [493, 68] width 57 height 16
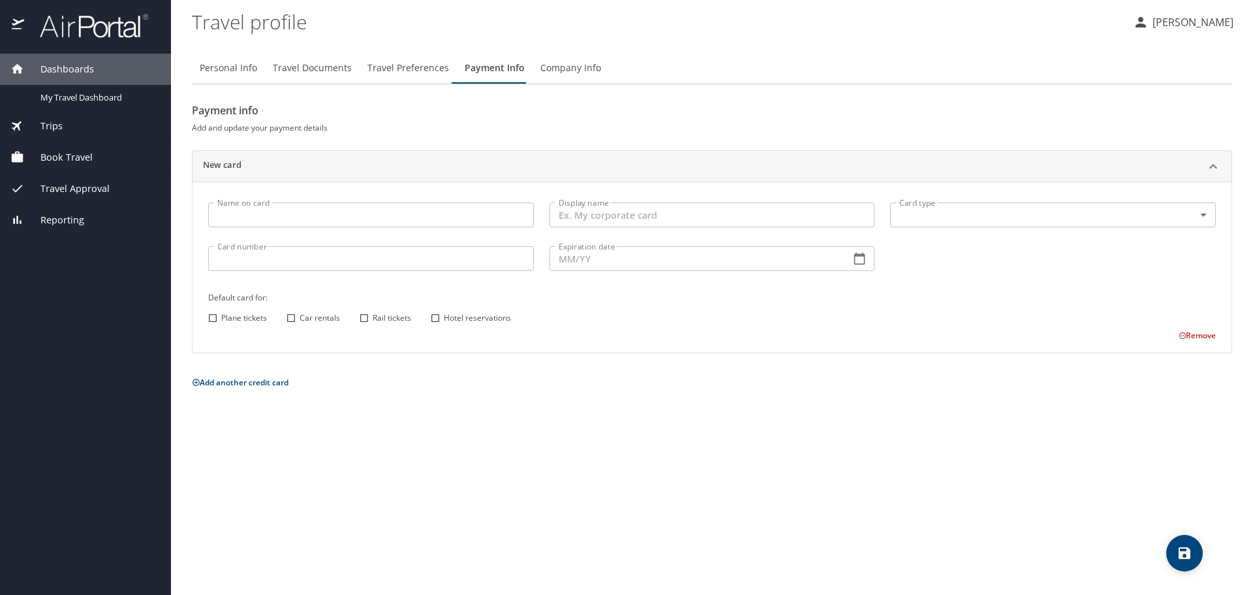
click at [555, 66] on span "Company Info" at bounding box center [570, 68] width 61 height 16
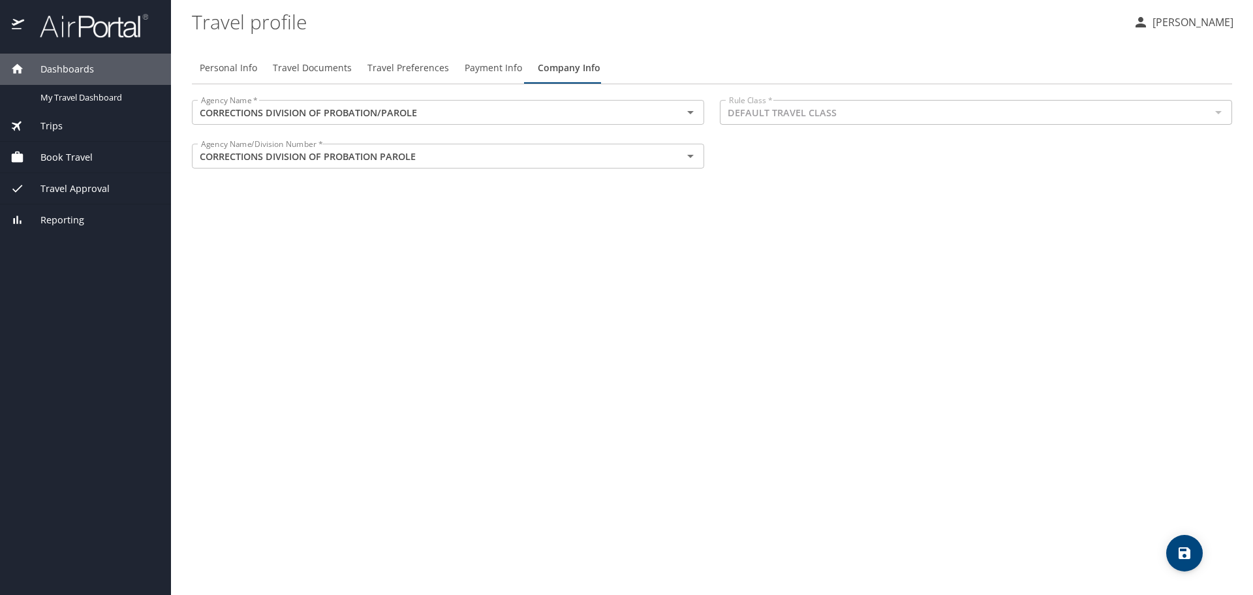
click at [222, 71] on span "Personal Info" at bounding box center [228, 68] width 57 height 16
select select "US"
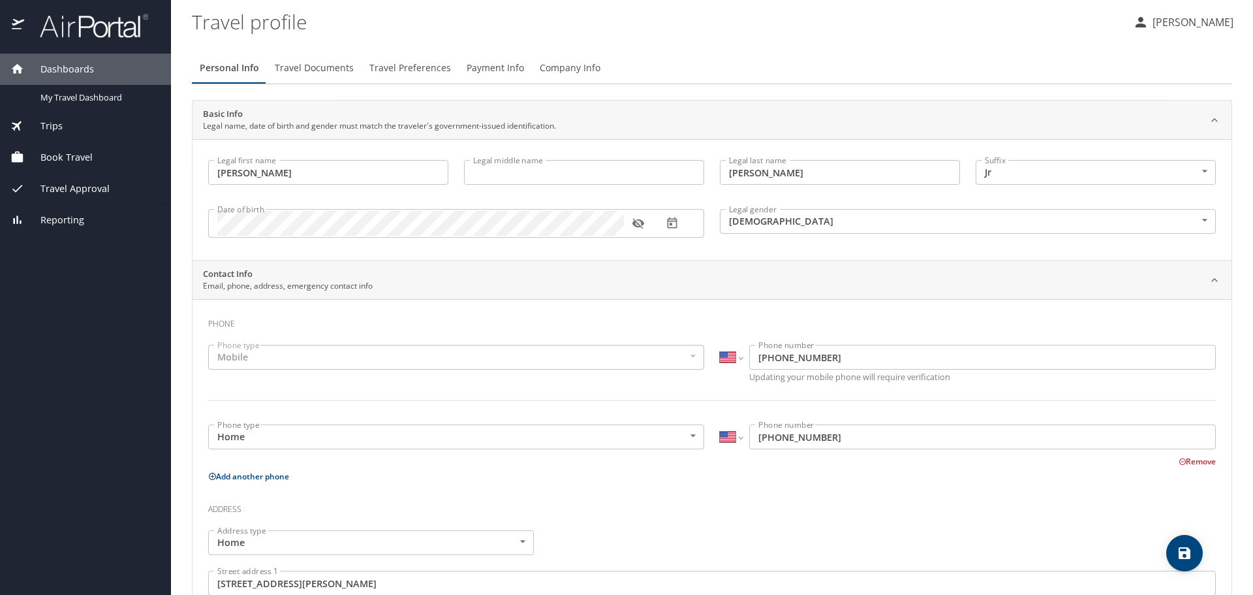
click at [55, 157] on span "Book Travel" at bounding box center [58, 157] width 69 height 14
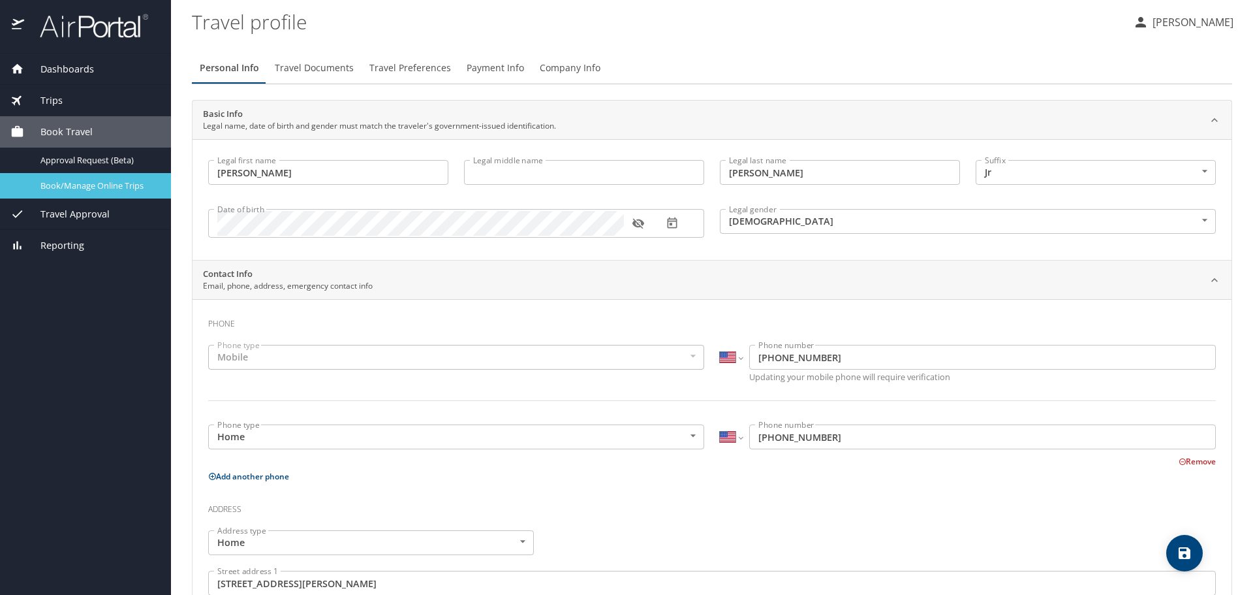
click at [81, 187] on span "Book/Manage Online Trips" at bounding box center [97, 185] width 115 height 12
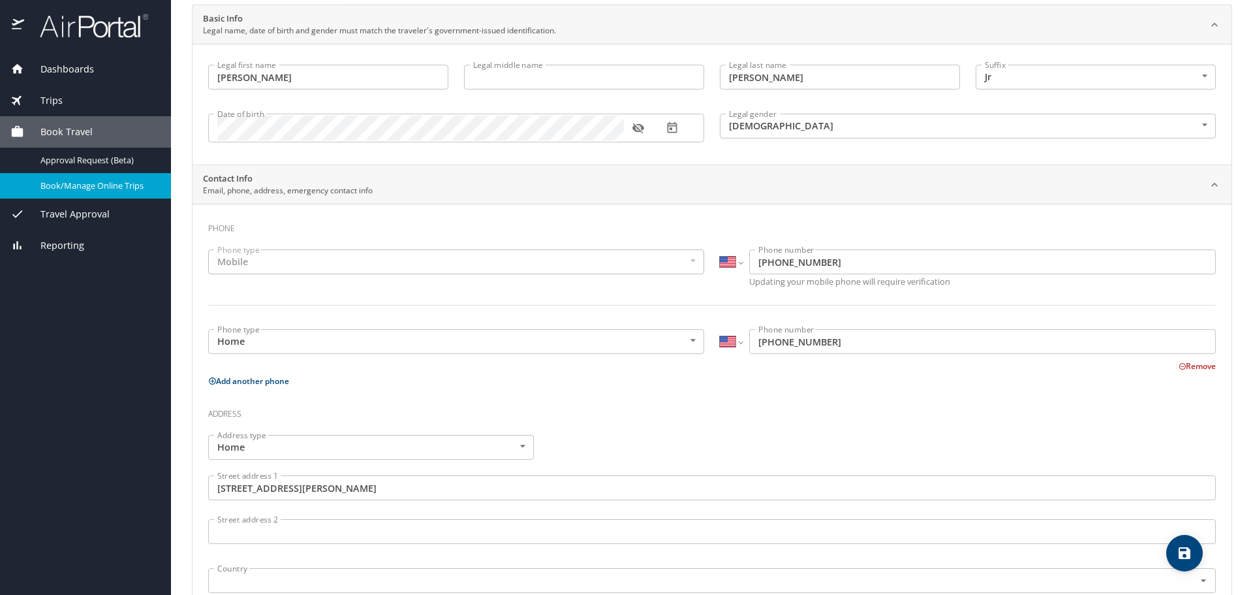
scroll to position [0, 0]
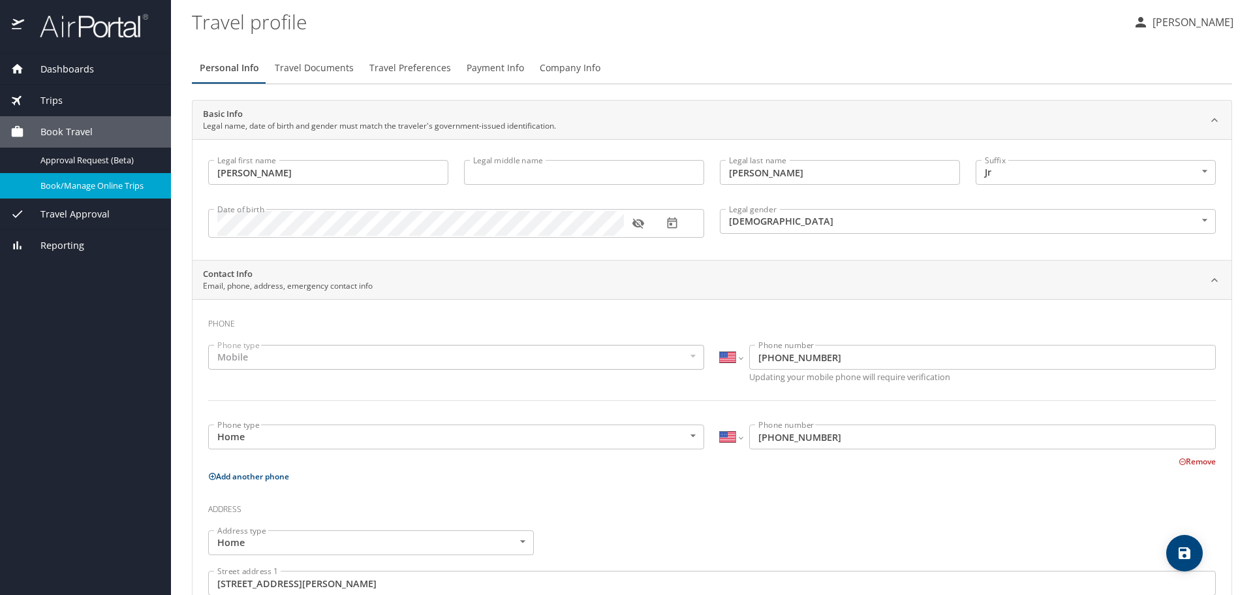
click at [101, 215] on span "Travel Approval" at bounding box center [67, 214] width 86 height 14
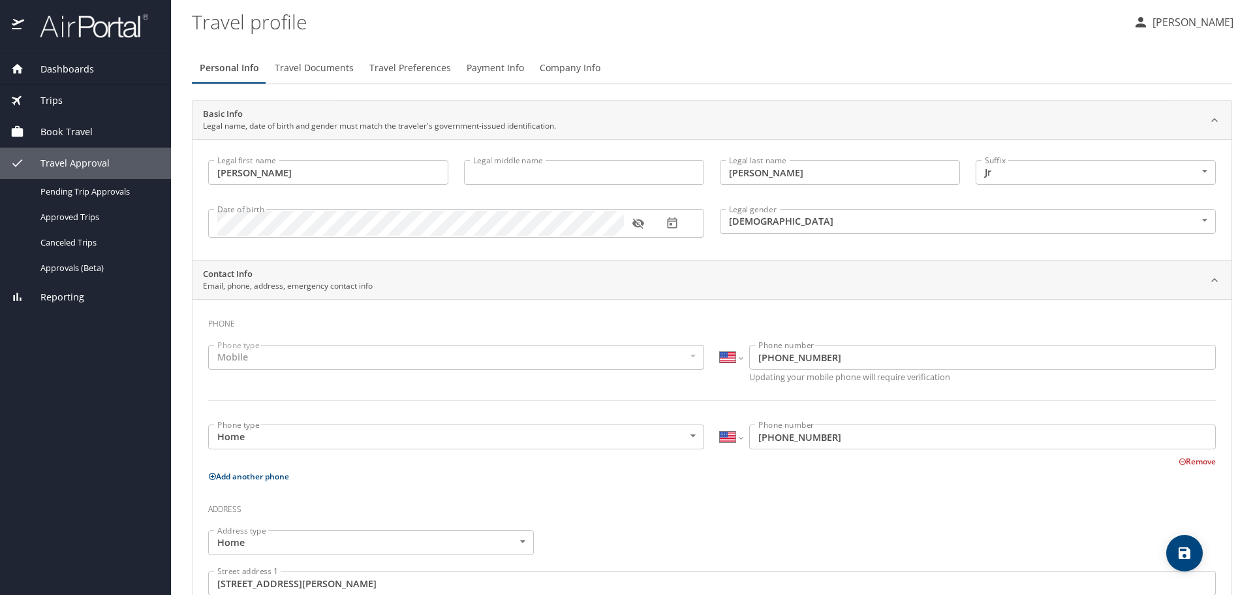
click at [66, 299] on span "Reporting" at bounding box center [54, 297] width 60 height 14
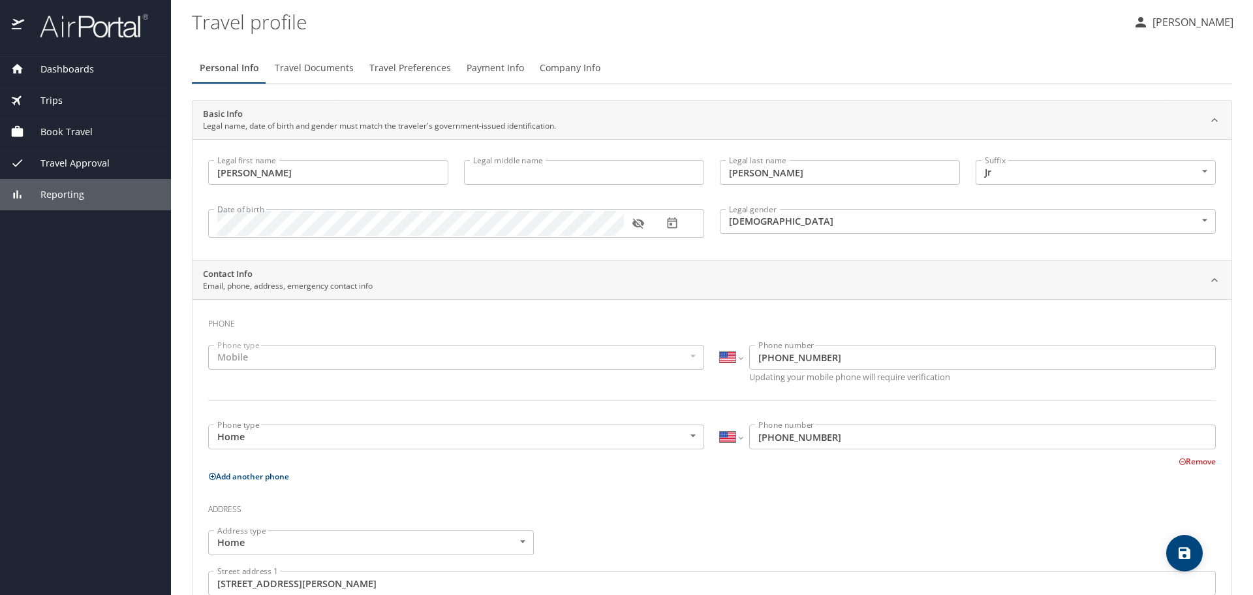
click at [47, 191] on span "Reporting" at bounding box center [54, 194] width 60 height 14
click at [44, 70] on span "Dashboards" at bounding box center [59, 69] width 70 height 14
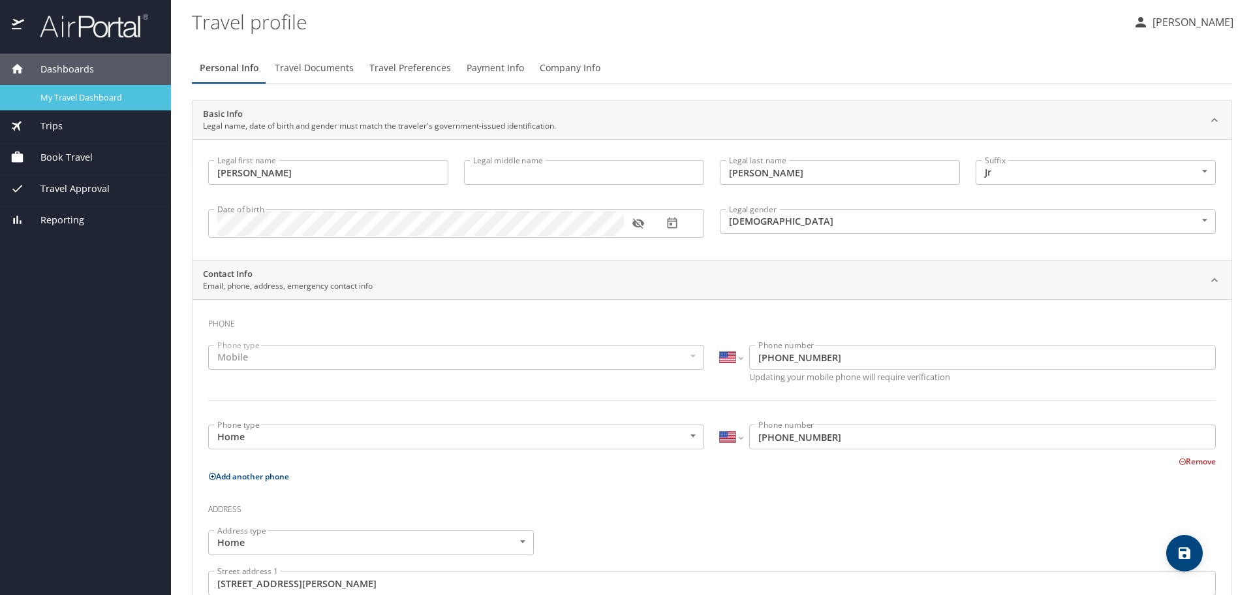
click at [103, 97] on span "My Travel Dashboard" at bounding box center [97, 97] width 115 height 12
